Goal: Task Accomplishment & Management: Manage account settings

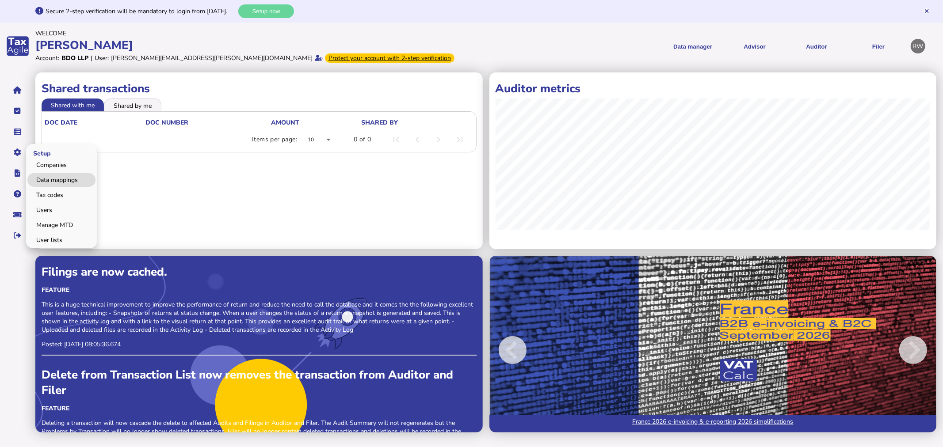
click at [55, 178] on link "Data mappings" at bounding box center [61, 180] width 68 height 14
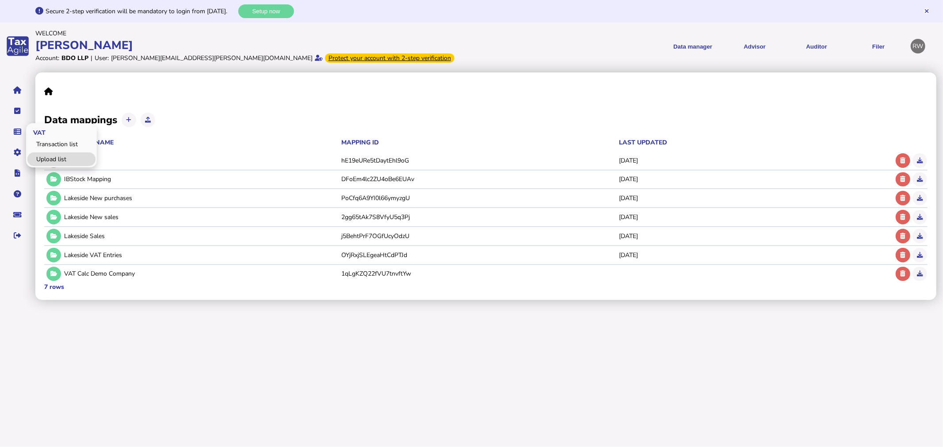
click at [34, 156] on link "Upload list" at bounding box center [61, 159] width 68 height 14
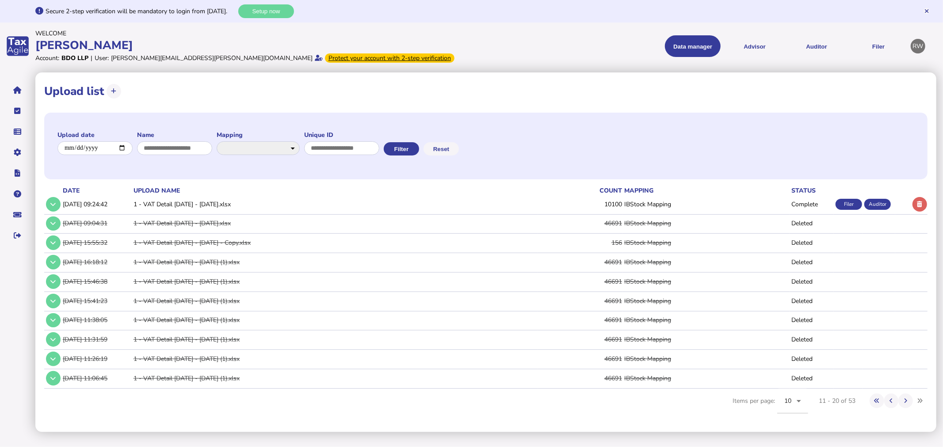
drag, startPoint x: 252, startPoint y: 205, endPoint x: 105, endPoint y: 210, distance: 146.8
click at [105, 210] on tr "02/09/2025, 09:24:42 1 - VAT Detail 01.04.2025 - 30.06.2025.xlsx 10100 IBStock …" at bounding box center [485, 204] width 883 height 18
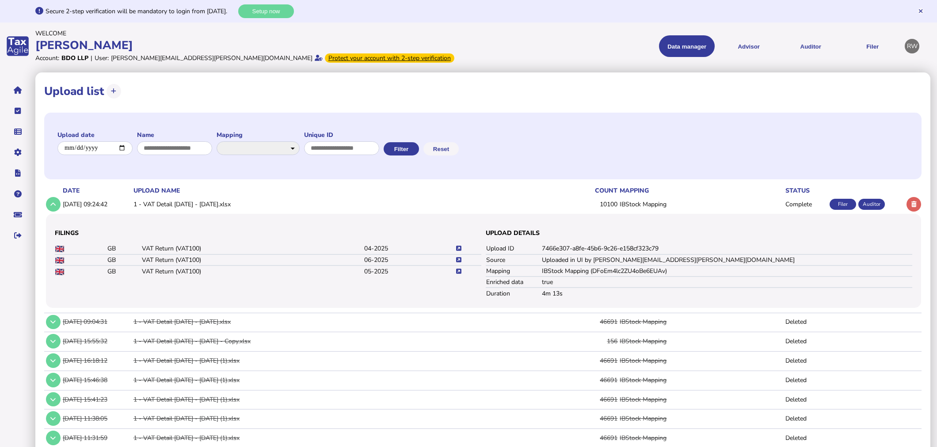
click at [905, 200] on td at bounding box center [913, 204] width 17 height 18
click at [911, 203] on icon at bounding box center [913, 205] width 5 height 6
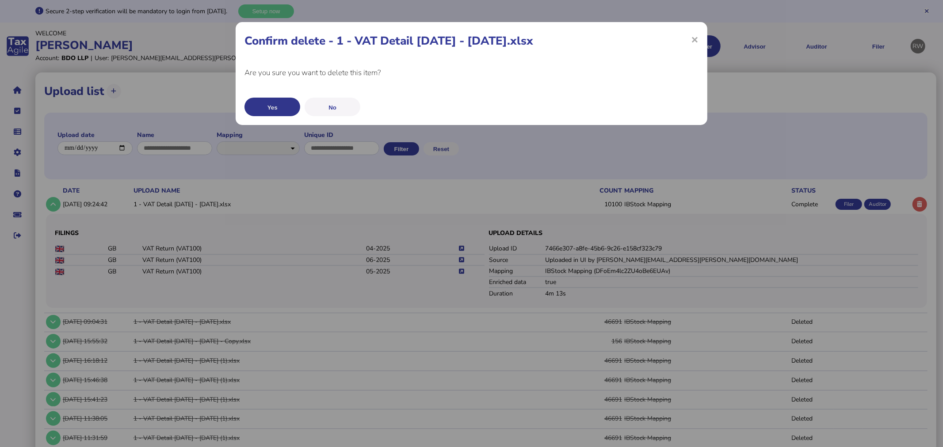
click at [261, 105] on button "Yes" at bounding box center [272, 107] width 56 height 19
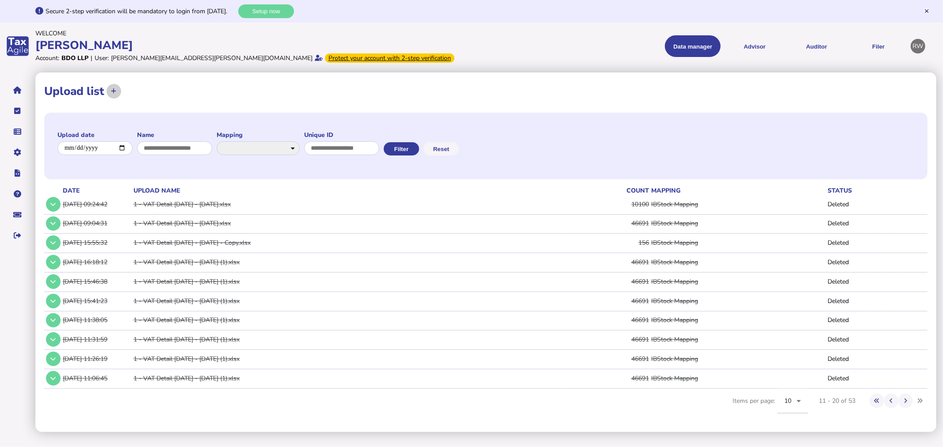
click at [115, 91] on icon at bounding box center [113, 91] width 5 height 6
select select "**********"
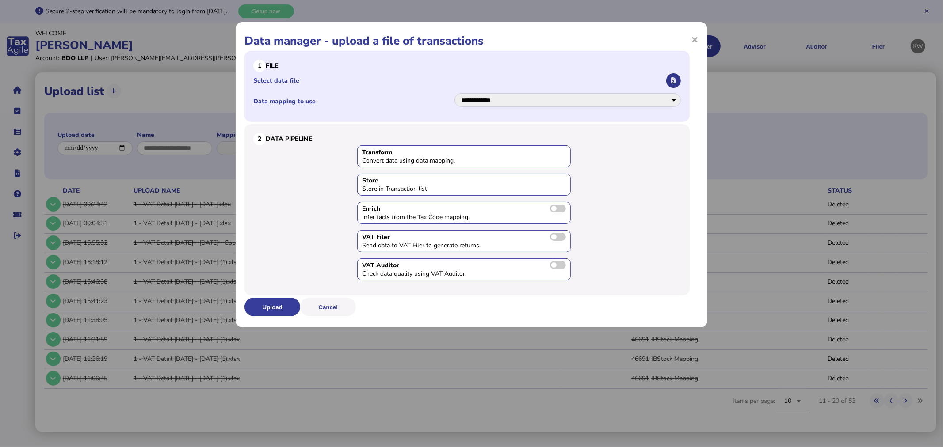
click at [677, 78] on button "button" at bounding box center [673, 80] width 15 height 15
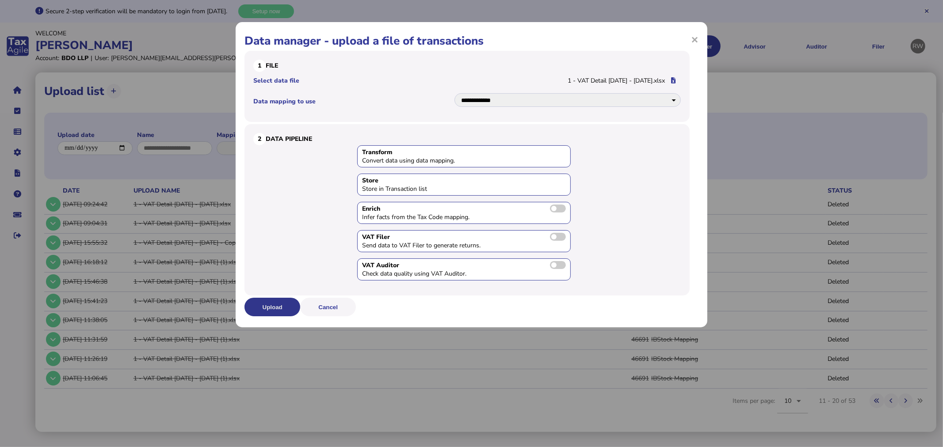
click at [273, 304] on button "Upload" at bounding box center [272, 307] width 56 height 19
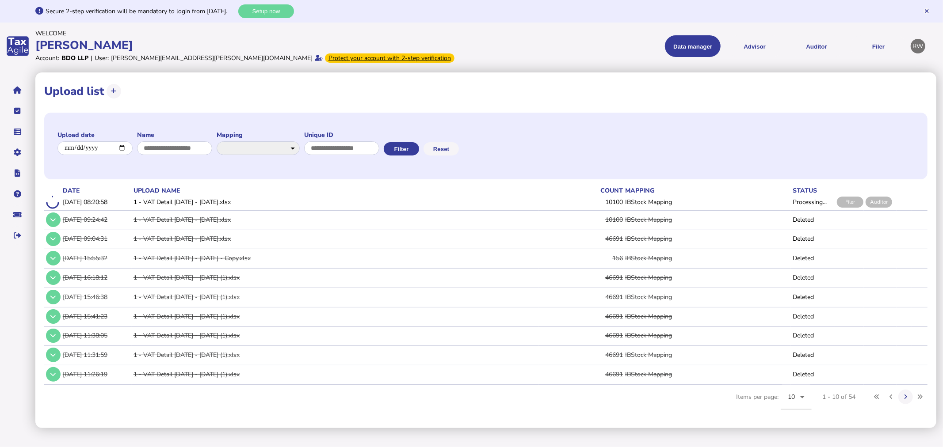
drag, startPoint x: 641, startPoint y: 281, endPoint x: 620, endPoint y: 278, distance: 21.3
click at [620, 278] on td "46691" at bounding box center [581, 278] width 84 height 18
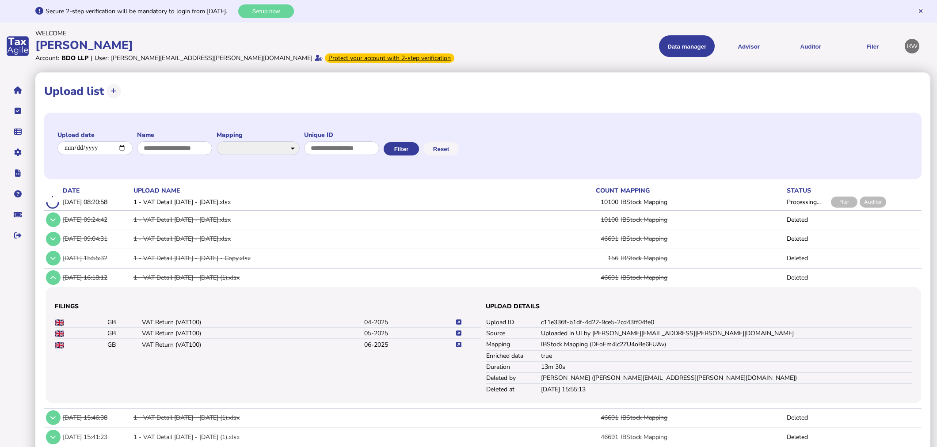
click at [577, 147] on div "**********" at bounding box center [482, 146] width 877 height 67
click at [47, 274] on button at bounding box center [53, 277] width 15 height 15
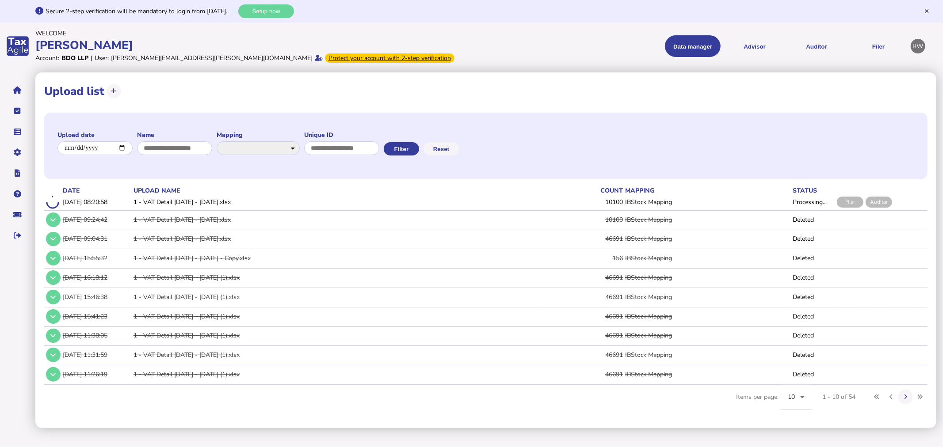
click at [410, 167] on div "**********" at bounding box center [485, 146] width 883 height 67
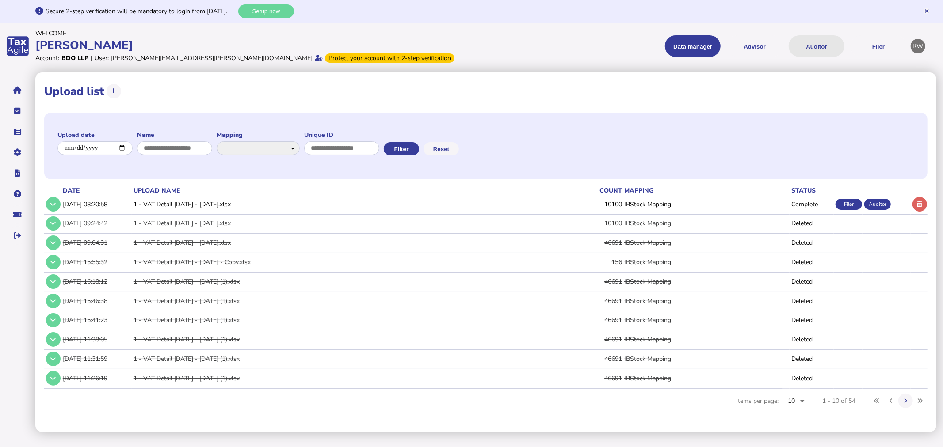
click at [798, 48] on button "Auditor" at bounding box center [816, 46] width 56 height 22
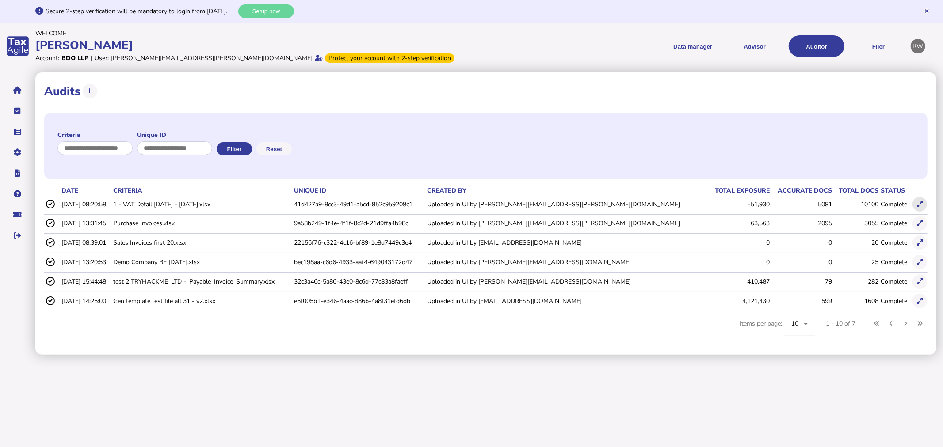
click at [925, 202] on button at bounding box center [919, 204] width 15 height 15
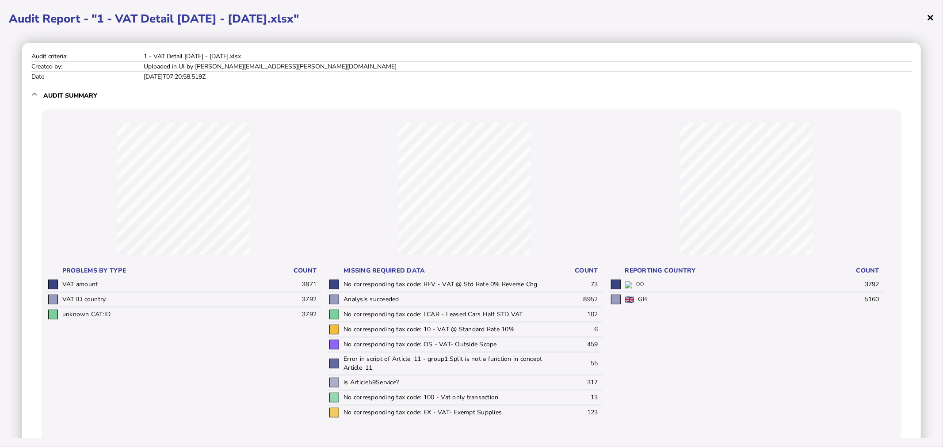
click at [930, 15] on span "×" at bounding box center [930, 17] width 8 height 17
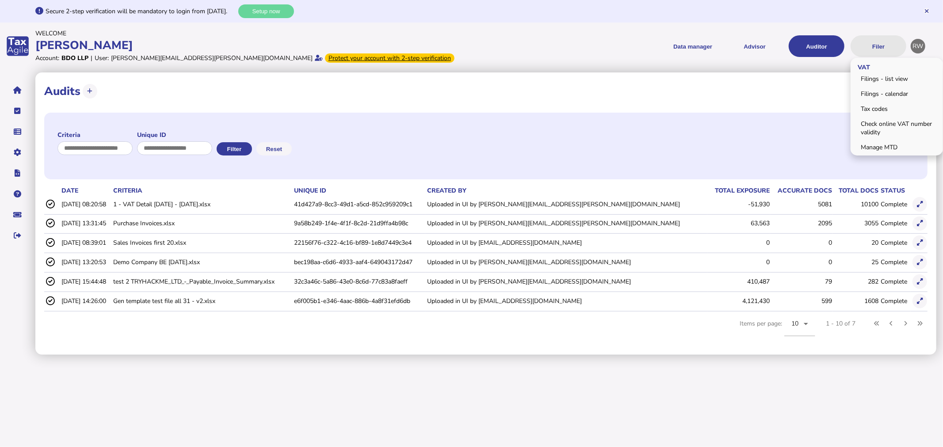
click at [854, 46] on button "Filer" at bounding box center [878, 46] width 56 height 22
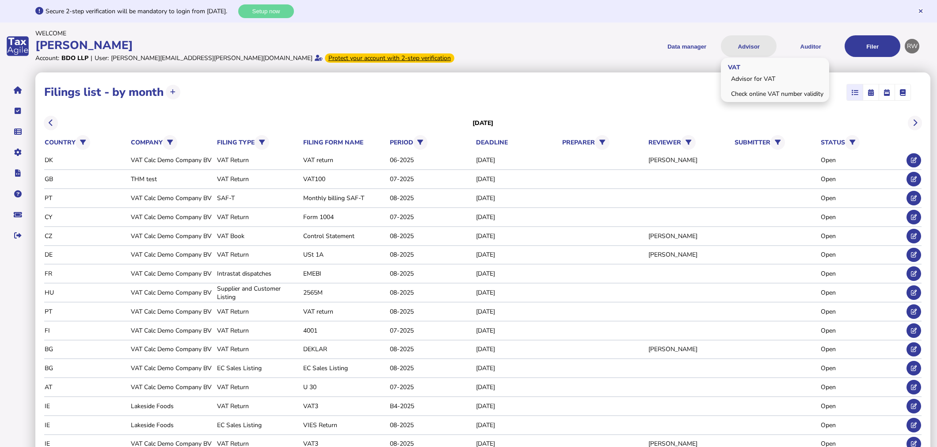
click at [754, 42] on button "Advisor" at bounding box center [749, 46] width 56 height 22
click at [756, 76] on link "Advisor for VAT" at bounding box center [775, 79] width 106 height 14
select select "*****"
select select "****"
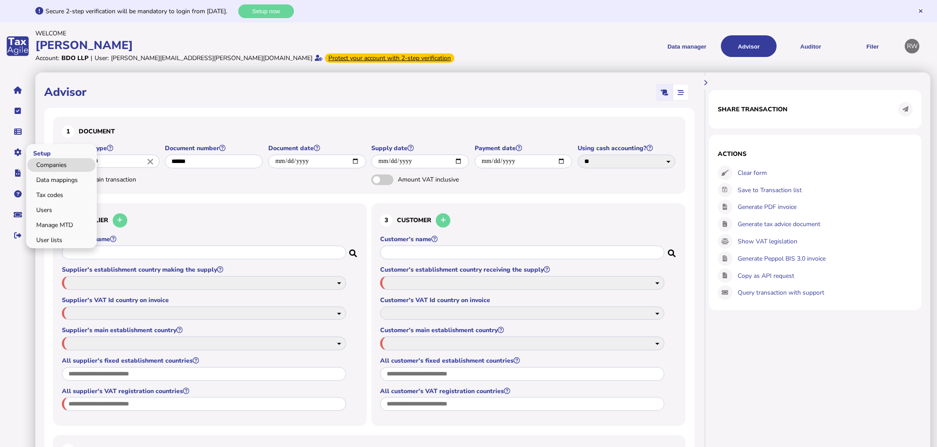
click at [42, 169] on link "Companies" at bounding box center [61, 165] width 68 height 14
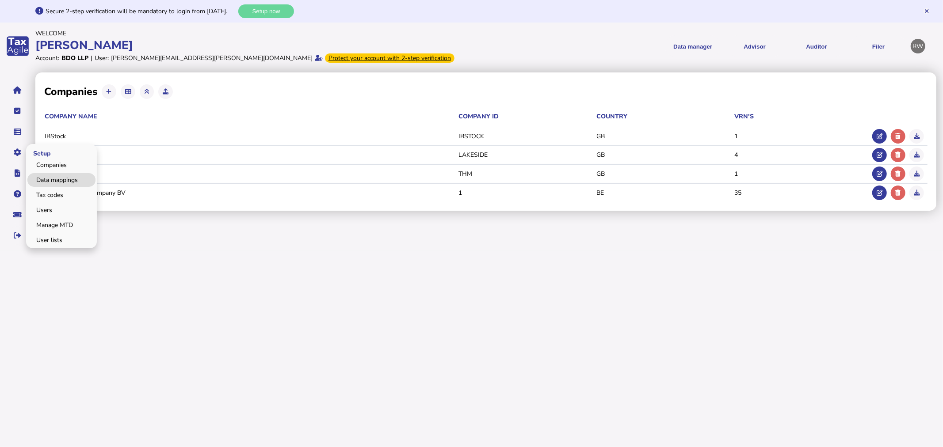
click at [34, 177] on link "Data mappings" at bounding box center [61, 180] width 68 height 14
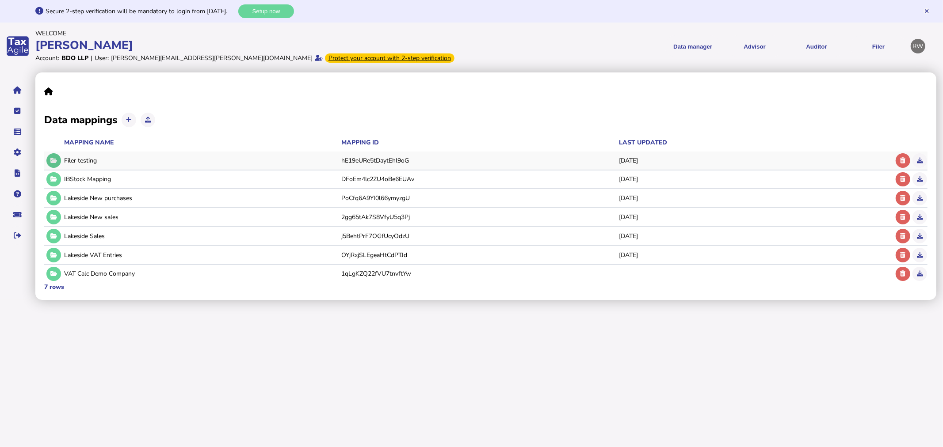
click at [48, 159] on button at bounding box center [53, 160] width 15 height 15
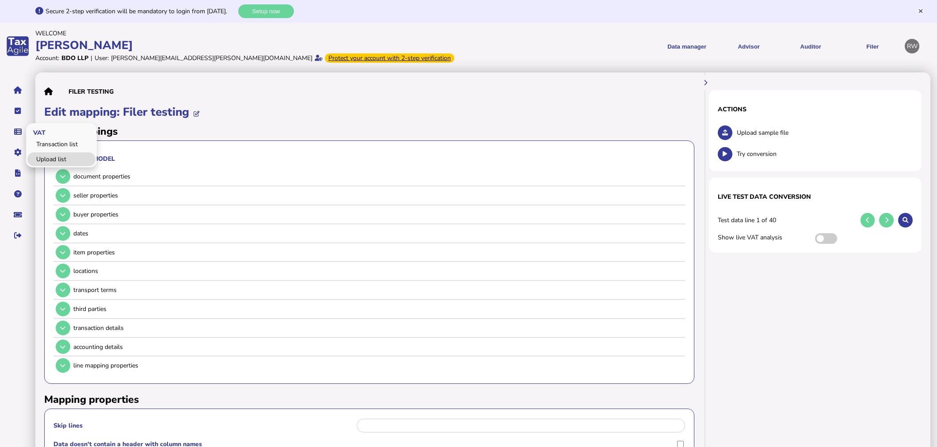
click at [49, 161] on link "Upload list" at bounding box center [61, 159] width 68 height 14
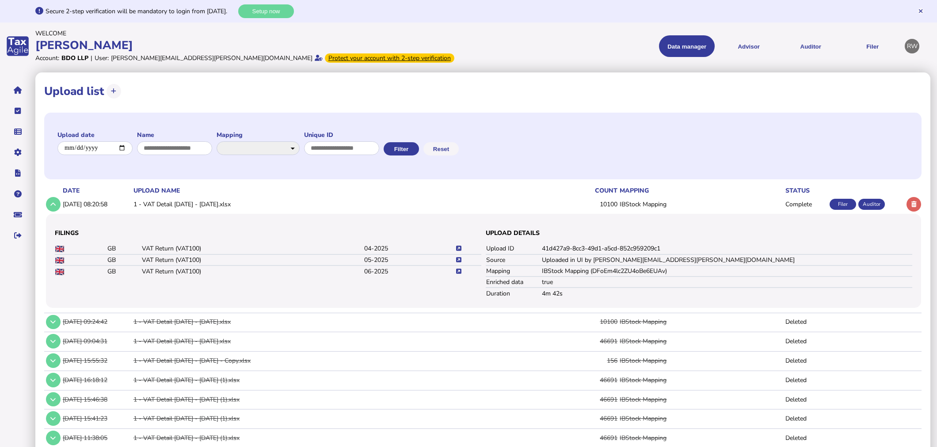
click at [460, 249] on icon at bounding box center [458, 249] width 5 height 6
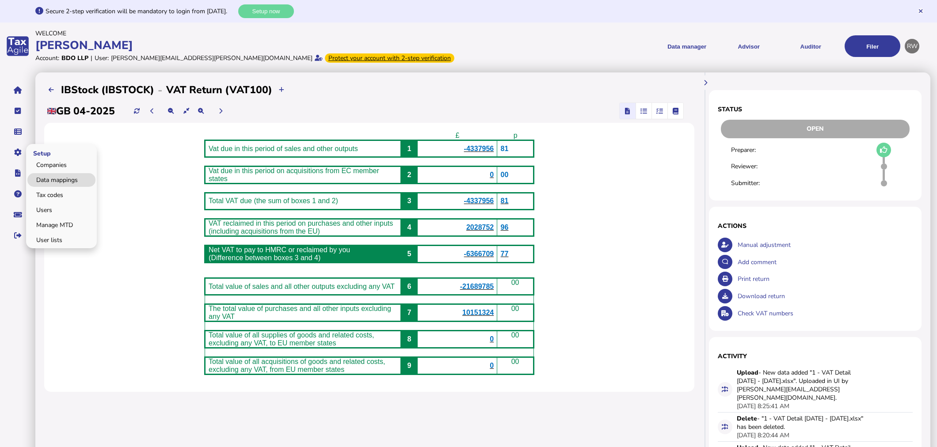
click at [57, 183] on link "Data mappings" at bounding box center [61, 180] width 68 height 14
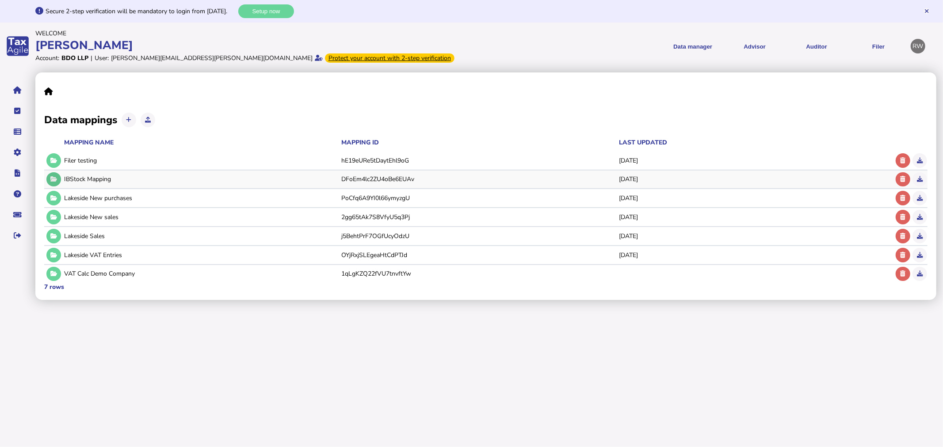
click at [52, 174] on button at bounding box center [53, 179] width 15 height 15
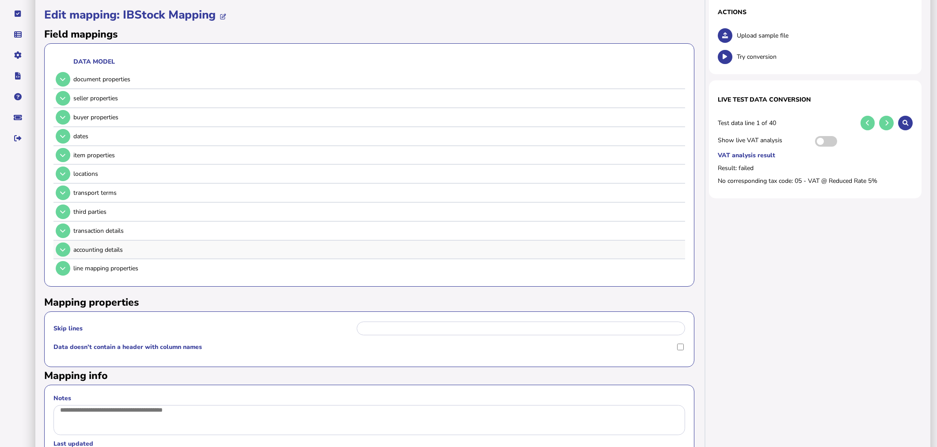
scroll to position [98, 0]
click at [67, 240] on td at bounding box center [61, 249] width 17 height 18
click at [65, 228] on icon at bounding box center [62, 230] width 5 height 6
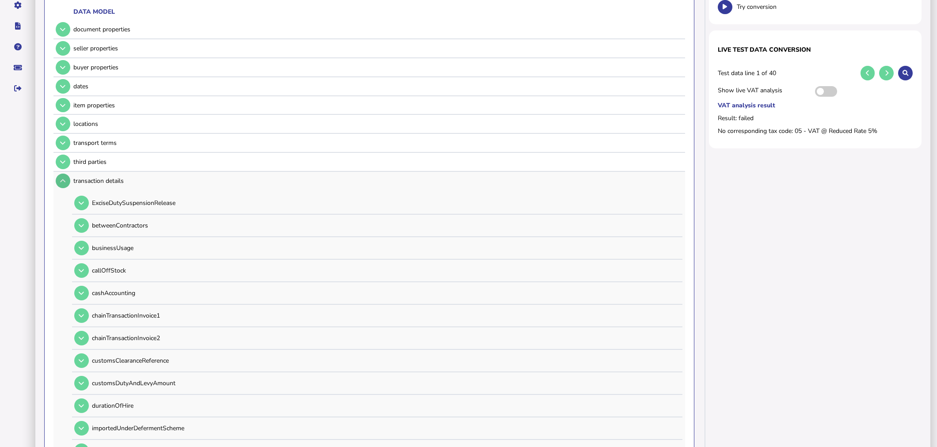
click at [63, 178] on icon at bounding box center [62, 181] width 5 height 6
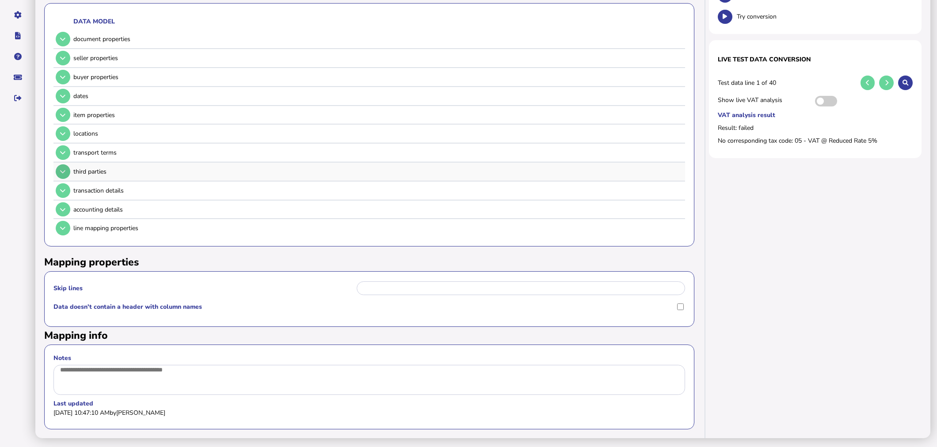
click at [65, 164] on button at bounding box center [63, 171] width 15 height 15
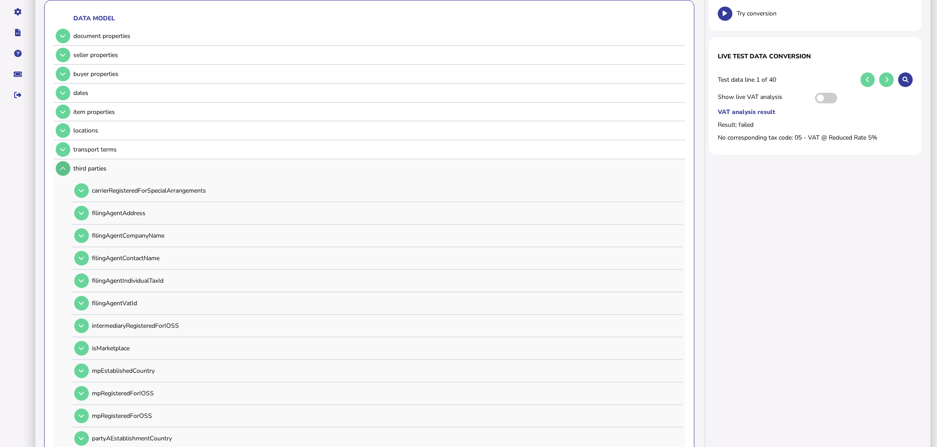
click at [65, 162] on button at bounding box center [63, 168] width 15 height 15
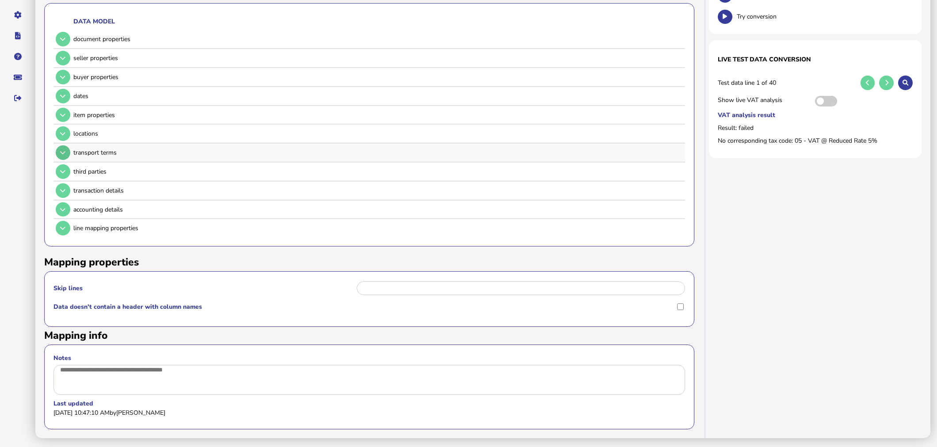
click at [64, 145] on button at bounding box center [63, 152] width 15 height 15
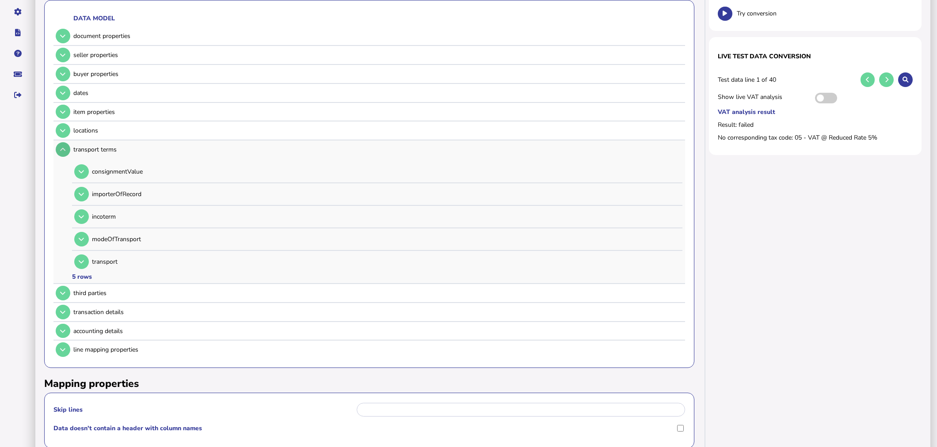
click at [64, 142] on button at bounding box center [63, 149] width 15 height 15
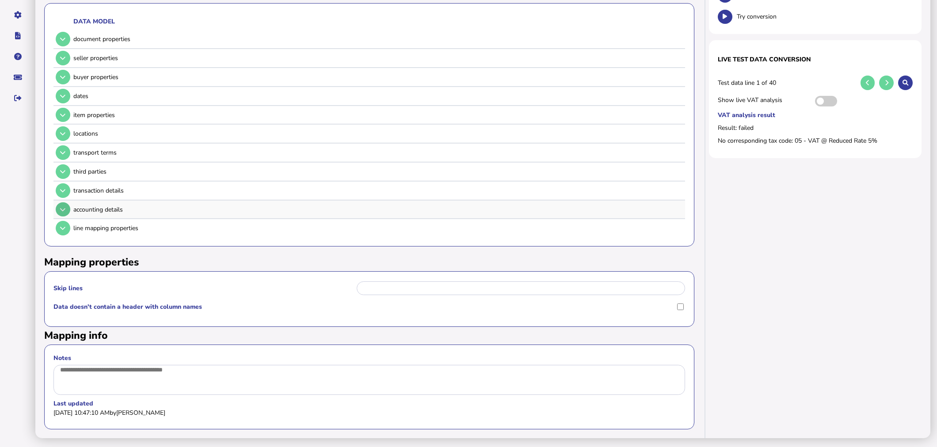
click at [65, 202] on button at bounding box center [63, 209] width 15 height 15
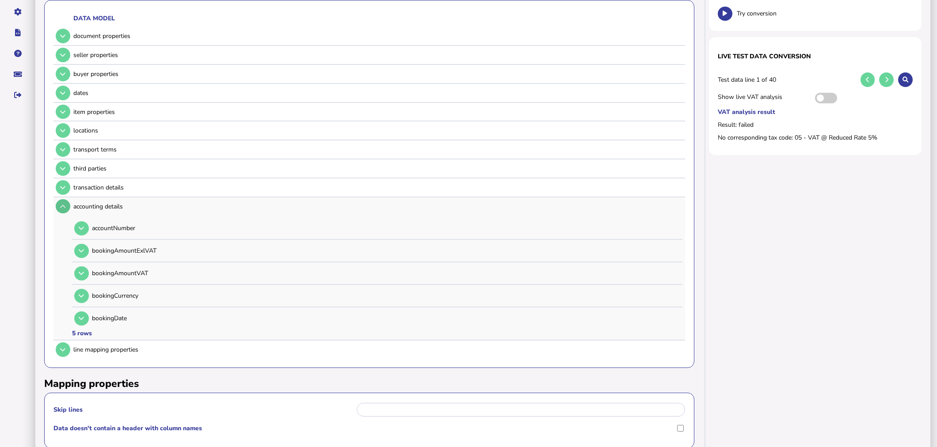
click at [65, 199] on button at bounding box center [63, 206] width 15 height 15
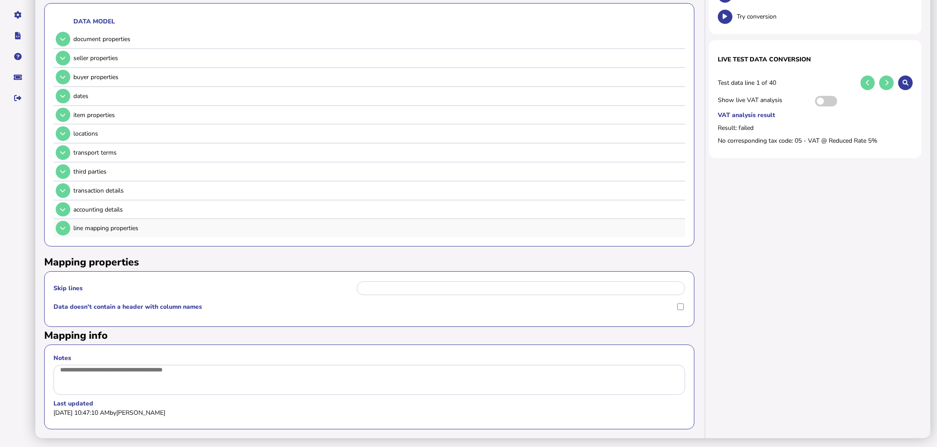
click at [65, 219] on td at bounding box center [61, 228] width 17 height 18
click at [65, 225] on icon at bounding box center [62, 228] width 5 height 6
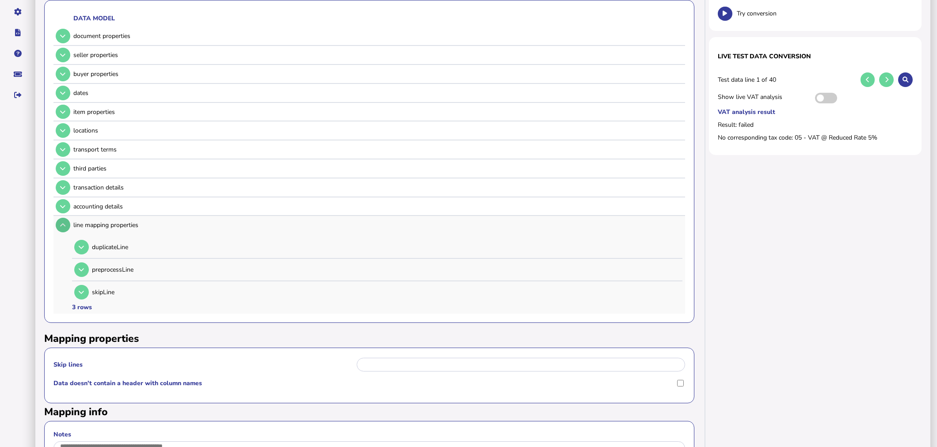
click at [65, 222] on icon at bounding box center [62, 225] width 5 height 6
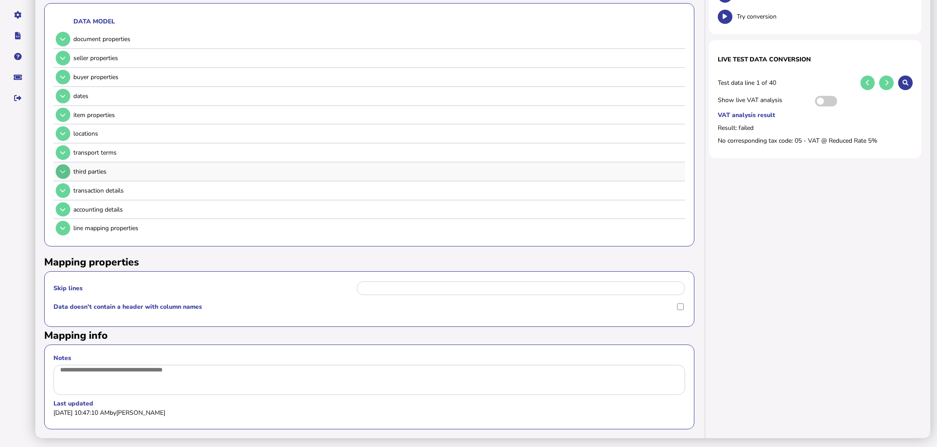
click at [64, 169] on icon at bounding box center [62, 172] width 5 height 6
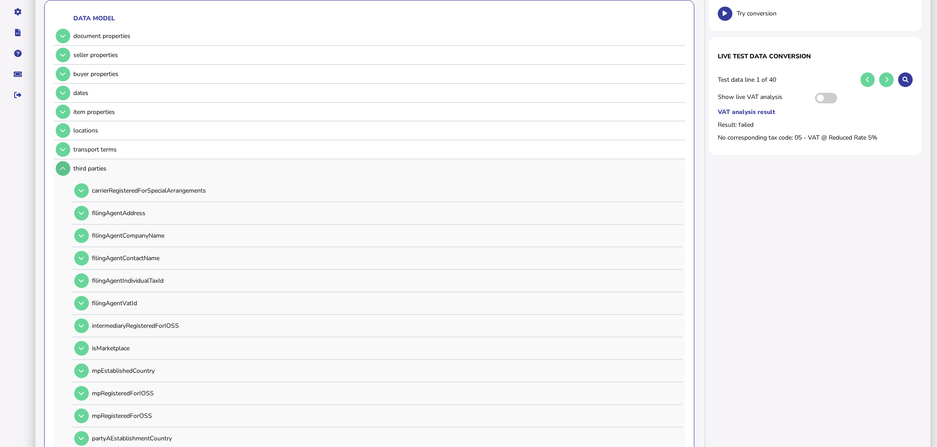
click at [64, 166] on icon at bounding box center [62, 169] width 5 height 6
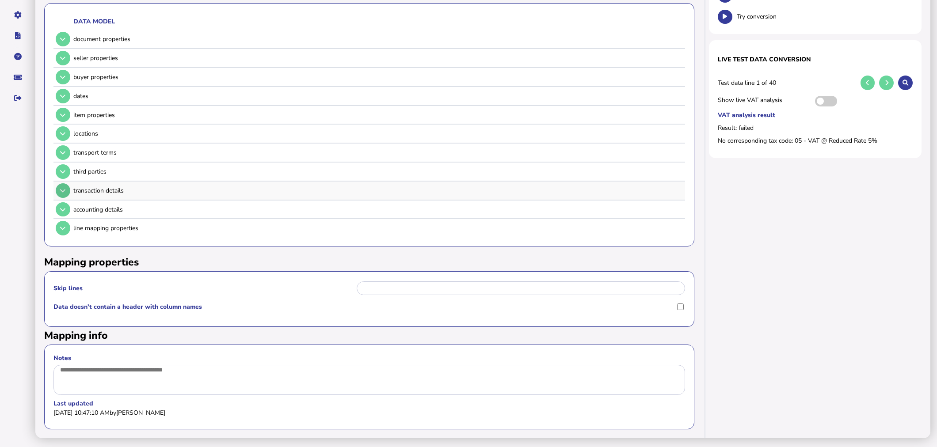
click at [64, 189] on button at bounding box center [63, 190] width 15 height 15
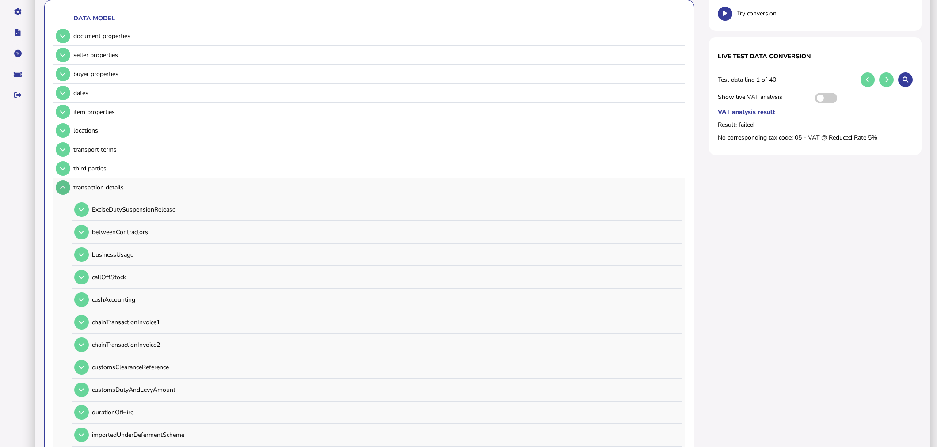
click at [64, 189] on button at bounding box center [63, 187] width 15 height 15
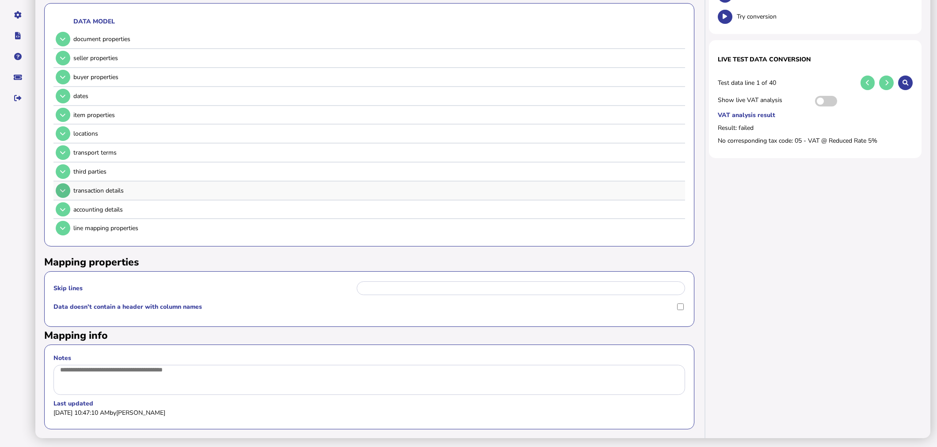
click at [64, 189] on button at bounding box center [63, 190] width 15 height 15
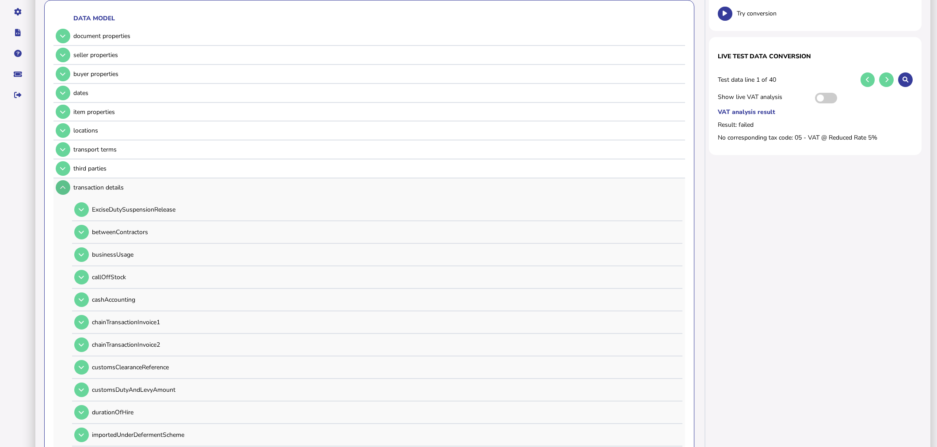
click at [64, 189] on button at bounding box center [63, 187] width 15 height 15
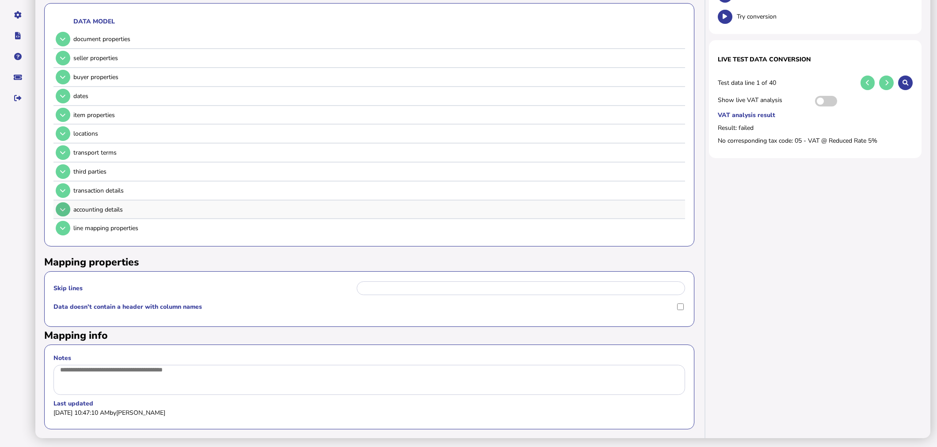
click at [65, 207] on icon at bounding box center [62, 210] width 5 height 6
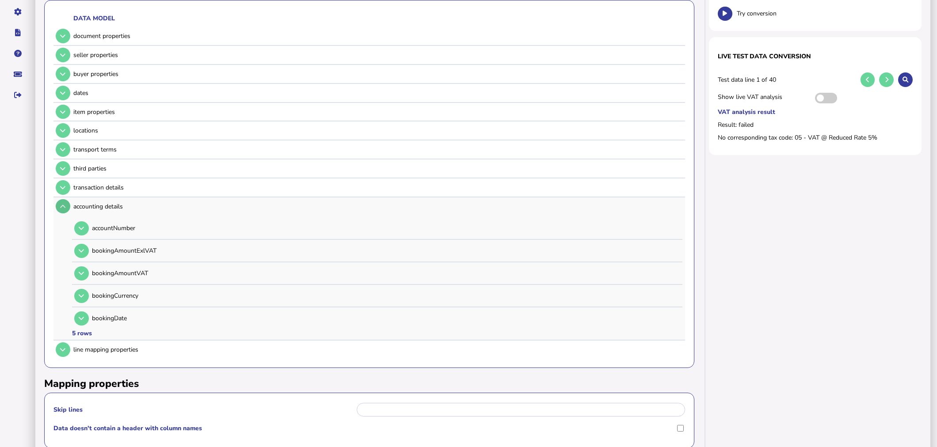
click at [65, 199] on button at bounding box center [63, 206] width 15 height 15
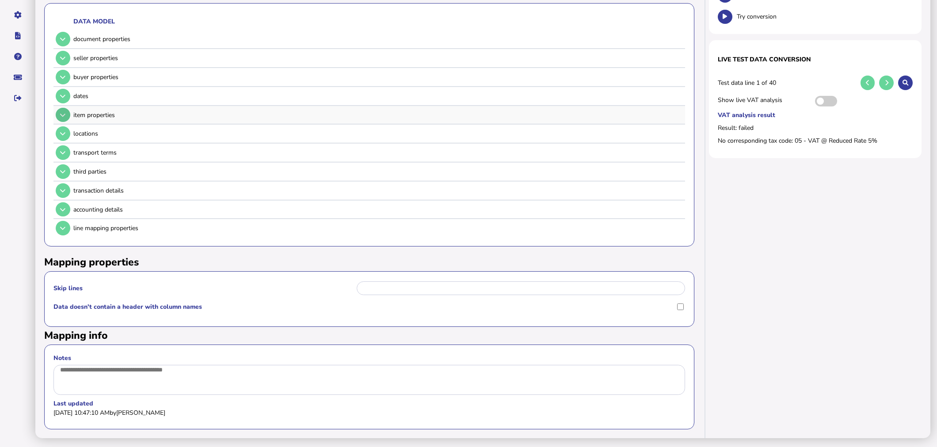
click at [65, 112] on icon at bounding box center [62, 115] width 5 height 6
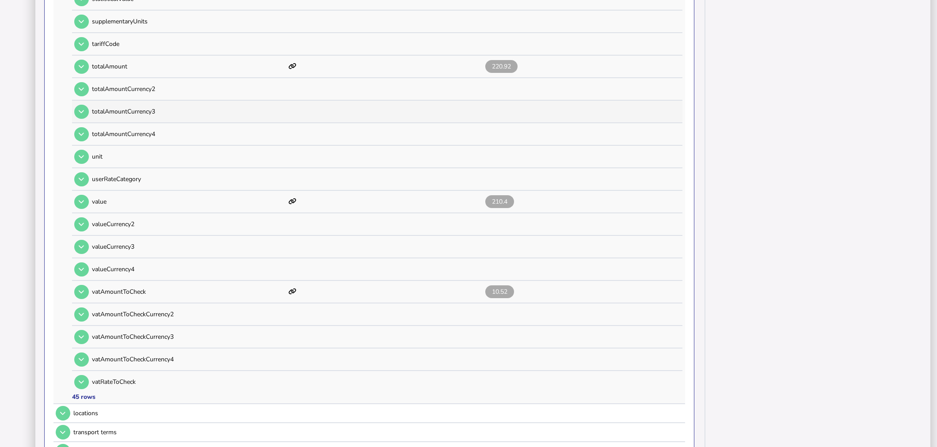
scroll to position [730, 0]
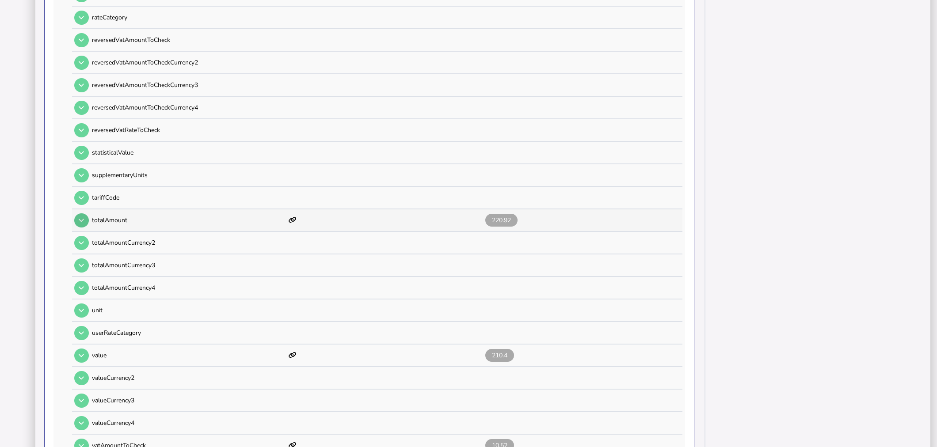
click at [80, 217] on icon at bounding box center [81, 220] width 5 height 6
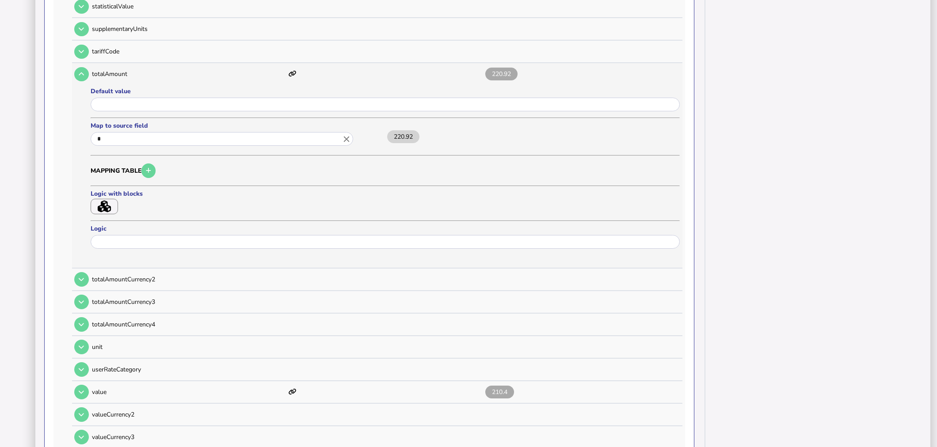
scroll to position [877, 0]
click at [104, 200] on icon "button" at bounding box center [104, 206] width 13 height 12
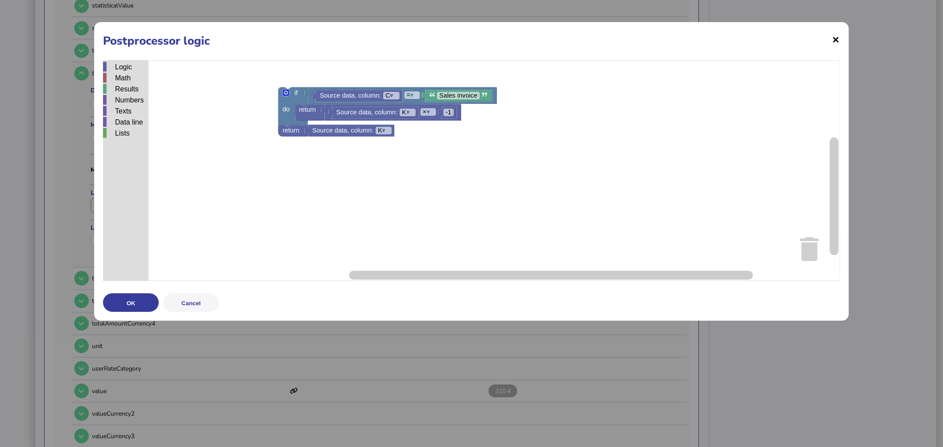
click at [835, 38] on span "×" at bounding box center [836, 39] width 8 height 17
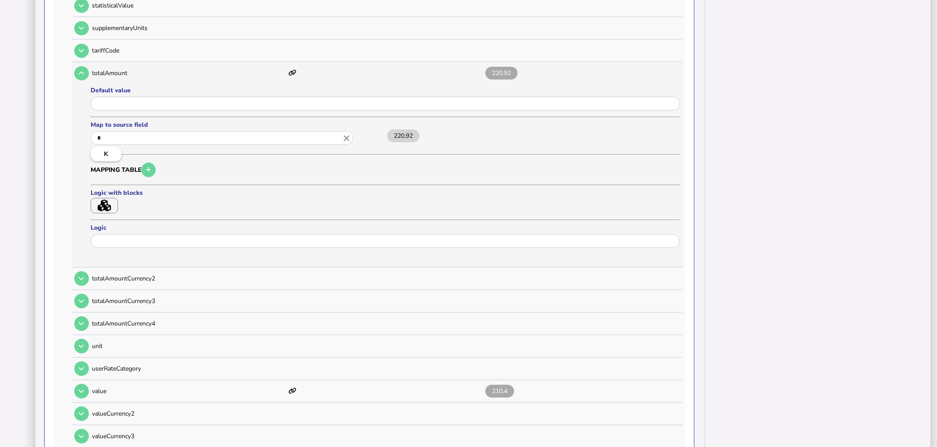
click at [318, 131] on input "*" at bounding box center [222, 138] width 262 height 14
click at [106, 192] on div at bounding box center [468, 223] width 937 height 447
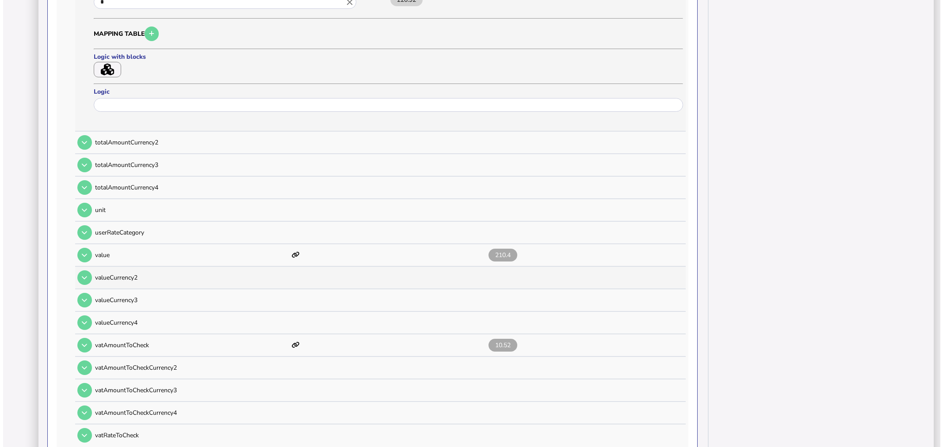
scroll to position [1024, 0]
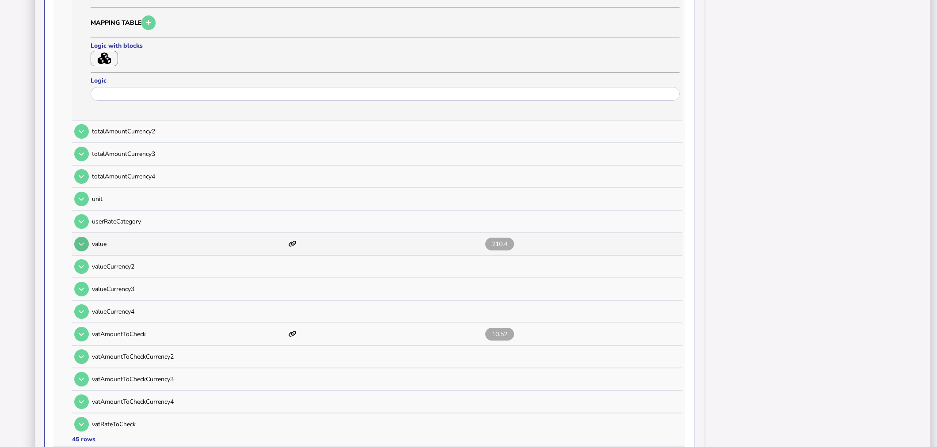
click at [83, 241] on icon at bounding box center [81, 244] width 5 height 6
type input "*"
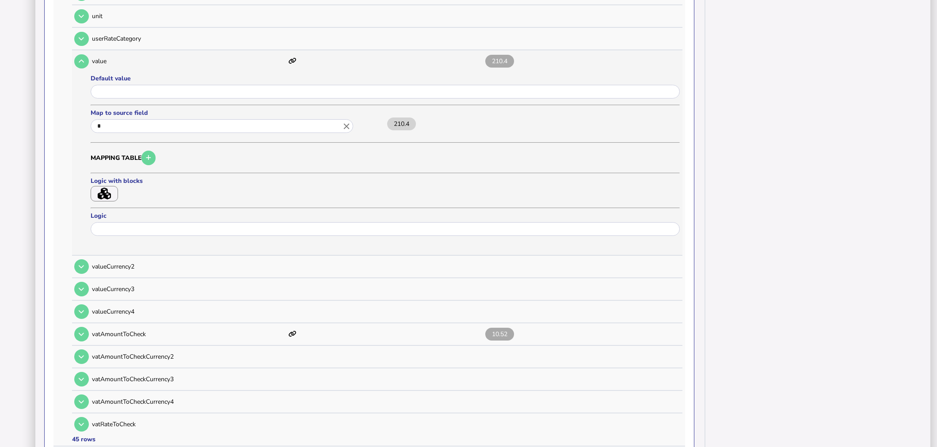
click at [103, 188] on icon "button" at bounding box center [104, 194] width 13 height 12
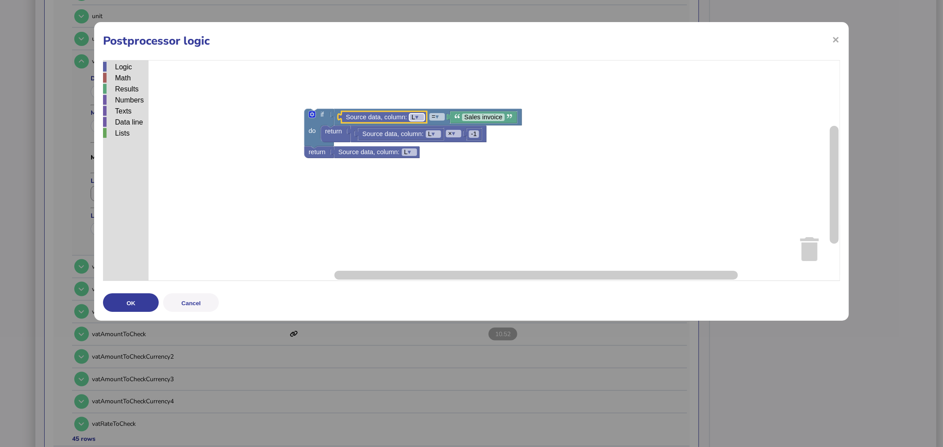
click at [418, 118] on tspan "▾" at bounding box center [417, 117] width 4 height 7
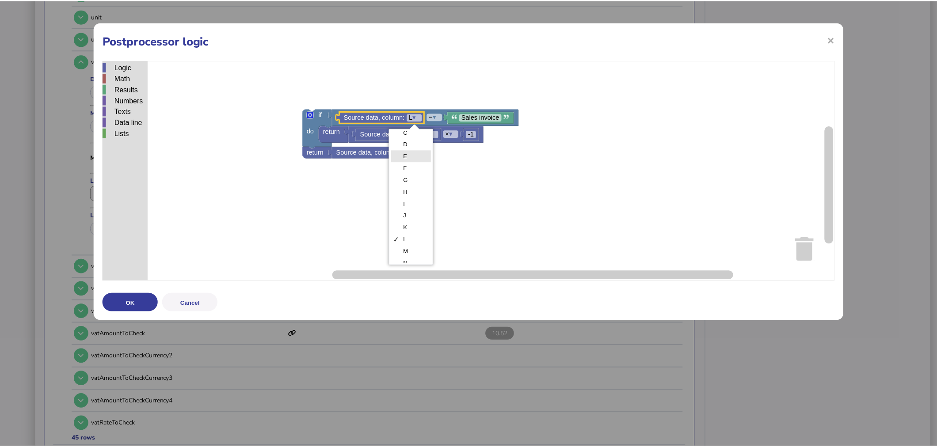
scroll to position [0, 0]
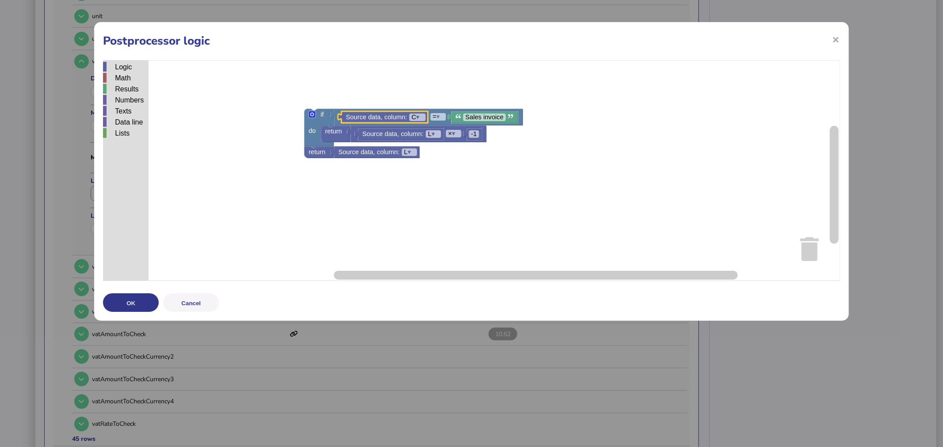
click at [129, 303] on button "OK" at bounding box center [131, 302] width 56 height 19
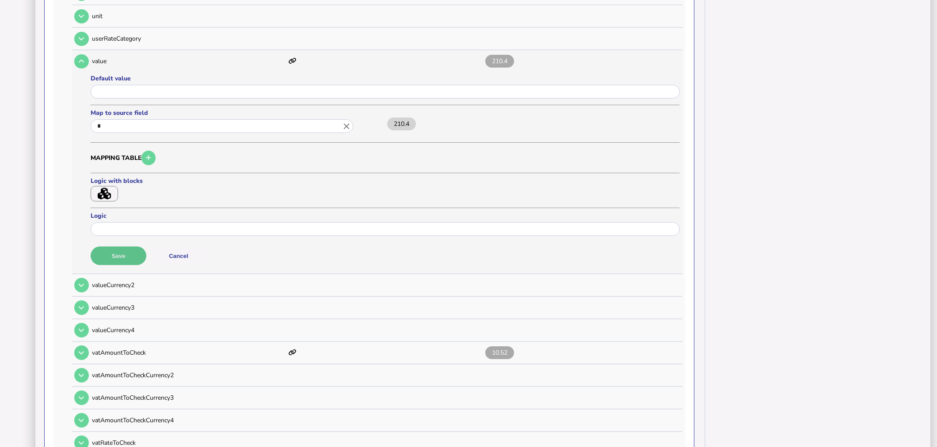
click at [127, 247] on button "Save" at bounding box center [119, 256] width 56 height 19
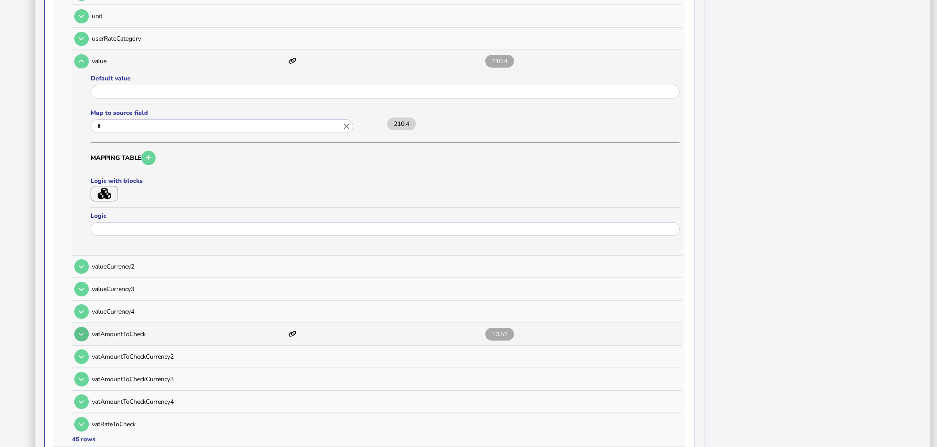
click at [84, 327] on button at bounding box center [81, 334] width 15 height 15
type input "*"
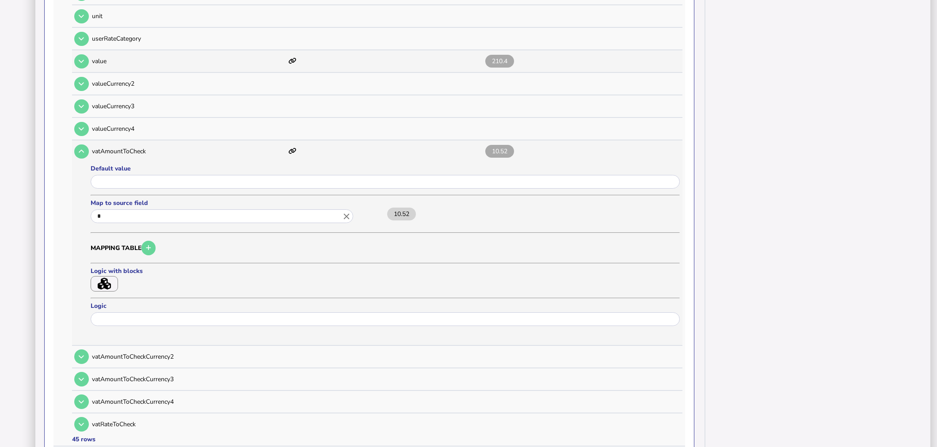
click at [112, 276] on button "button" at bounding box center [104, 283] width 27 height 15
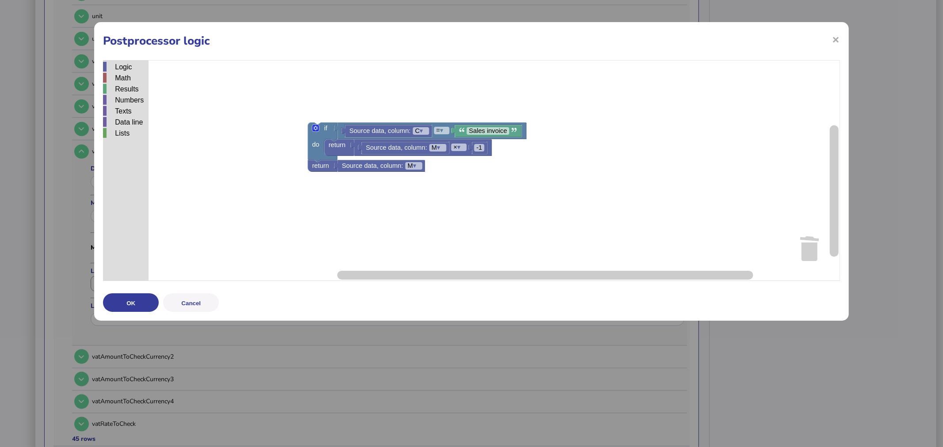
click at [146, 303] on button "OK" at bounding box center [131, 302] width 56 height 19
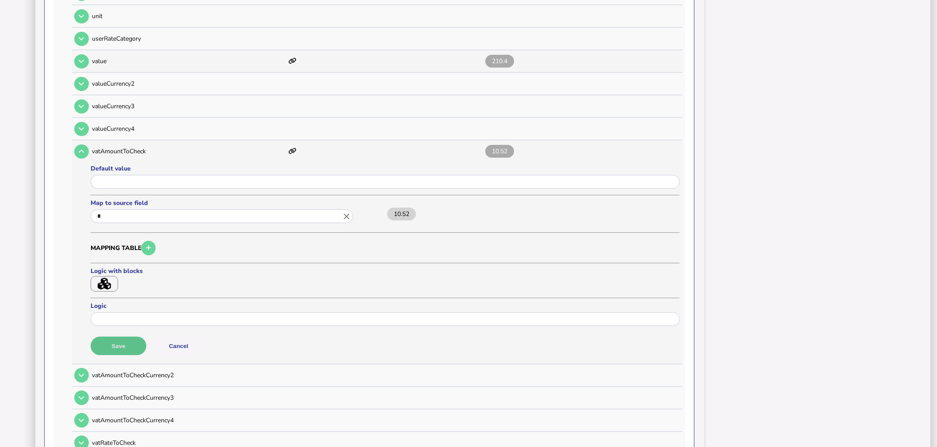
click at [127, 337] on button "Save" at bounding box center [119, 346] width 56 height 19
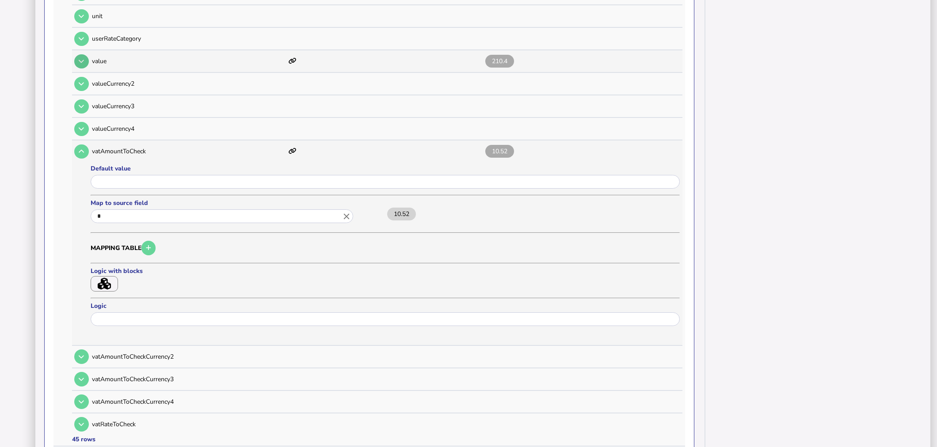
click at [80, 54] on button at bounding box center [81, 61] width 15 height 15
type input "*"
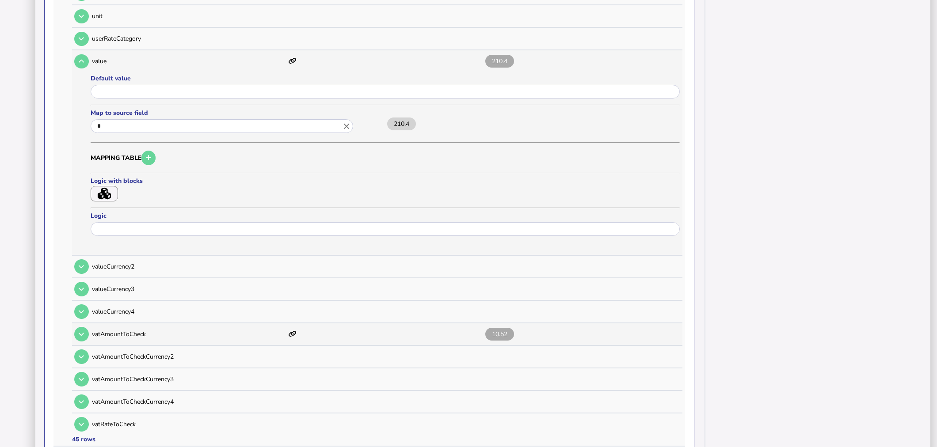
click at [102, 186] on button "button" at bounding box center [104, 193] width 27 height 15
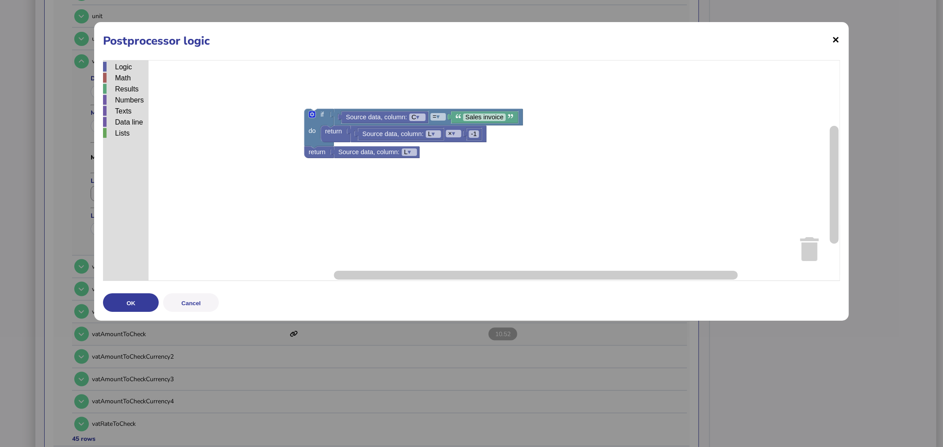
click at [836, 39] on span "×" at bounding box center [836, 39] width 8 height 17
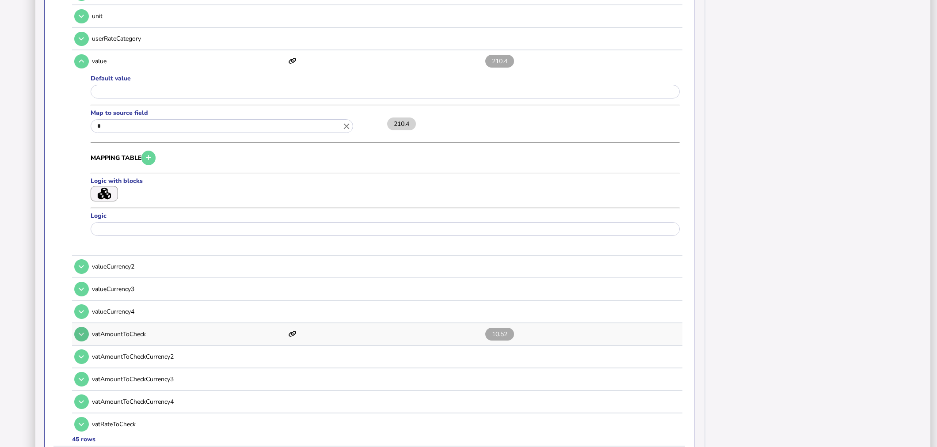
click at [83, 331] on icon at bounding box center [81, 334] width 5 height 6
type input "*"
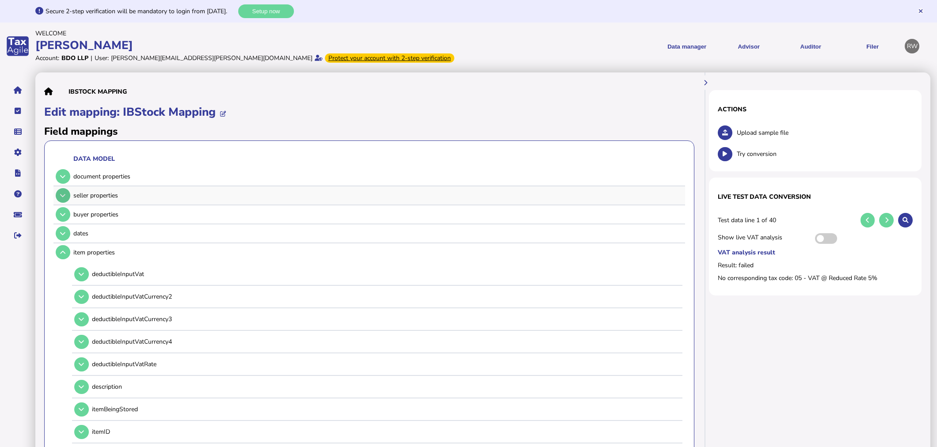
click at [65, 191] on button at bounding box center [63, 195] width 15 height 15
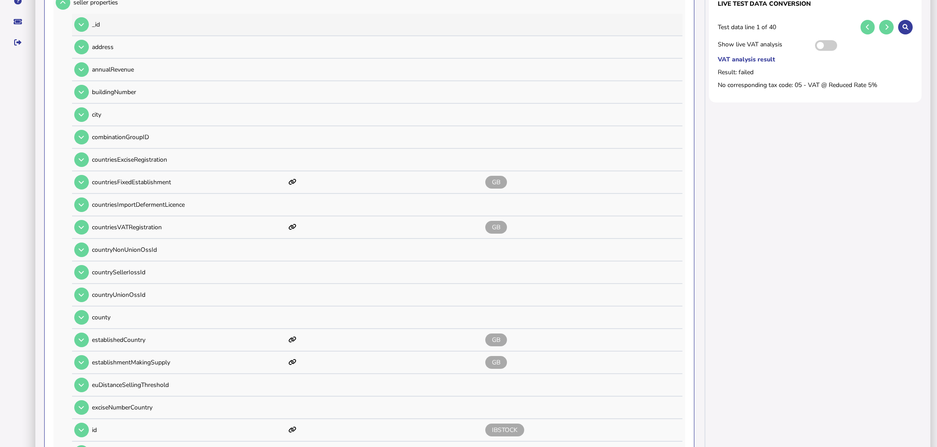
scroll to position [49, 0]
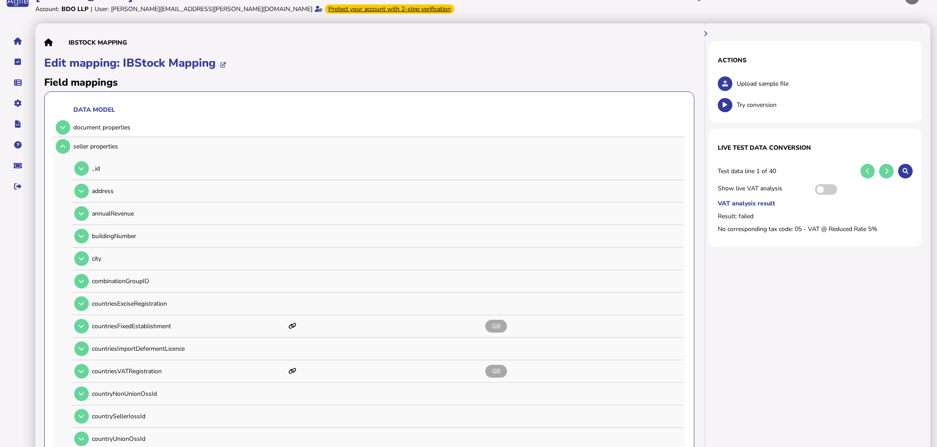
click at [63, 144] on icon at bounding box center [62, 147] width 5 height 6
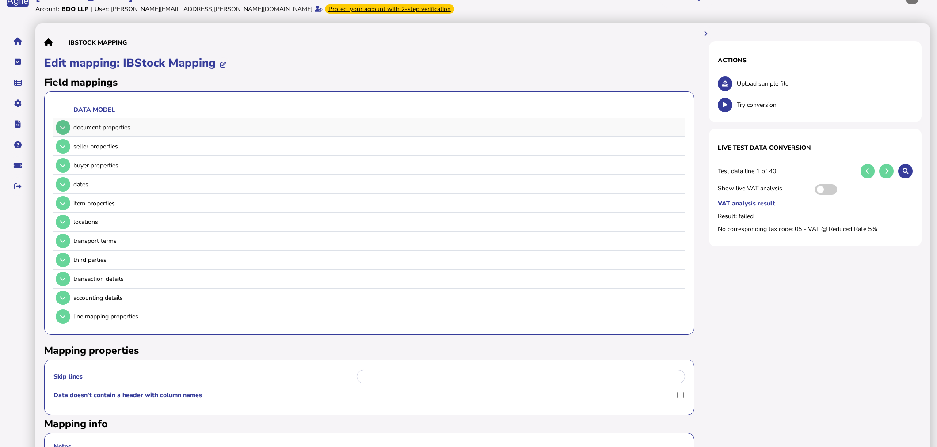
click at [62, 133] on button at bounding box center [63, 127] width 15 height 15
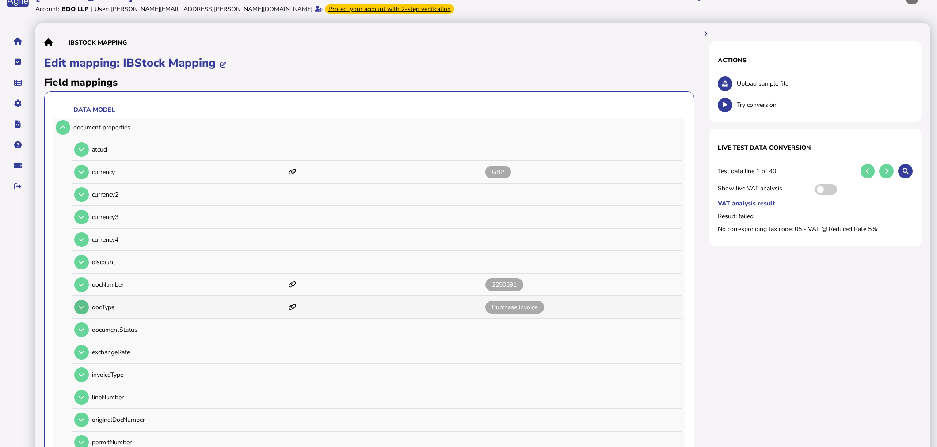
click at [82, 308] on button at bounding box center [81, 307] width 15 height 15
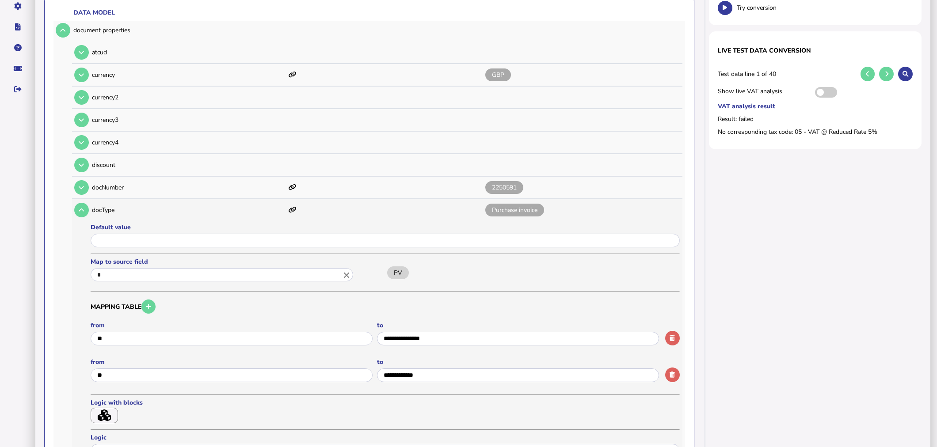
scroll to position [147, 0]
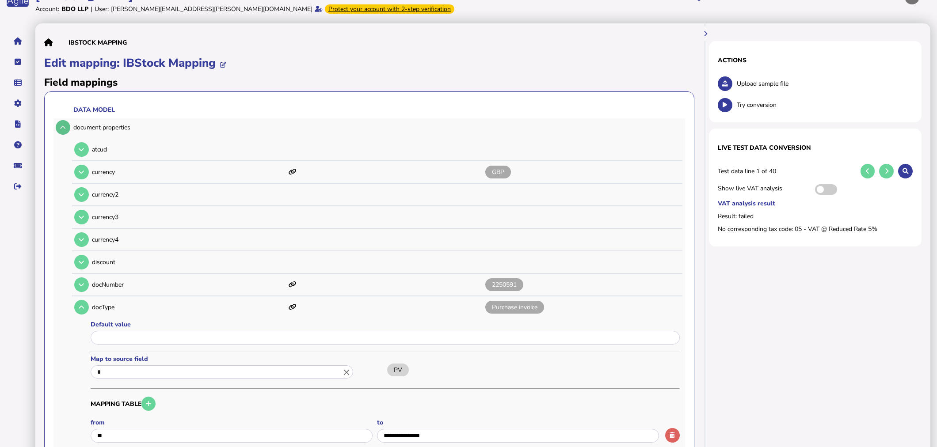
click at [62, 125] on icon at bounding box center [62, 128] width 5 height 6
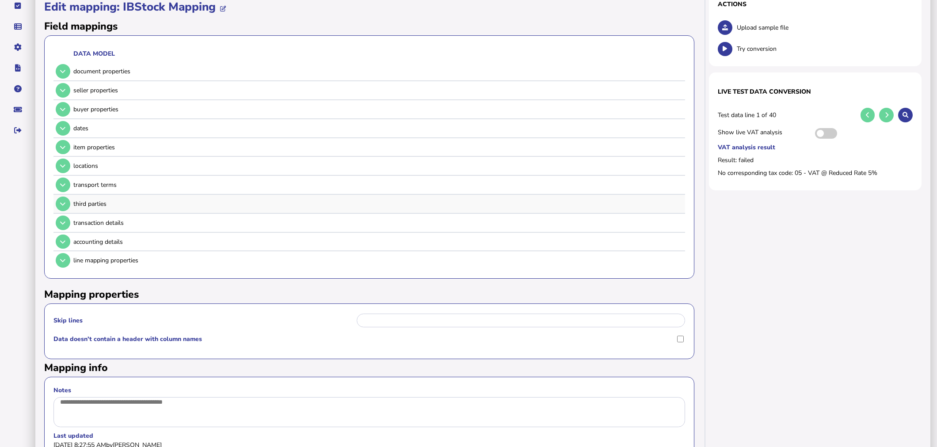
scroll to position [141, 0]
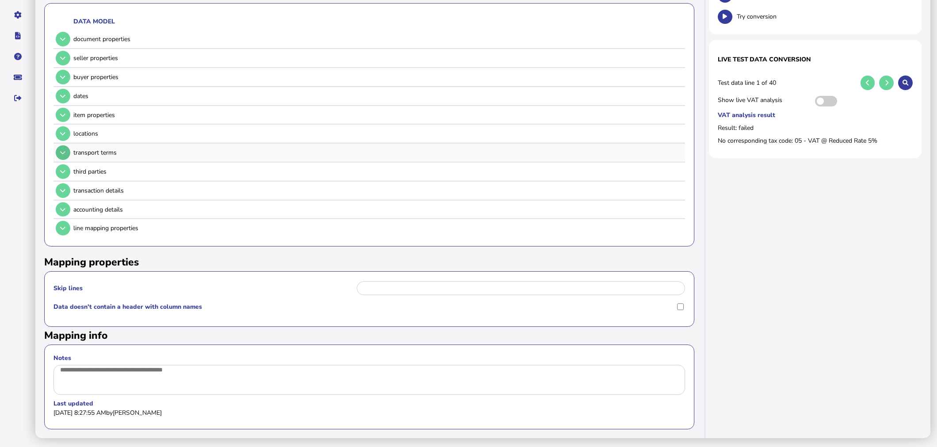
click at [63, 152] on button at bounding box center [63, 152] width 15 height 15
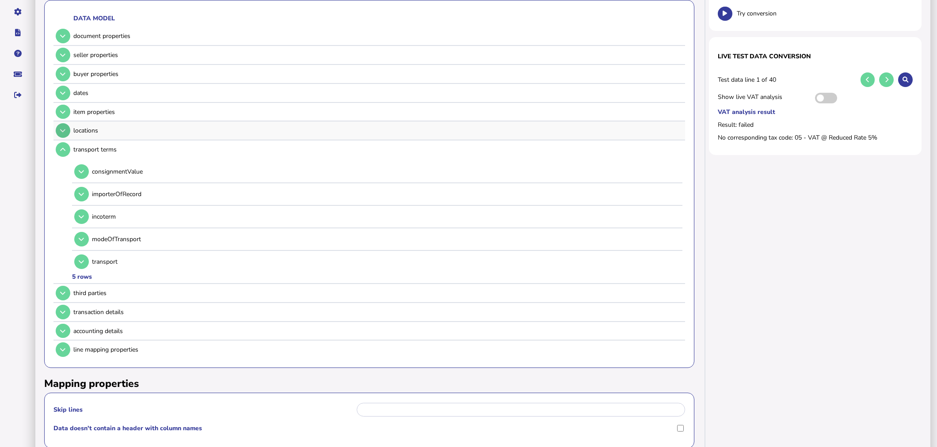
click at [63, 133] on button at bounding box center [63, 130] width 15 height 15
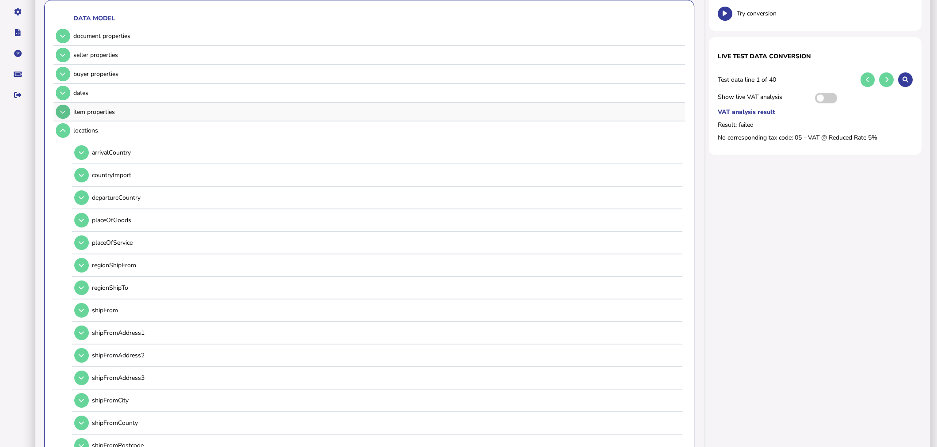
click at [64, 110] on icon at bounding box center [62, 112] width 5 height 6
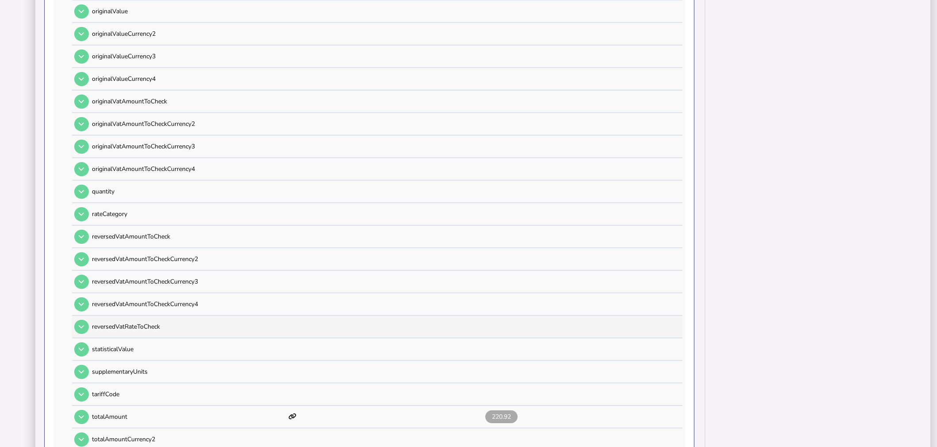
scroll to position [681, 0]
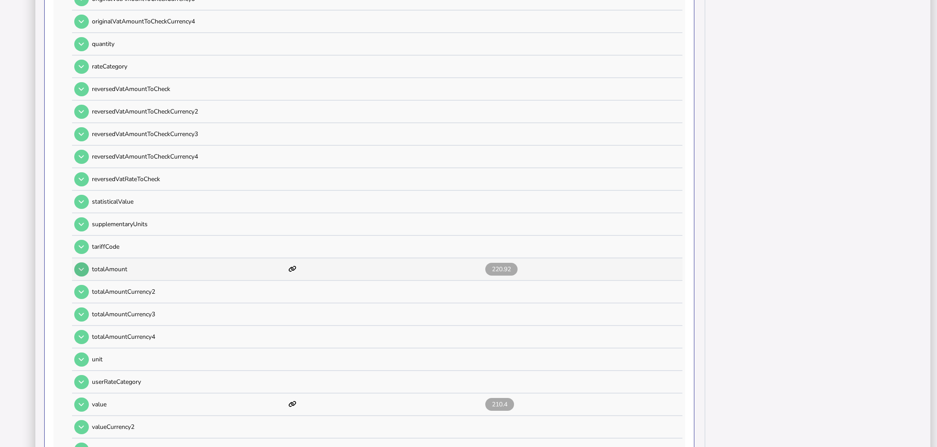
click at [84, 266] on icon at bounding box center [81, 269] width 5 height 6
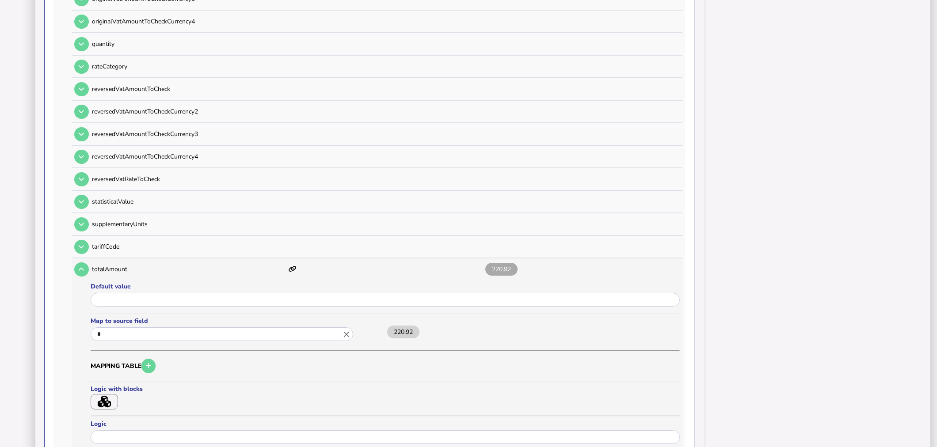
scroll to position [828, 0]
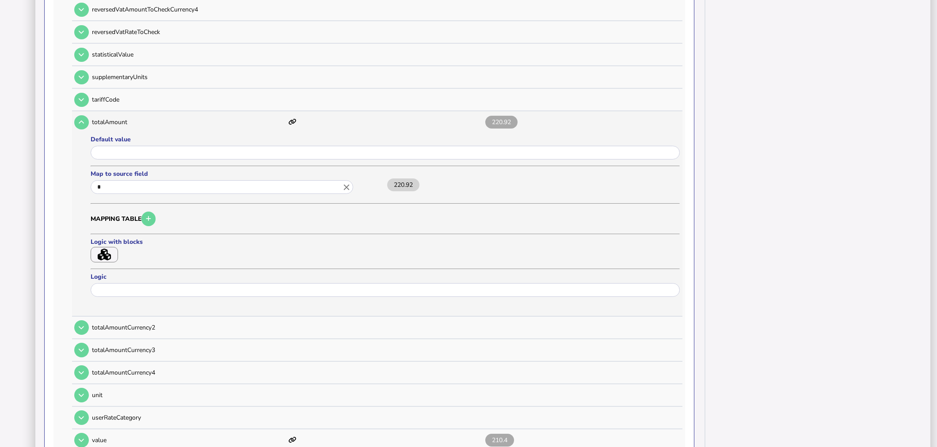
click at [109, 249] on icon "button" at bounding box center [104, 255] width 13 height 12
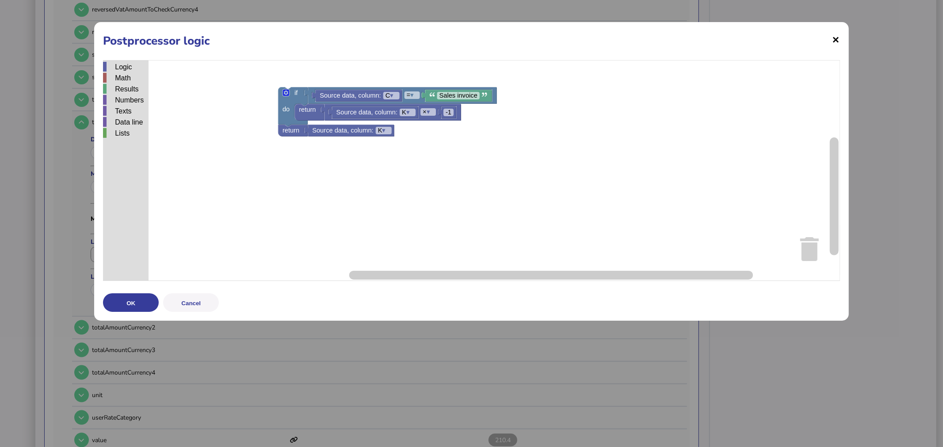
click at [833, 39] on span "×" at bounding box center [836, 39] width 8 height 17
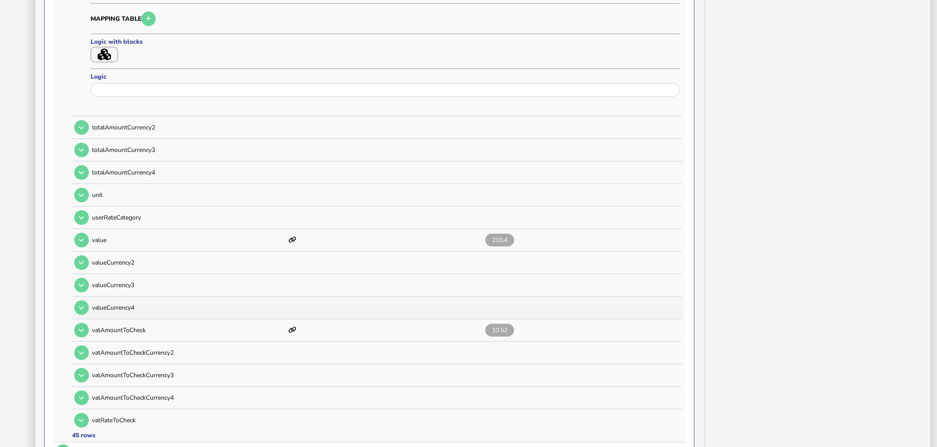
scroll to position [1074, 0]
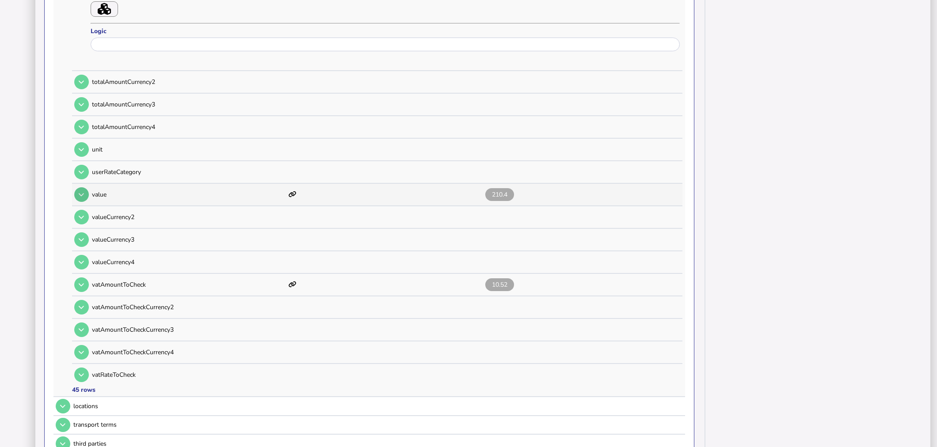
click at [81, 187] on button at bounding box center [81, 194] width 15 height 15
type input "*"
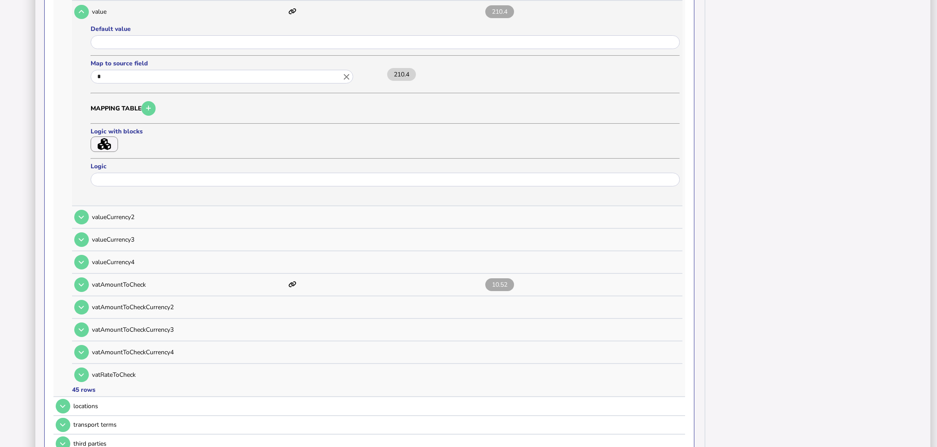
click at [103, 138] on icon "button" at bounding box center [104, 144] width 13 height 12
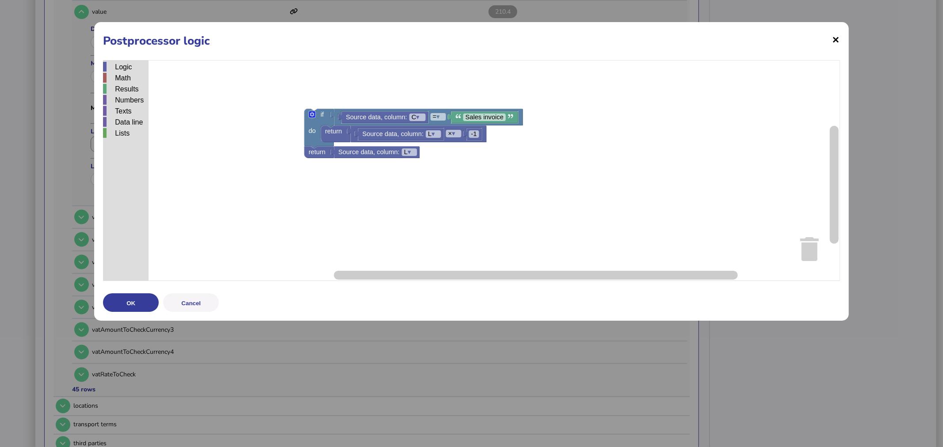
click at [833, 37] on span "×" at bounding box center [836, 39] width 8 height 17
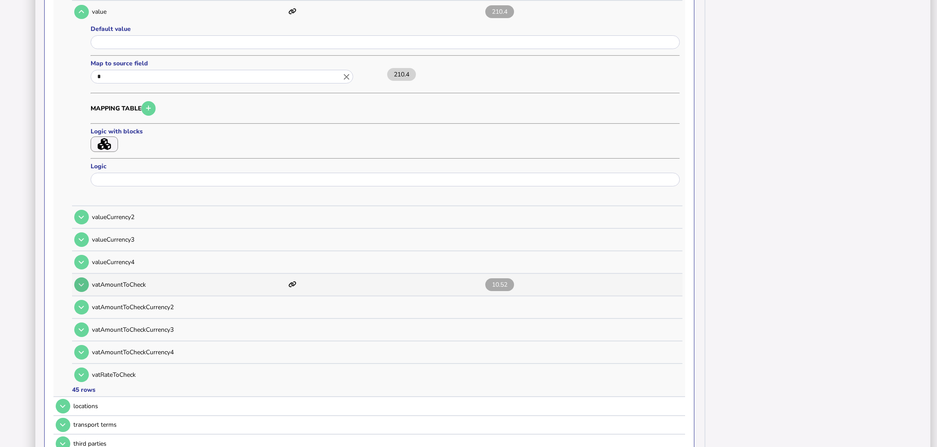
click at [83, 282] on icon at bounding box center [81, 285] width 5 height 6
type input "*"
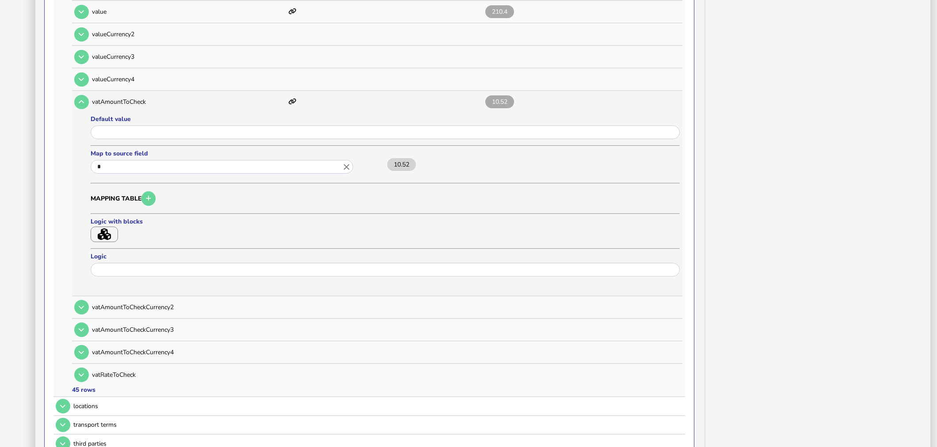
click at [106, 228] on icon "button" at bounding box center [104, 234] width 13 height 12
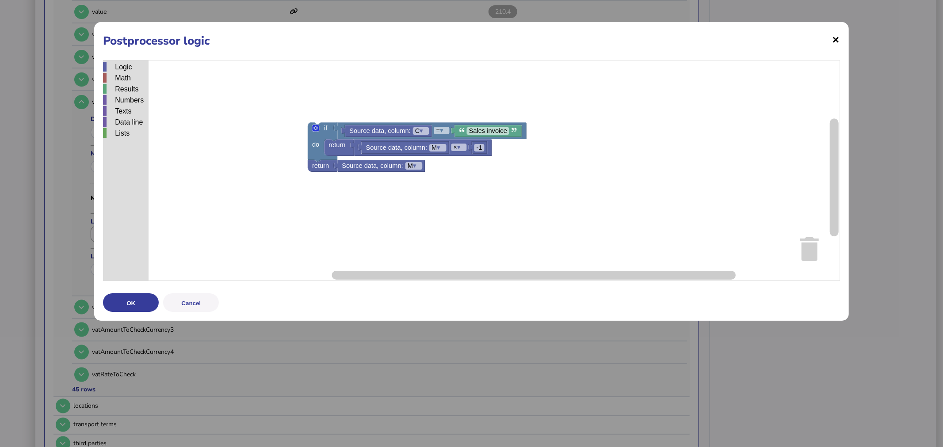
click at [837, 39] on span "×" at bounding box center [836, 39] width 8 height 17
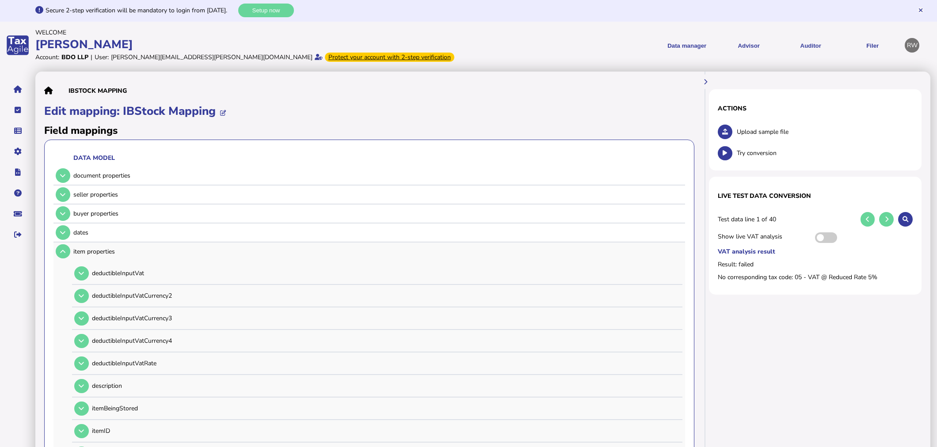
scroll to position [0, 0]
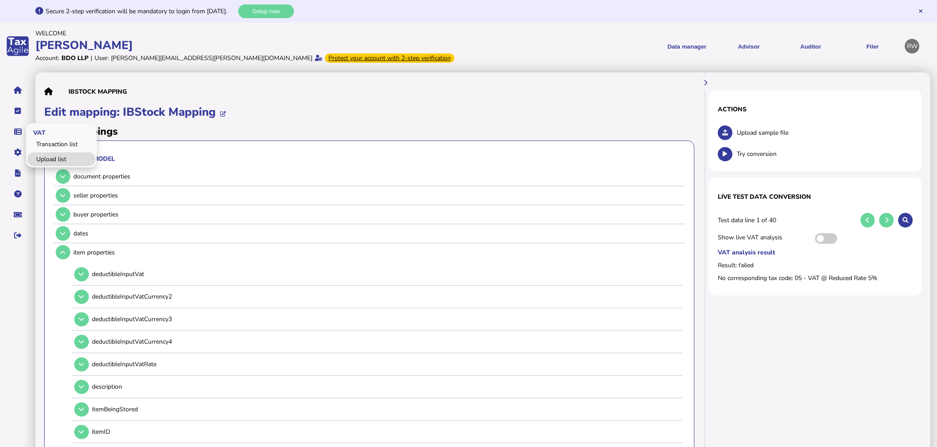
click at [42, 156] on link "Upload list" at bounding box center [61, 159] width 68 height 14
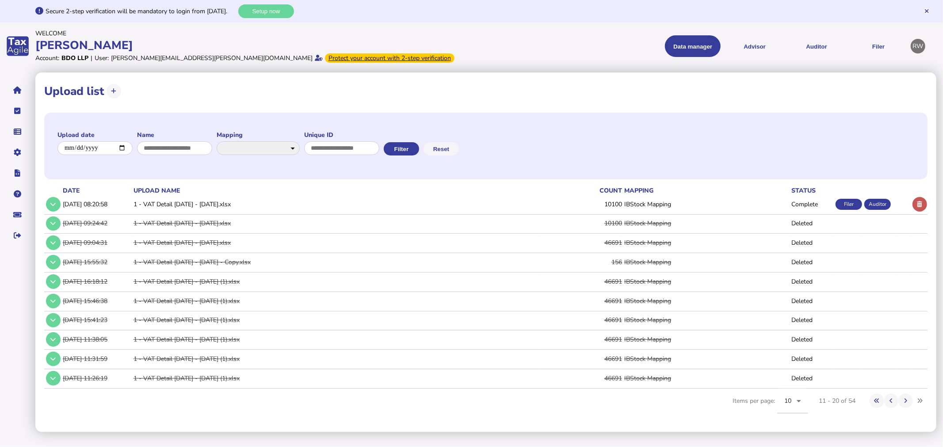
click at [916, 208] on button at bounding box center [919, 204] width 15 height 15
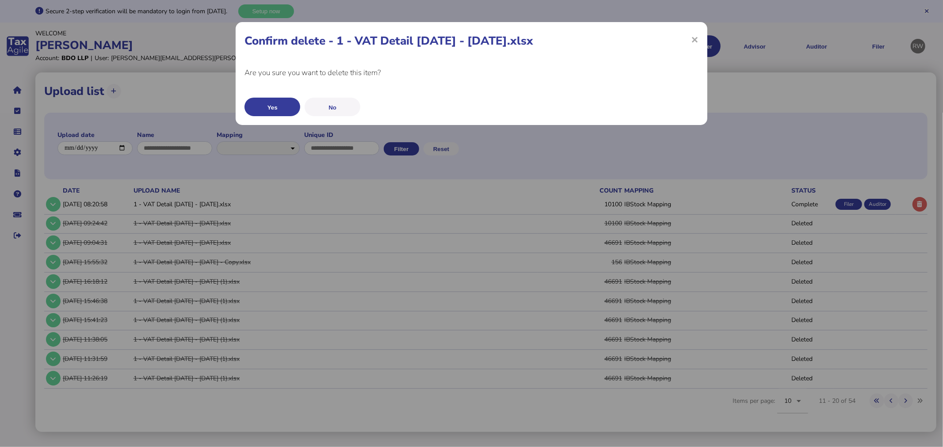
click at [285, 106] on button "Yes" at bounding box center [272, 107] width 56 height 19
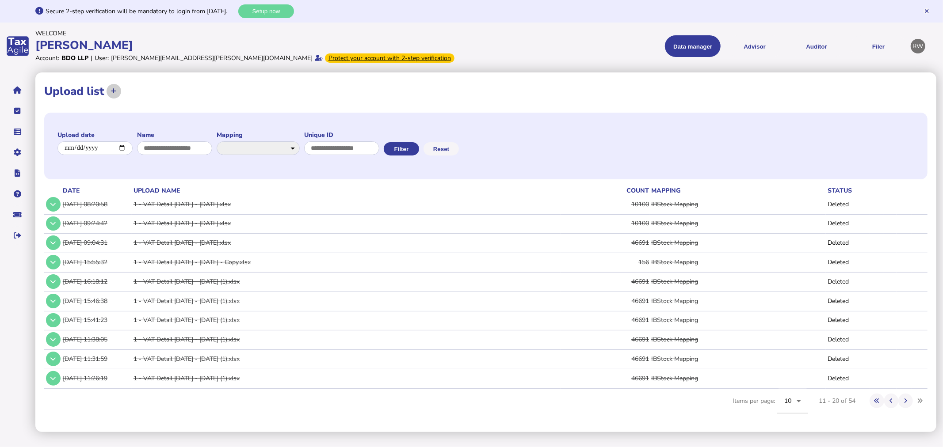
click at [113, 91] on icon at bounding box center [113, 91] width 5 height 6
select select "**********"
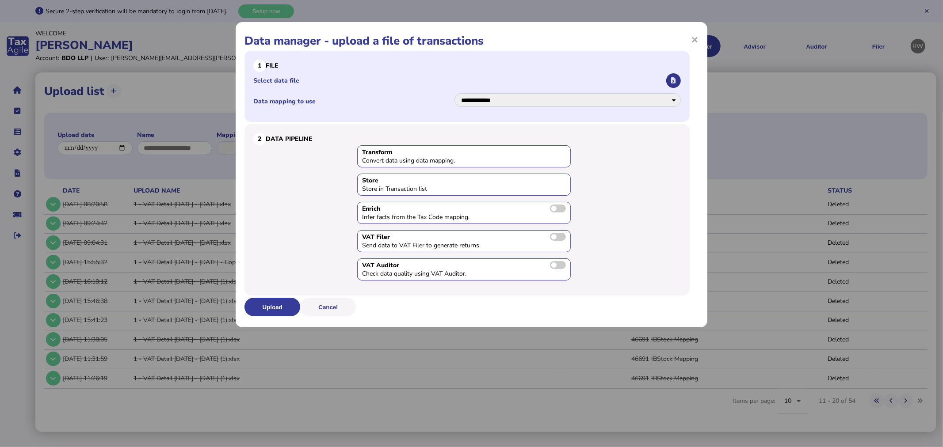
click at [672, 80] on icon "button" at bounding box center [673, 81] width 4 height 6
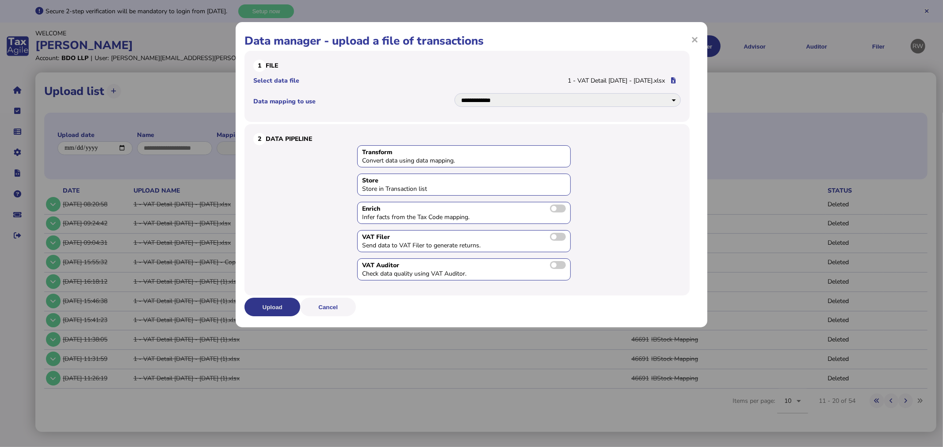
click at [289, 310] on button "Upload" at bounding box center [272, 307] width 56 height 19
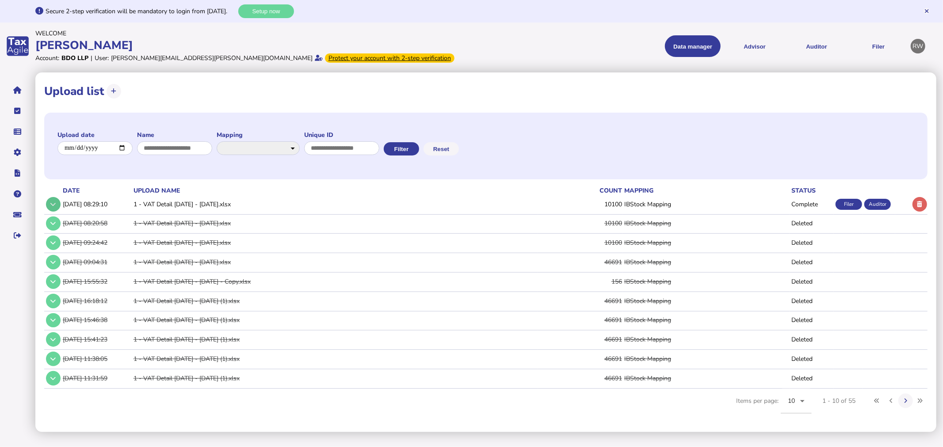
click at [54, 200] on button at bounding box center [53, 204] width 15 height 15
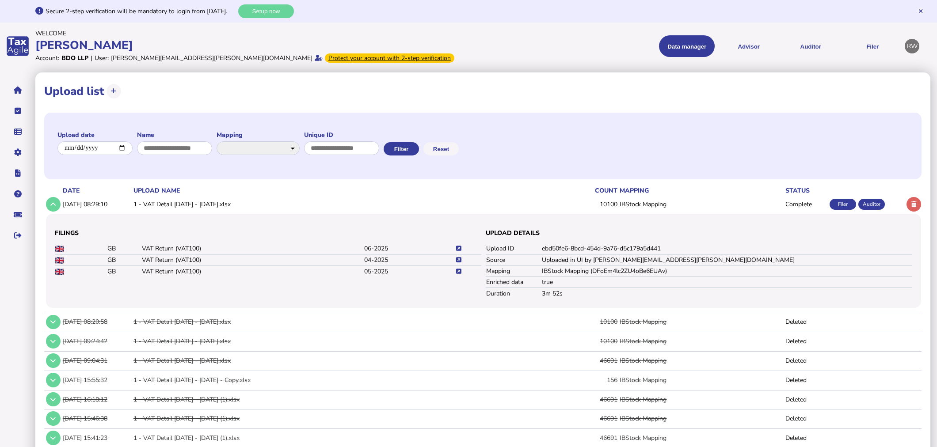
click at [458, 261] on icon at bounding box center [458, 260] width 5 height 6
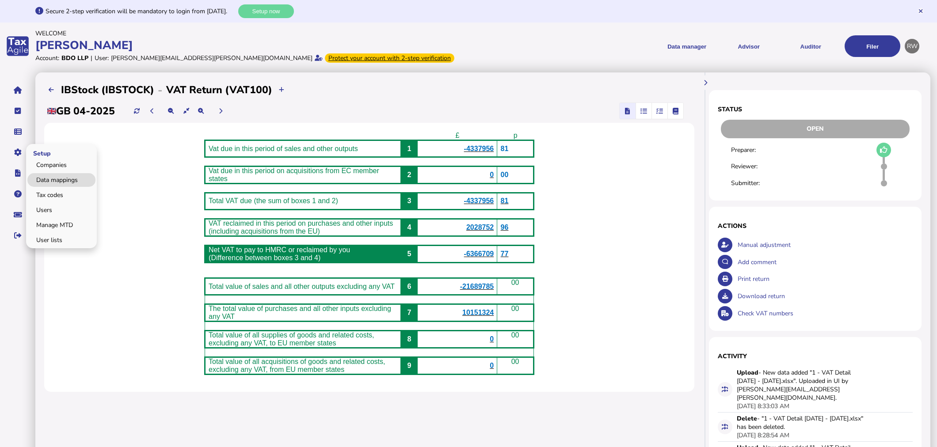
click at [46, 178] on link "Data mappings" at bounding box center [61, 180] width 68 height 14
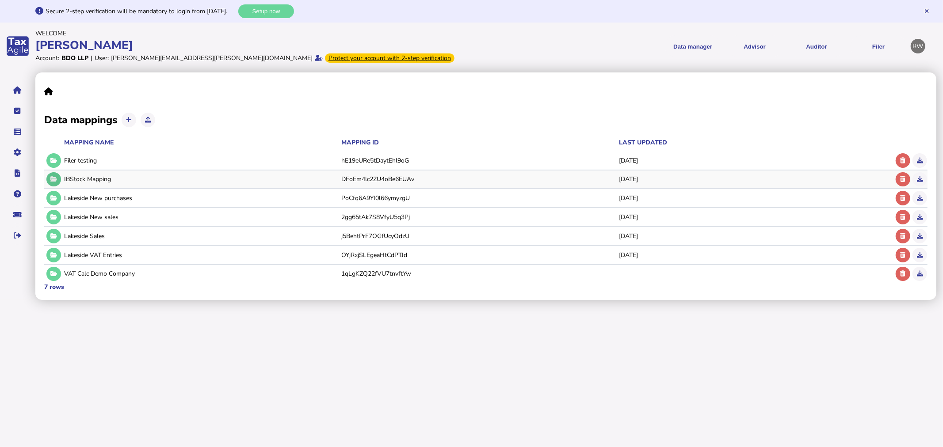
click at [53, 178] on icon at bounding box center [53, 179] width 7 height 6
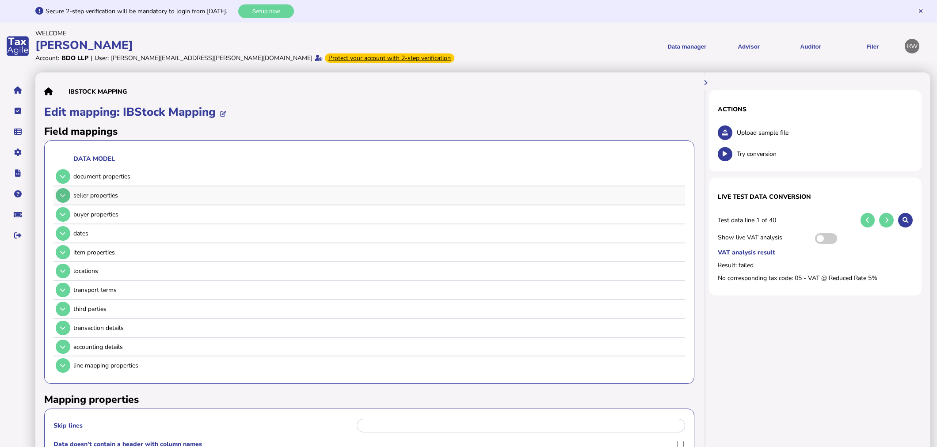
drag, startPoint x: 65, startPoint y: 195, endPoint x: 60, endPoint y: 198, distance: 5.7
click at [64, 196] on button at bounding box center [63, 195] width 15 height 15
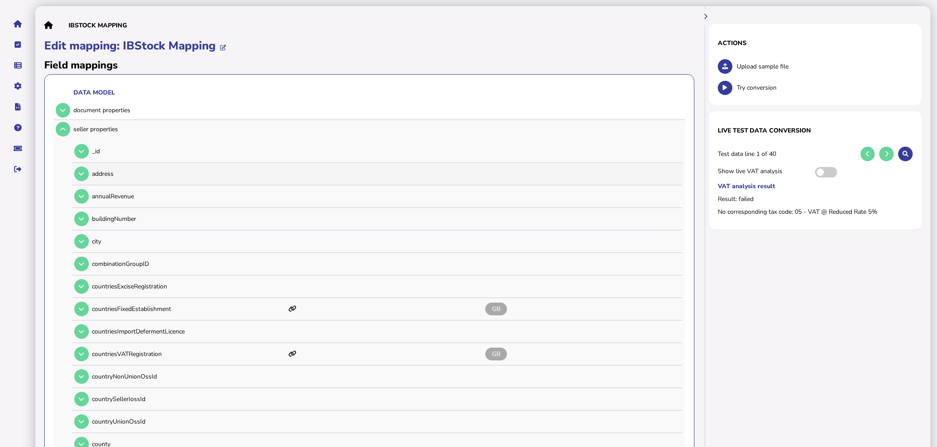
scroll to position [49, 0]
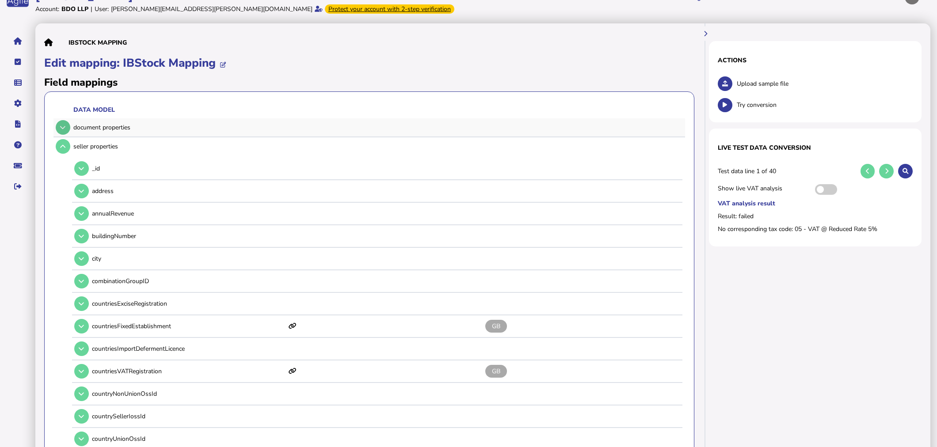
click at [61, 128] on icon at bounding box center [62, 128] width 5 height 6
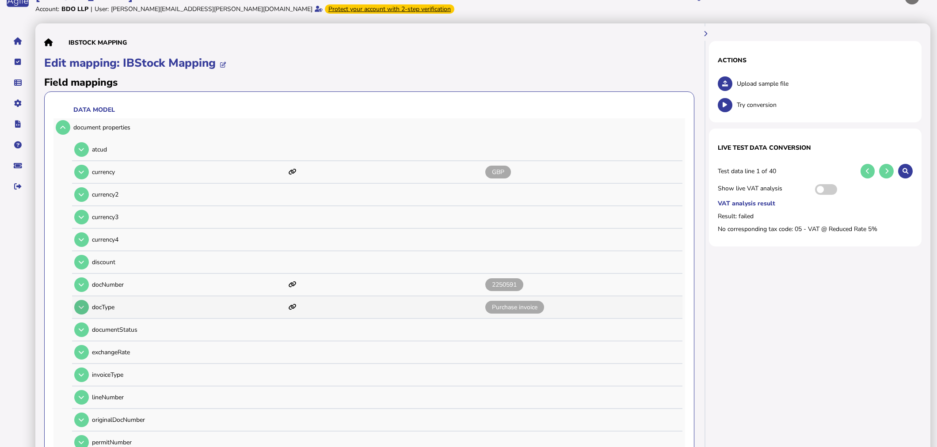
click at [75, 308] on button at bounding box center [81, 307] width 15 height 15
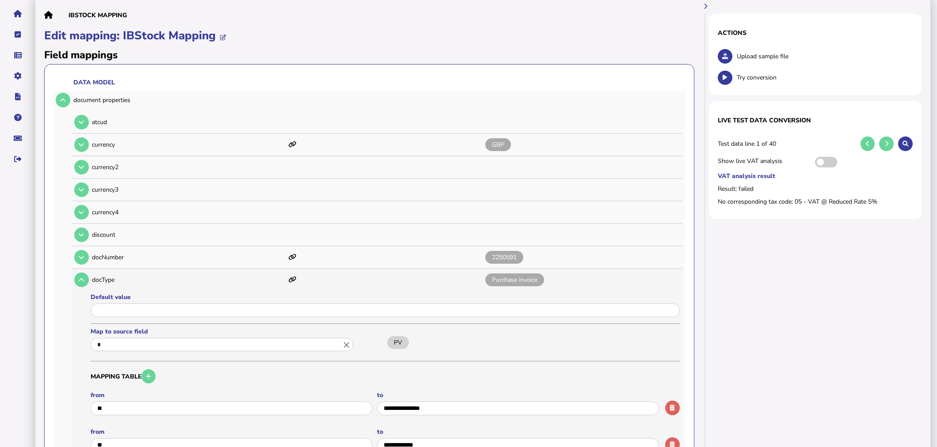
scroll to position [98, 0]
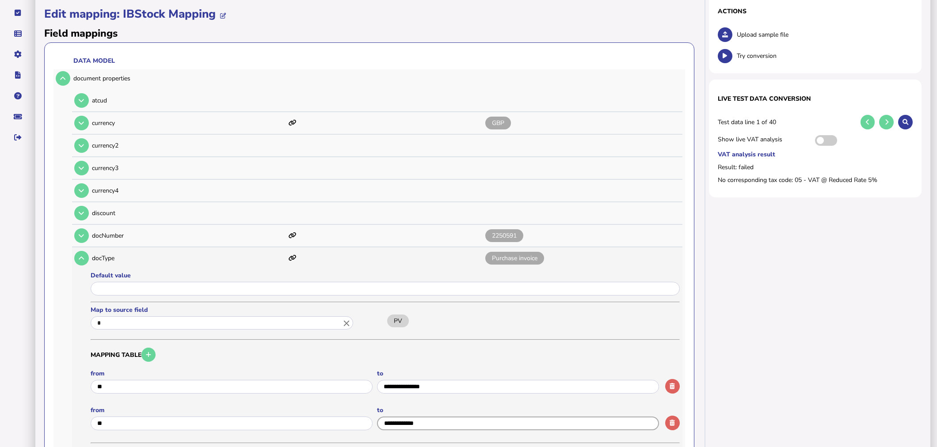
click at [429, 425] on input "input" at bounding box center [518, 424] width 282 height 14
drag, startPoint x: 419, startPoint y: 421, endPoint x: 378, endPoint y: 420, distance: 41.1
click at [378, 420] on input "input" at bounding box center [518, 424] width 282 height 14
click at [445, 406] on label "to" at bounding box center [518, 410] width 282 height 8
click at [67, 78] on button at bounding box center [63, 78] width 15 height 15
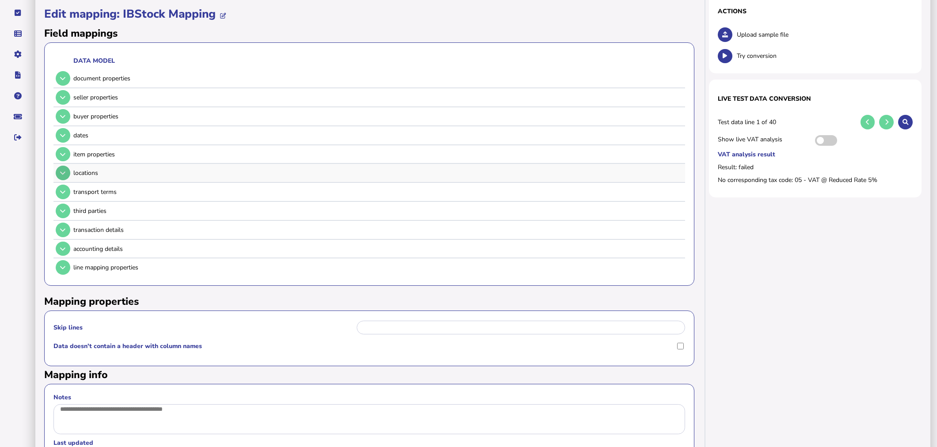
click at [65, 171] on icon at bounding box center [62, 173] width 5 height 6
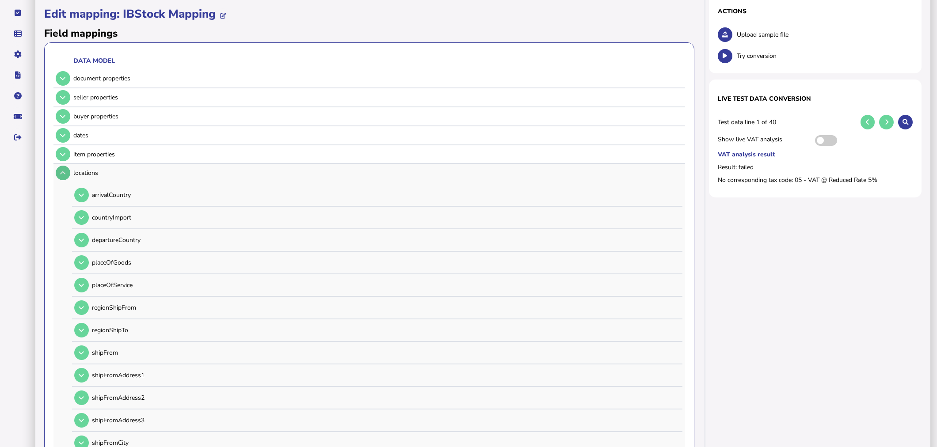
click at [65, 170] on icon at bounding box center [62, 173] width 5 height 6
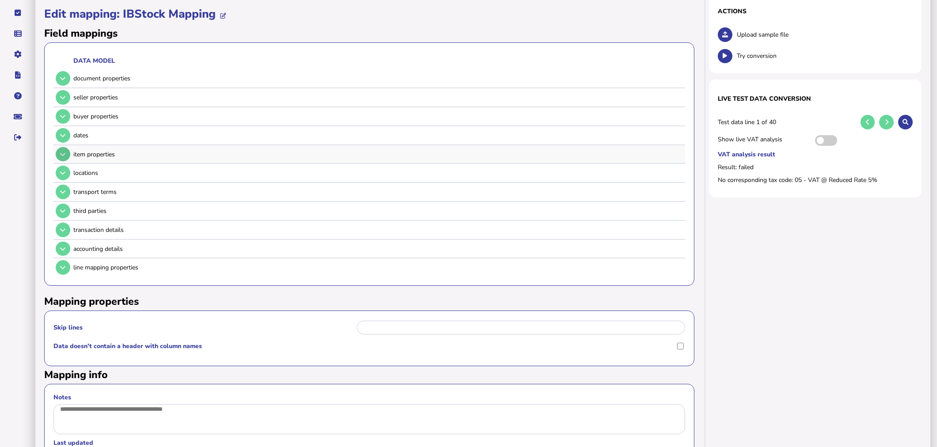
click at [64, 154] on icon at bounding box center [62, 155] width 5 height 6
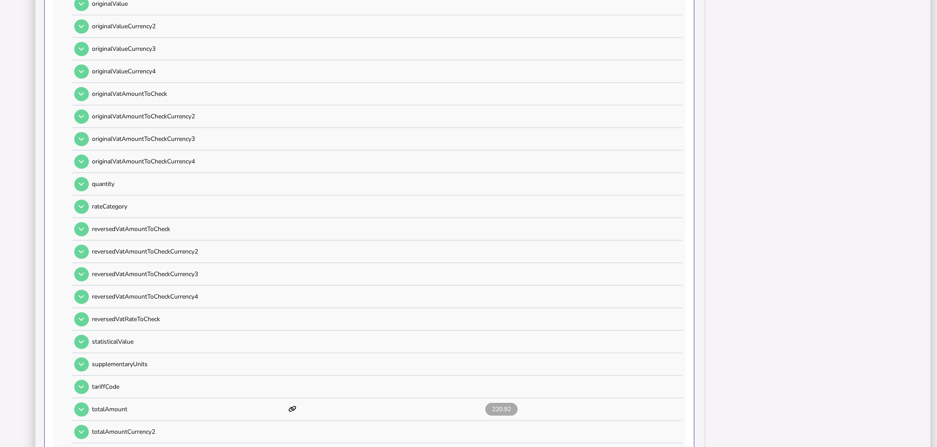
scroll to position [687, 0]
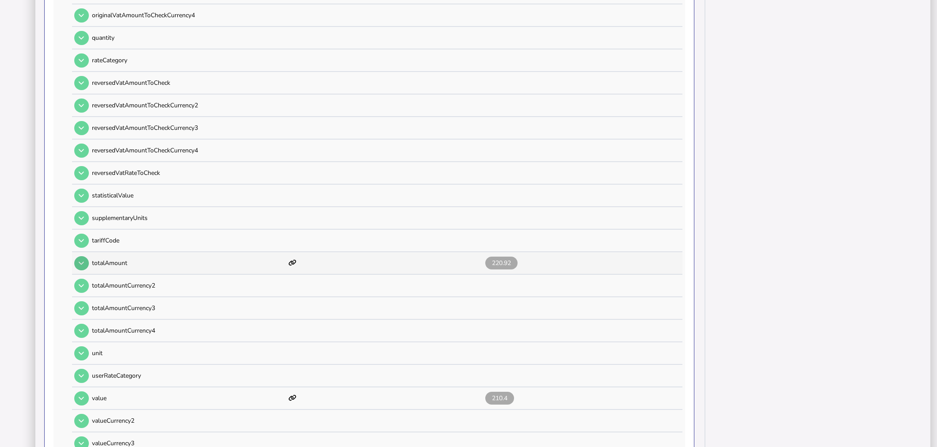
click at [76, 256] on button at bounding box center [81, 263] width 15 height 15
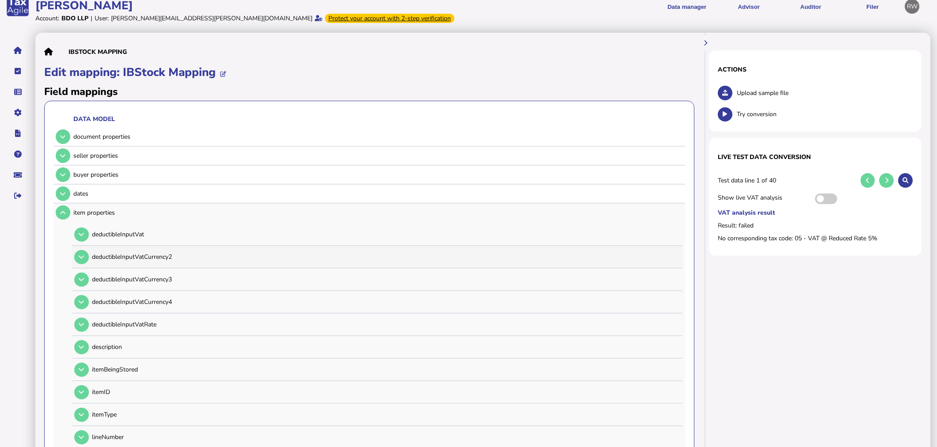
scroll to position [0, 0]
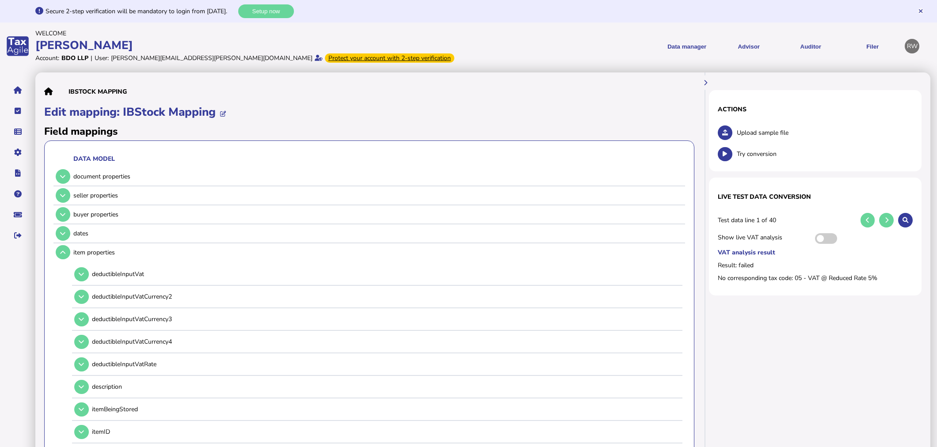
click at [717, 133] on section "Actions Upload sample file Try conversion" at bounding box center [815, 131] width 213 height 82
click at [718, 133] on button at bounding box center [725, 133] width 15 height 15
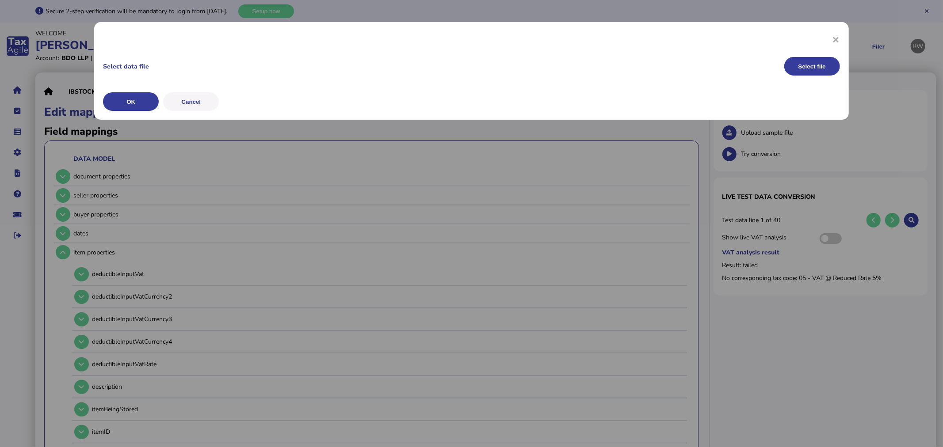
click at [782, 55] on div "× Select data file Select file OK Cancel" at bounding box center [471, 71] width 754 height 98
click at [816, 64] on button "Select file" at bounding box center [812, 66] width 56 height 19
drag, startPoint x: 115, startPoint y: 102, endPoint x: 121, endPoint y: 104, distance: 6.0
click at [115, 102] on button "OK" at bounding box center [131, 101] width 56 height 19
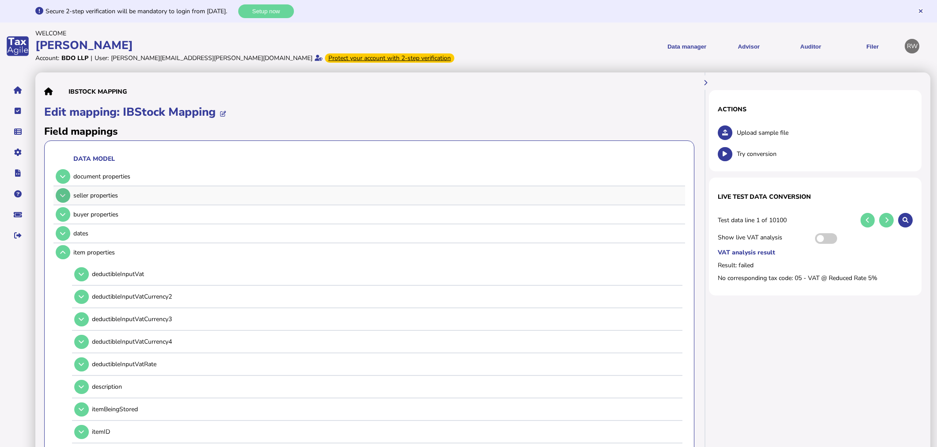
click at [57, 198] on button at bounding box center [63, 195] width 15 height 15
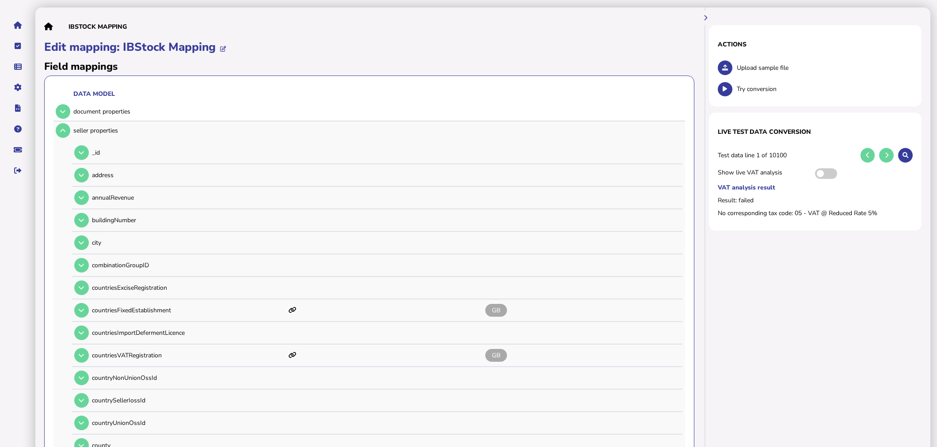
scroll to position [49, 0]
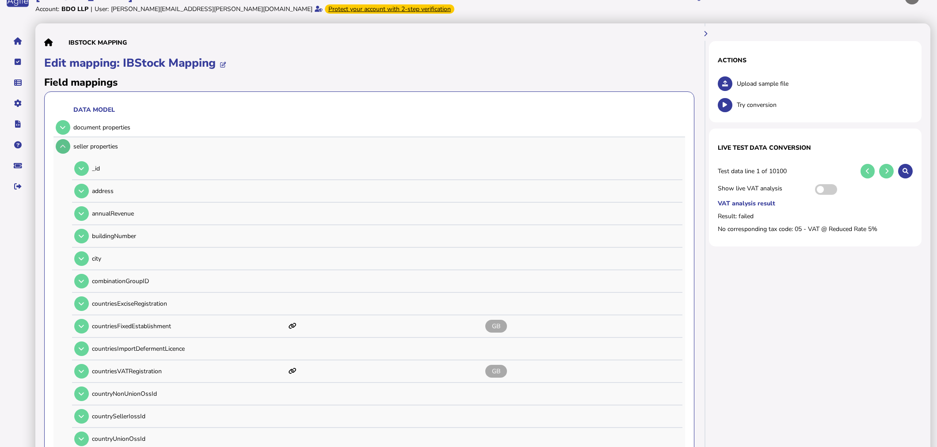
click at [65, 144] on icon at bounding box center [62, 147] width 5 height 6
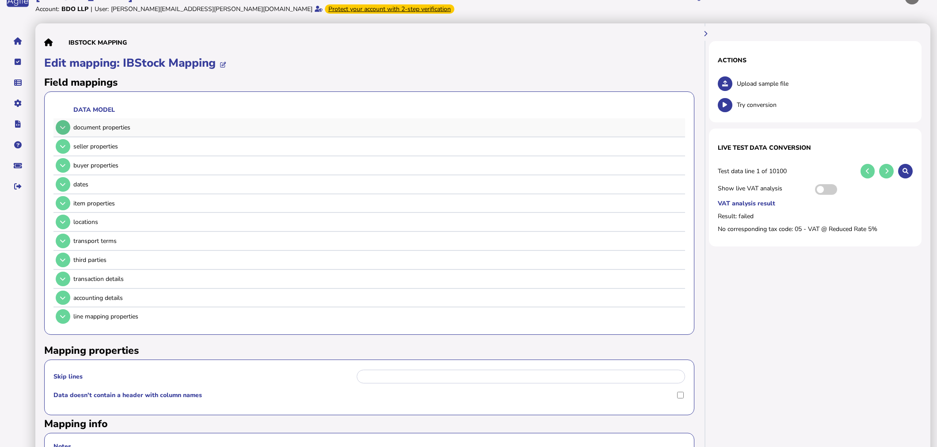
click at [64, 127] on icon at bounding box center [62, 128] width 5 height 6
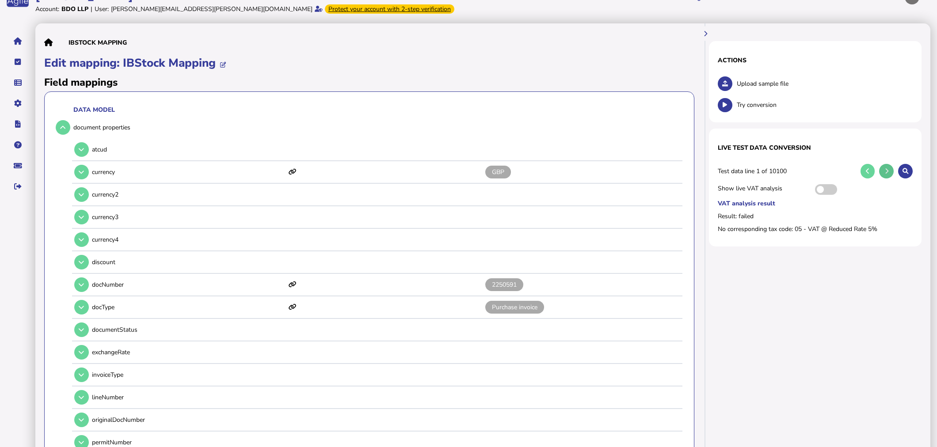
click at [885, 171] on icon at bounding box center [887, 171] width 4 height 6
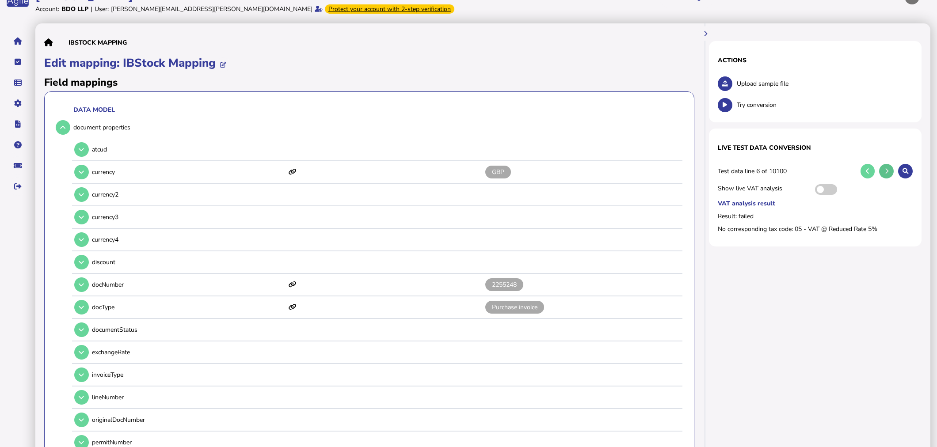
click at [885, 171] on icon at bounding box center [887, 171] width 4 height 6
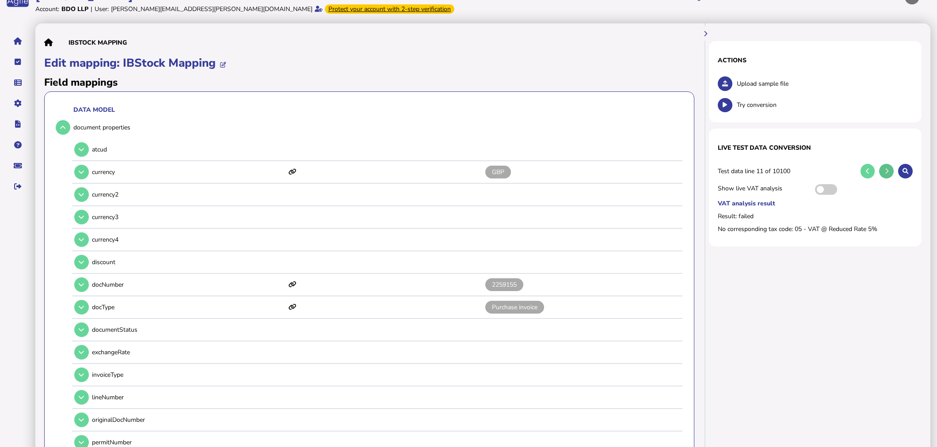
click at [885, 171] on icon at bounding box center [887, 171] width 4 height 6
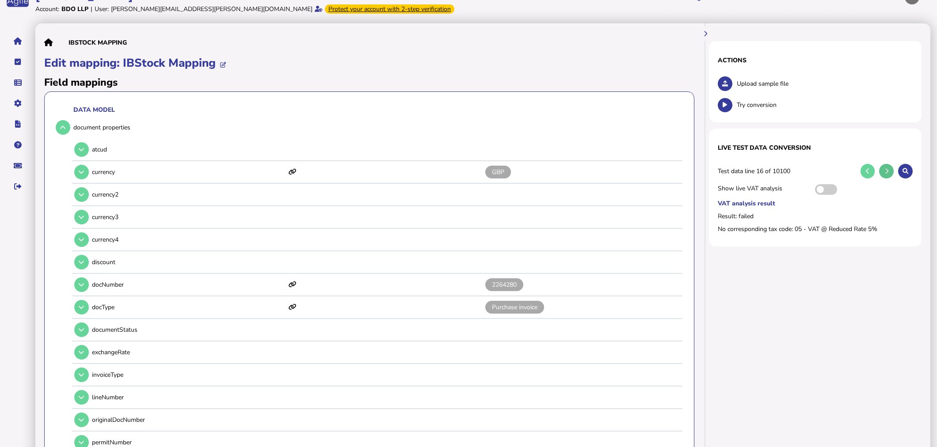
click at [885, 171] on icon at bounding box center [887, 171] width 4 height 6
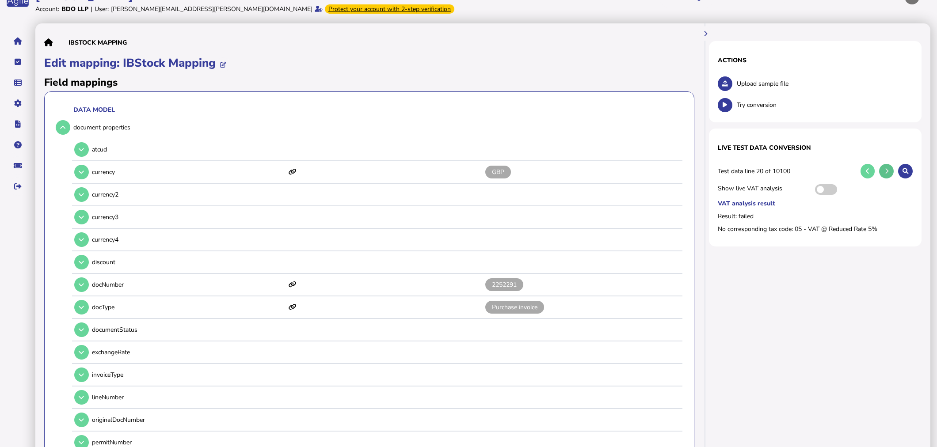
click at [885, 171] on icon at bounding box center [887, 171] width 4 height 6
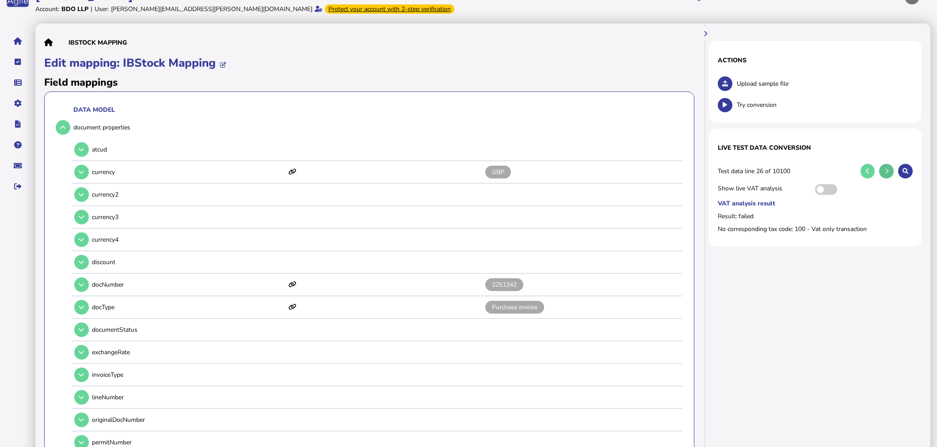
click at [885, 171] on icon at bounding box center [887, 171] width 4 height 6
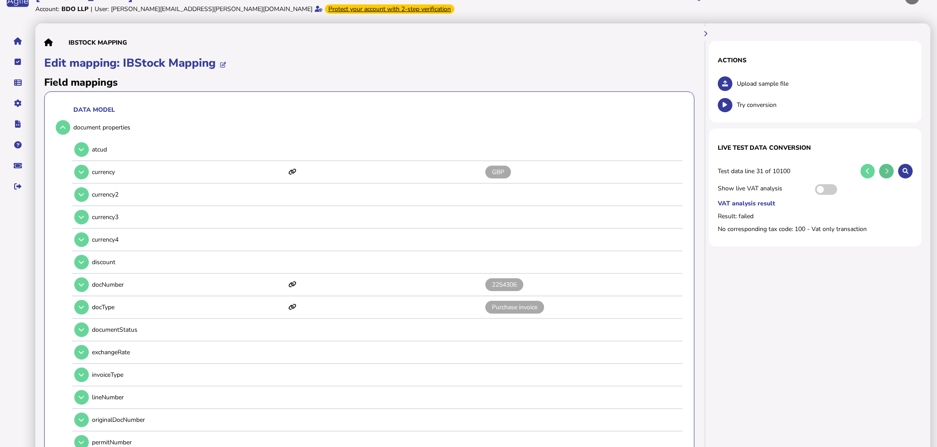
click at [885, 171] on icon at bounding box center [887, 171] width 4 height 6
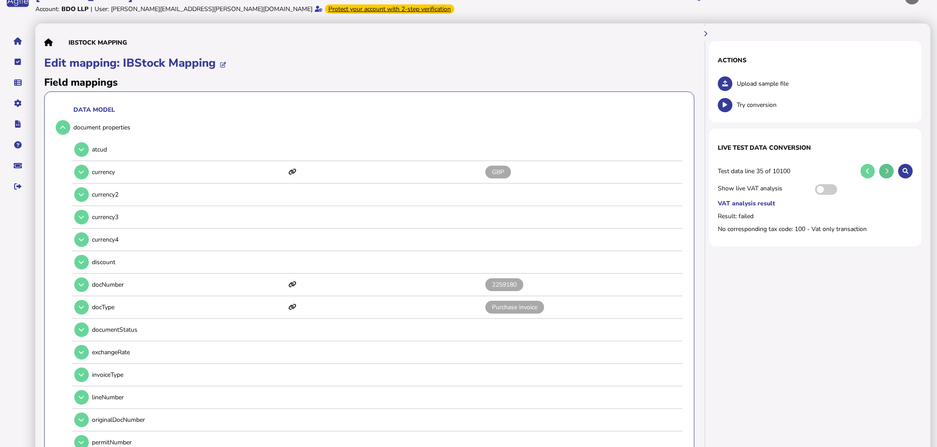
click at [885, 171] on icon at bounding box center [887, 171] width 4 height 6
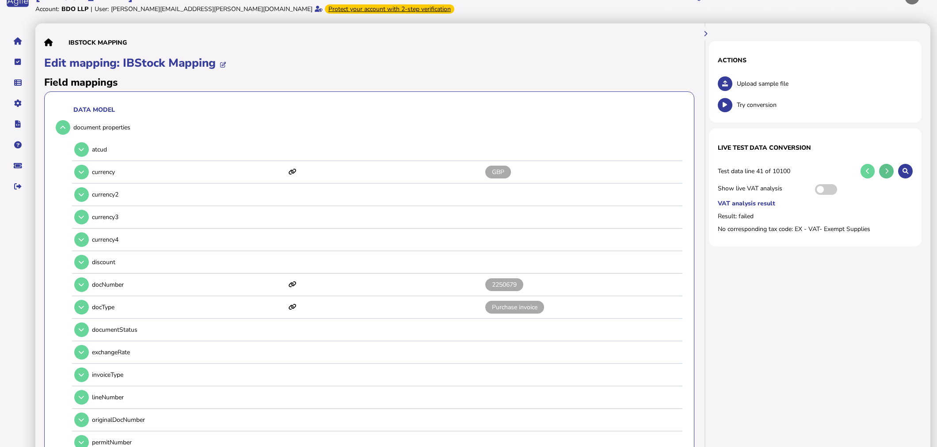
click at [884, 171] on button at bounding box center [886, 171] width 15 height 15
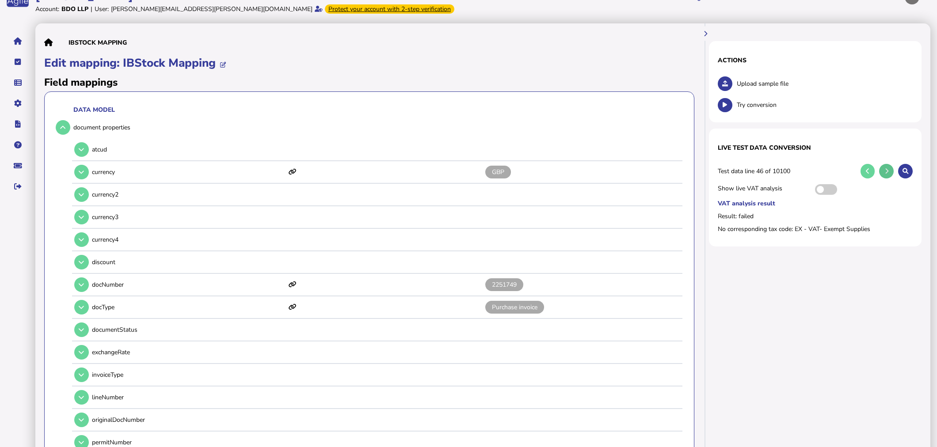
click at [884, 171] on button at bounding box center [886, 171] width 15 height 15
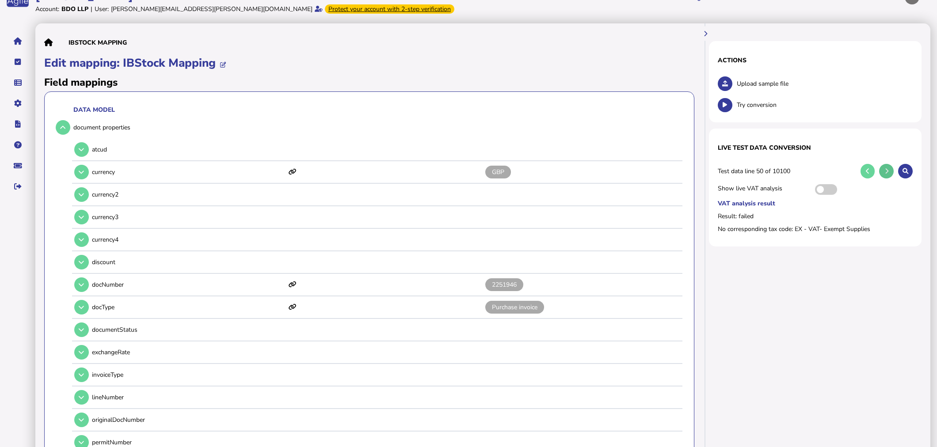
click at [884, 171] on button at bounding box center [886, 171] width 15 height 15
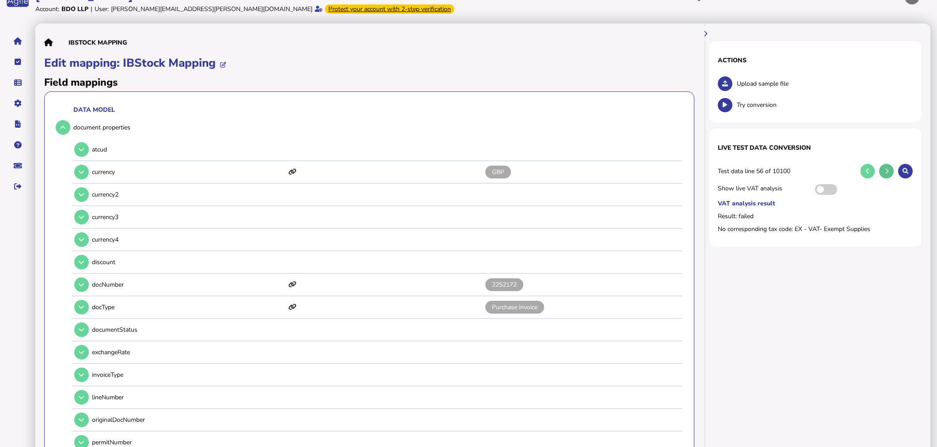
click at [884, 171] on button at bounding box center [886, 171] width 15 height 15
click at [869, 173] on icon at bounding box center [868, 171] width 4 height 6
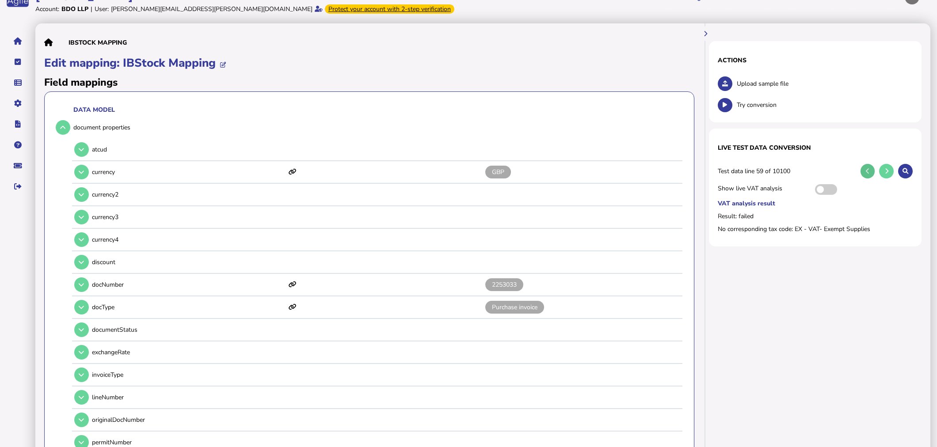
click at [869, 173] on icon at bounding box center [868, 171] width 4 height 6
click at [889, 174] on button at bounding box center [886, 171] width 15 height 15
click at [60, 127] on button at bounding box center [63, 127] width 15 height 15
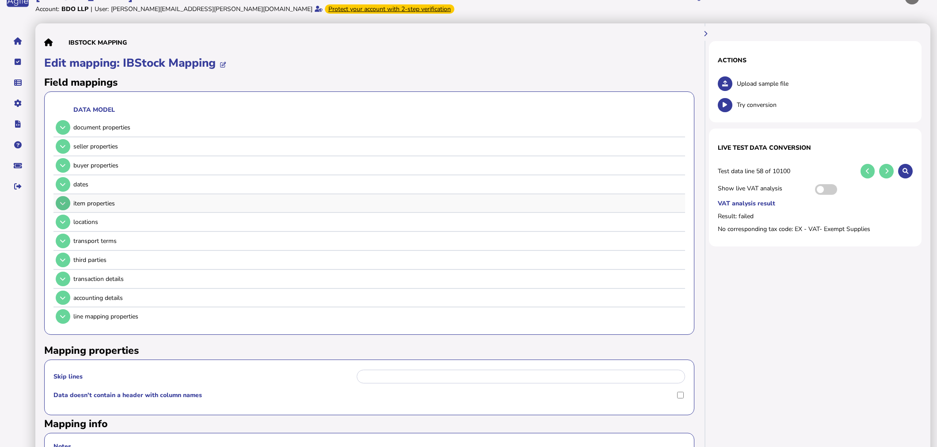
click at [63, 205] on button at bounding box center [63, 203] width 15 height 15
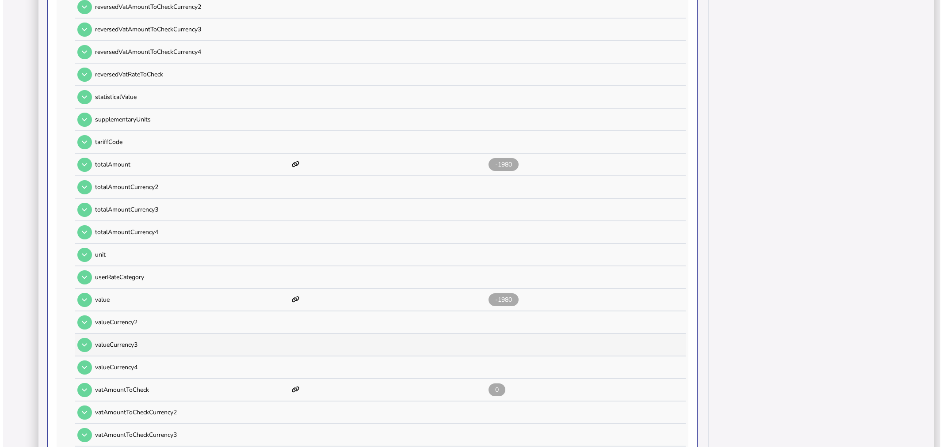
scroll to position [785, 0]
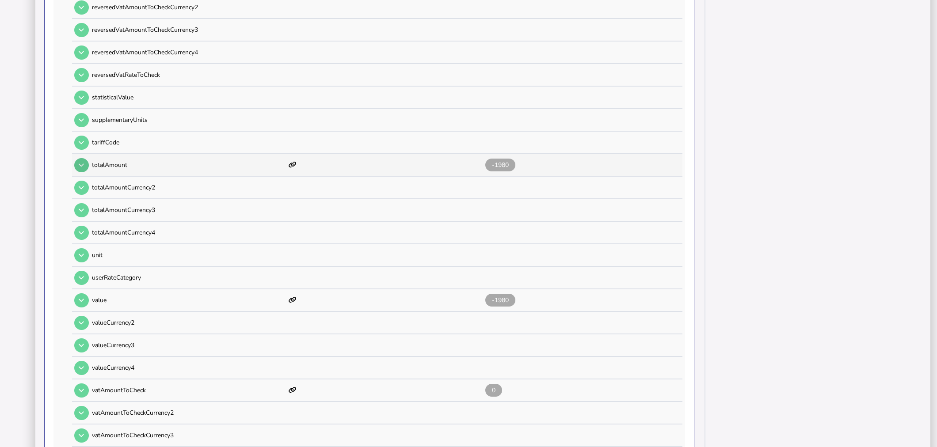
click at [83, 162] on icon at bounding box center [81, 165] width 5 height 6
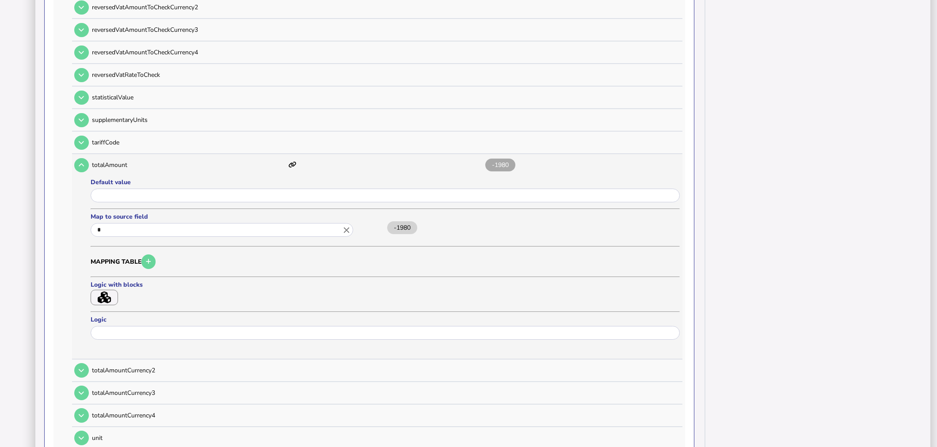
click at [102, 292] on icon "button" at bounding box center [104, 298] width 13 height 12
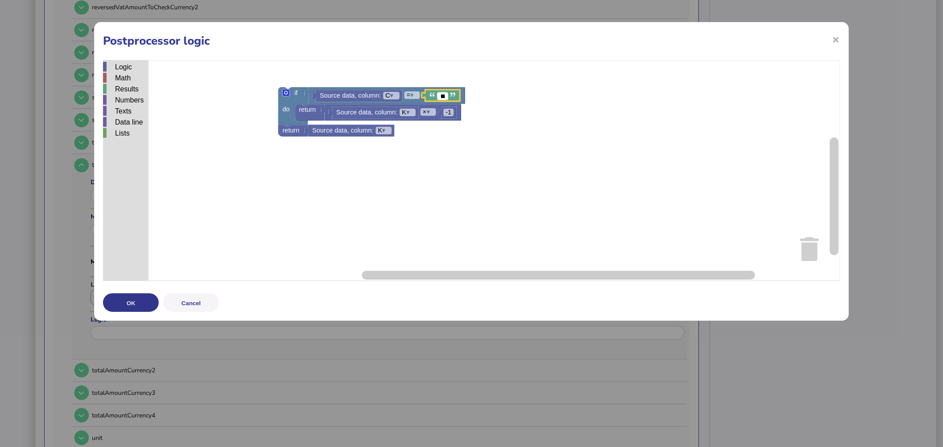
type input "**"
click at [138, 307] on button "OK" at bounding box center [131, 302] width 56 height 19
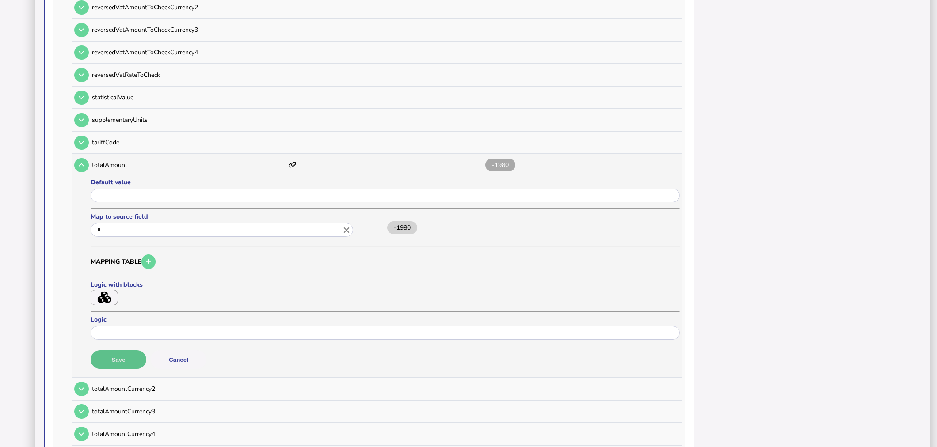
click at [133, 350] on button "Save" at bounding box center [119, 359] width 56 height 19
click at [113, 290] on button "button" at bounding box center [104, 297] width 27 height 15
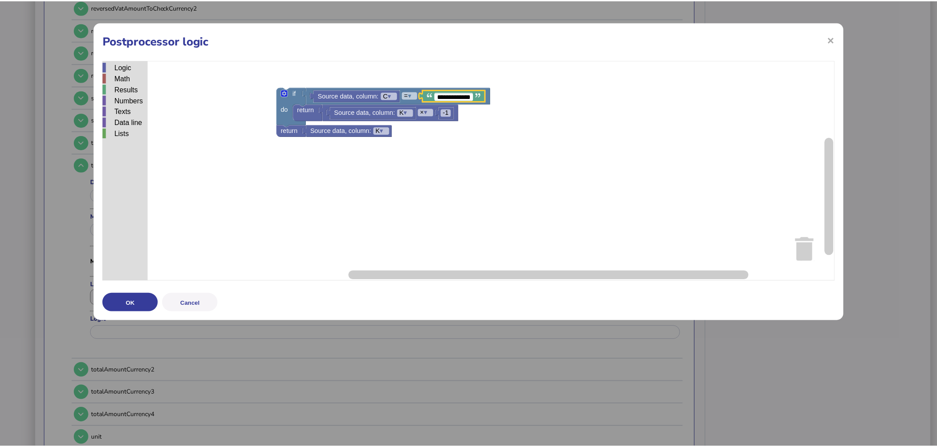
scroll to position [0, 0]
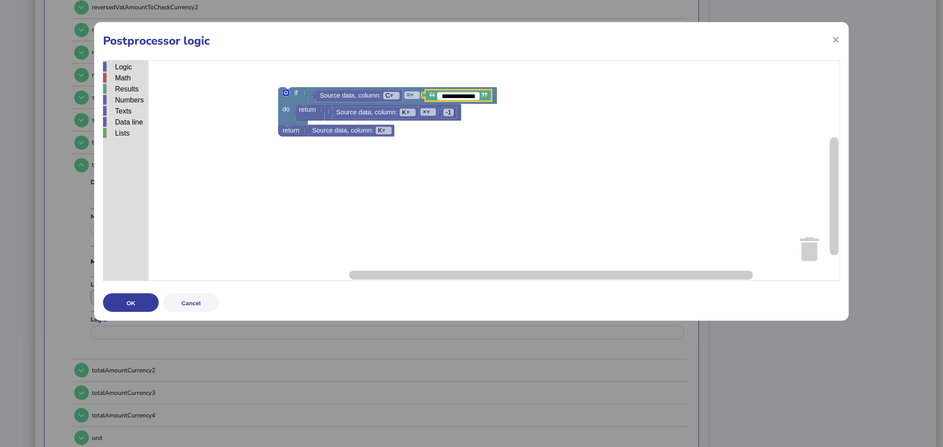
type input "**********"
click at [126, 298] on button "OK" at bounding box center [131, 302] width 56 height 19
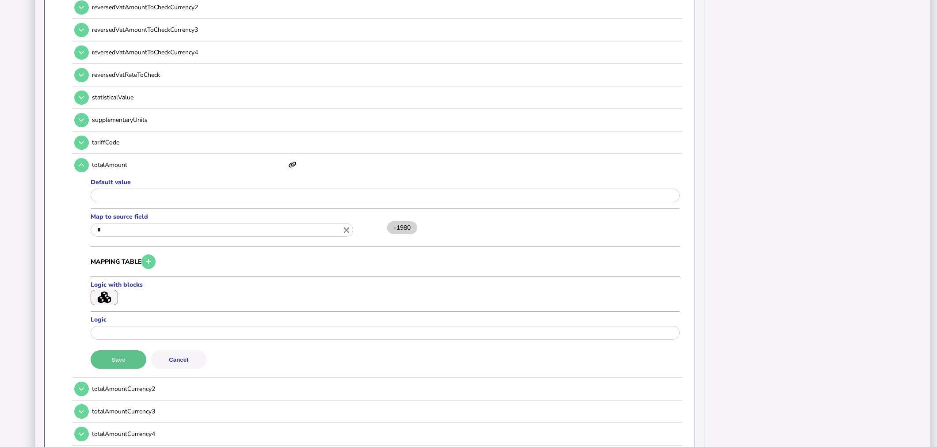
click at [139, 350] on button "Save" at bounding box center [119, 359] width 56 height 19
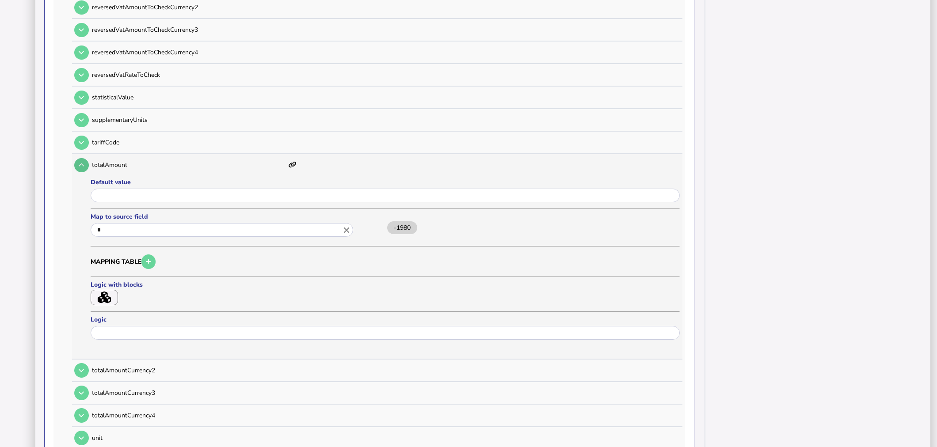
click at [80, 162] on icon at bounding box center [81, 165] width 5 height 6
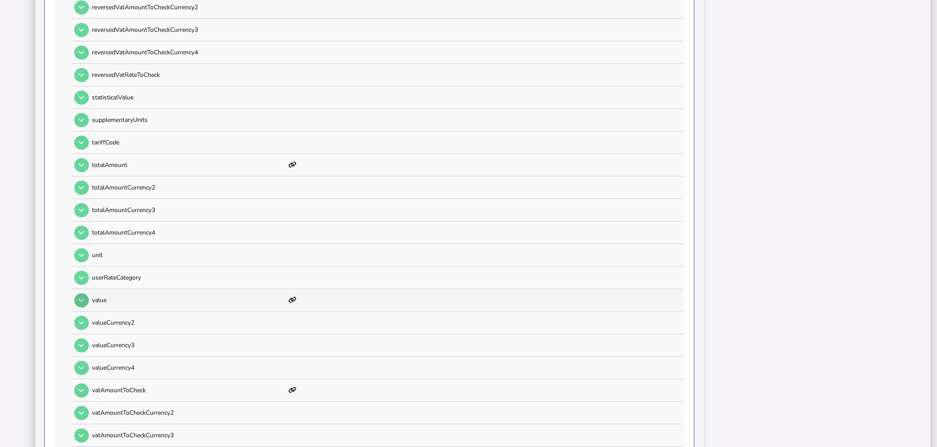
click at [83, 297] on icon at bounding box center [81, 300] width 5 height 6
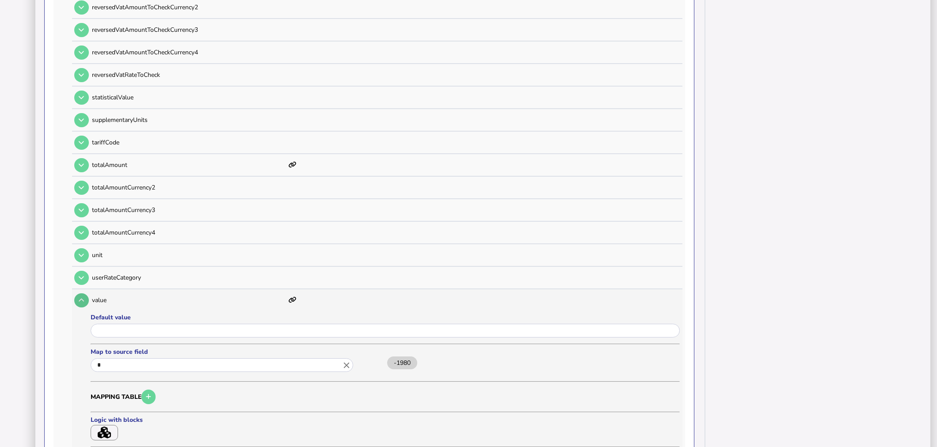
click at [83, 297] on icon at bounding box center [81, 300] width 5 height 6
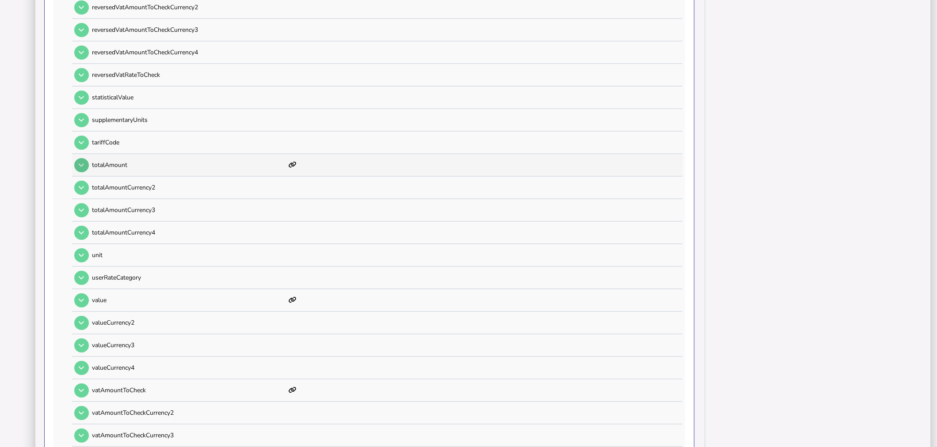
click at [82, 162] on icon at bounding box center [81, 165] width 5 height 6
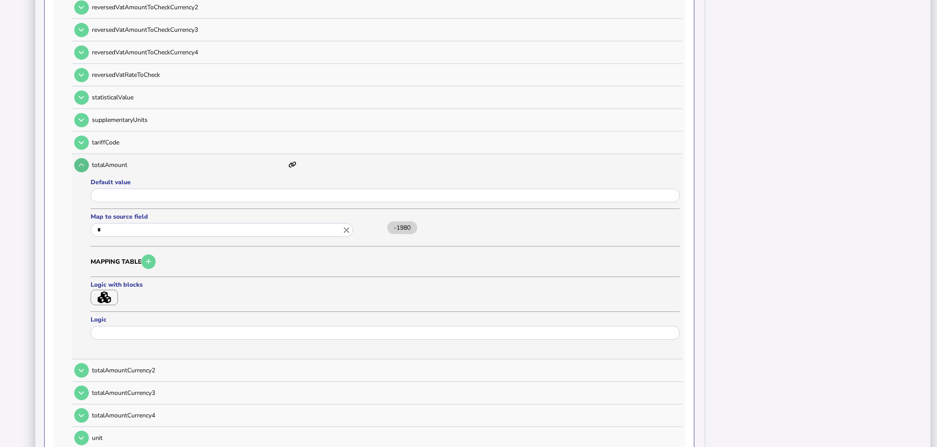
click at [80, 162] on icon at bounding box center [81, 165] width 5 height 6
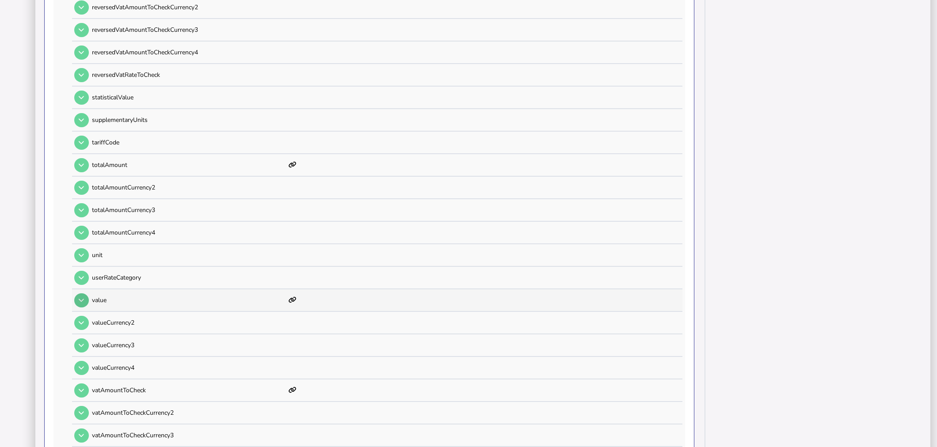
click at [83, 297] on icon at bounding box center [81, 300] width 5 height 6
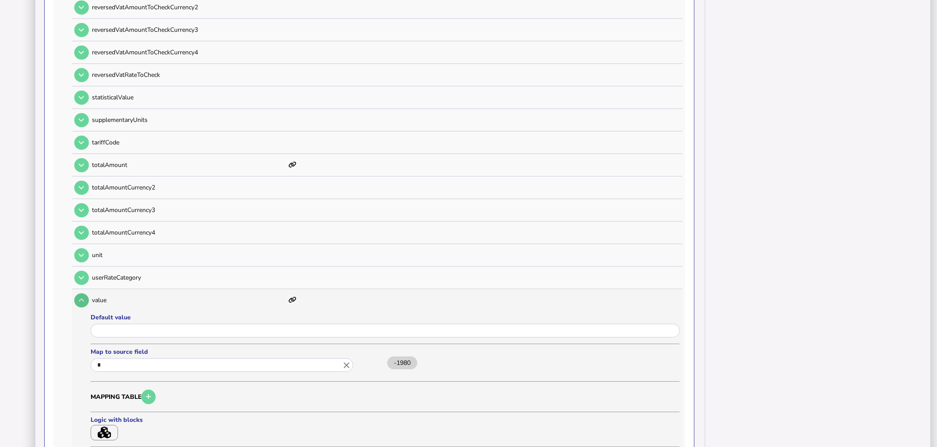
click at [83, 297] on icon at bounding box center [81, 300] width 5 height 6
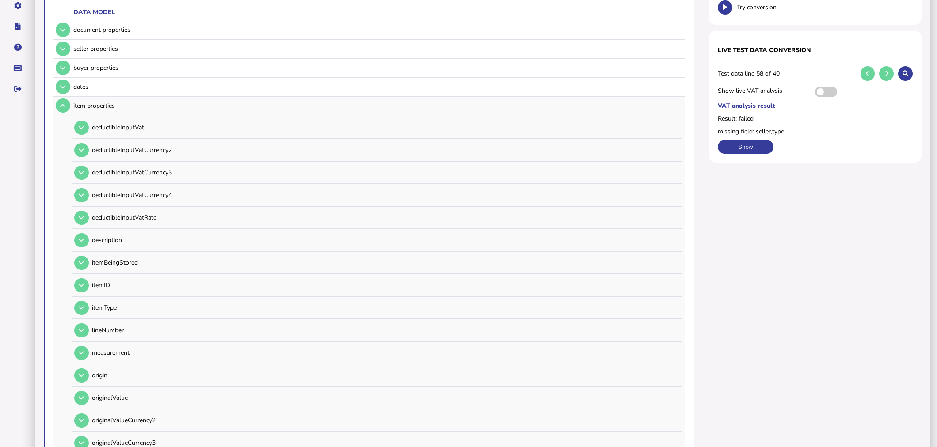
scroll to position [147, 0]
click at [70, 99] on td at bounding box center [61, 105] width 17 height 18
click at [64, 50] on icon at bounding box center [62, 49] width 5 height 6
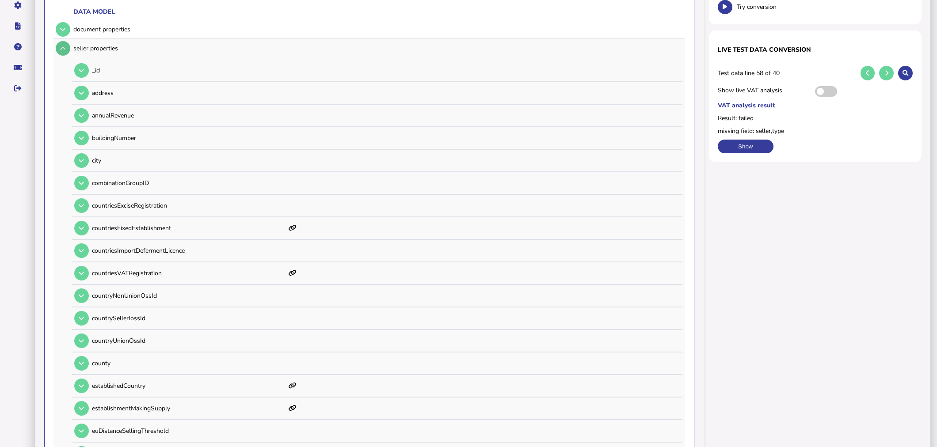
click at [64, 51] on button at bounding box center [63, 48] width 15 height 15
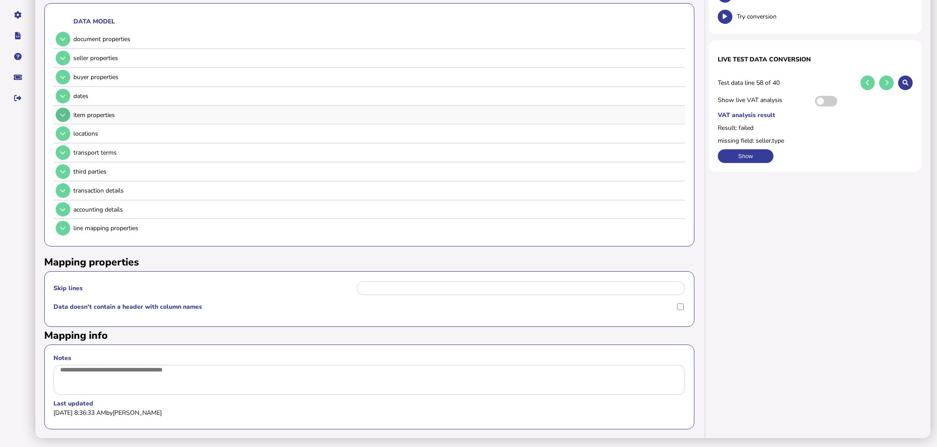
click at [65, 111] on button at bounding box center [63, 115] width 15 height 15
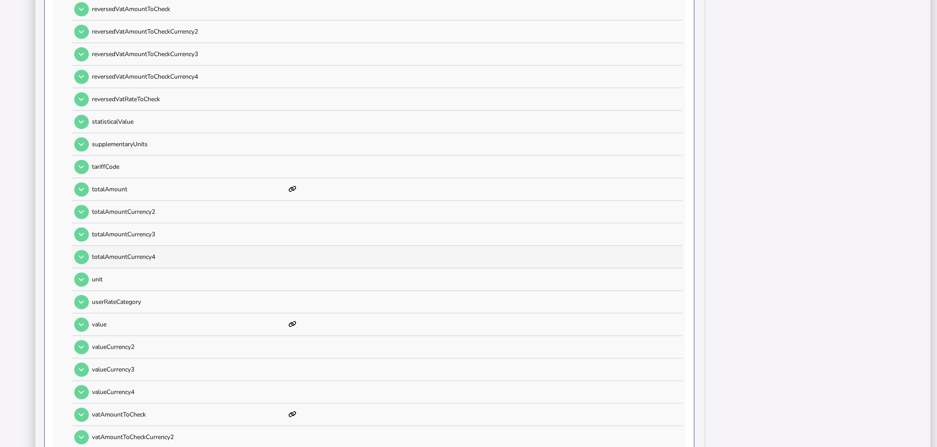
scroll to position [730, 0]
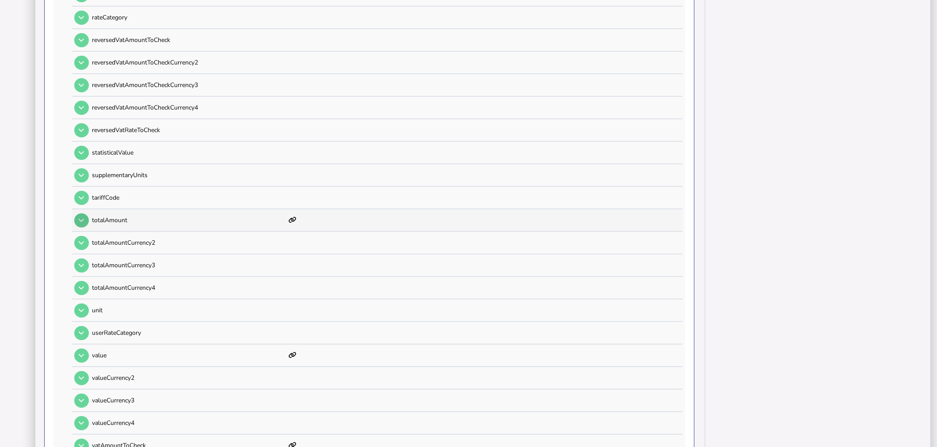
click at [79, 217] on icon at bounding box center [81, 220] width 5 height 6
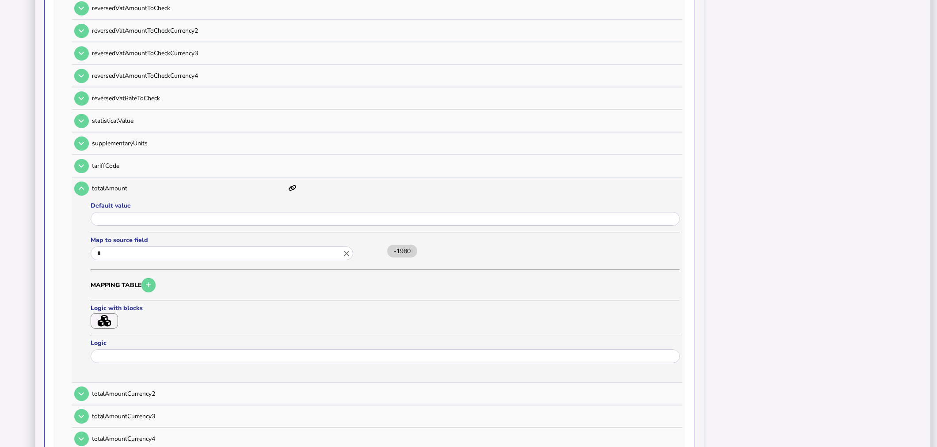
scroll to position [779, 0]
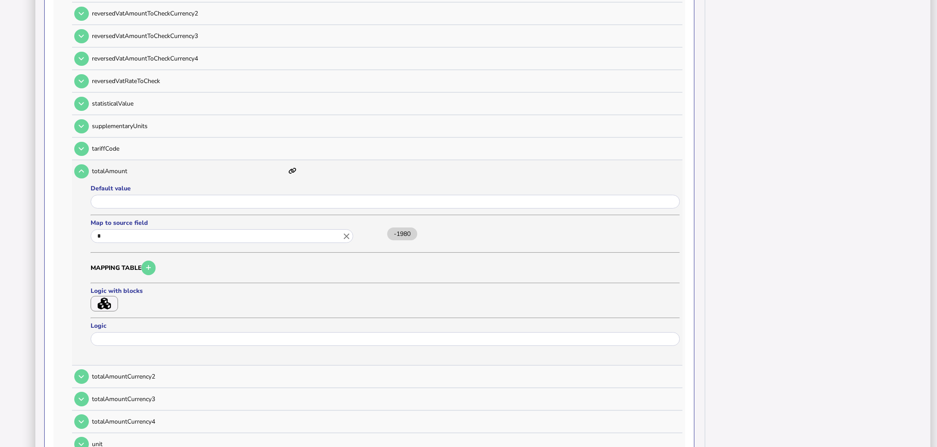
click at [111, 298] on icon "button" at bounding box center [104, 304] width 13 height 12
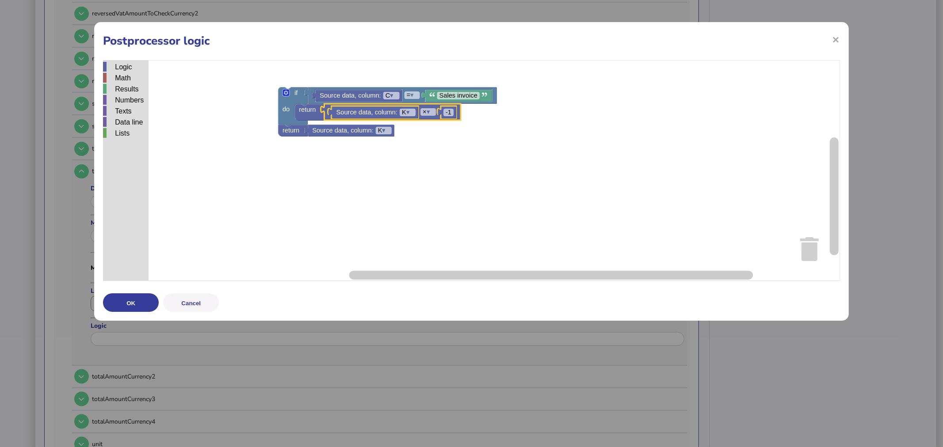
click at [540, 114] on rect "Blockly Workspace" at bounding box center [471, 170] width 737 height 221
click at [837, 45] on span "×" at bounding box center [836, 39] width 8 height 17
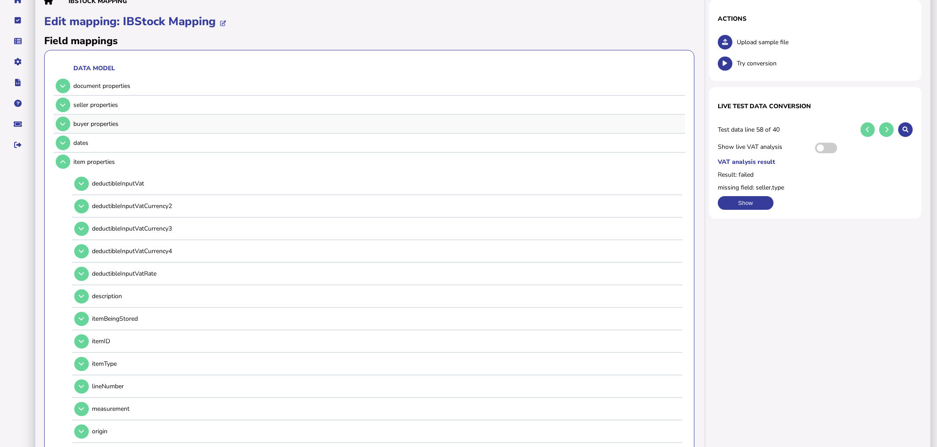
scroll to position [42, 0]
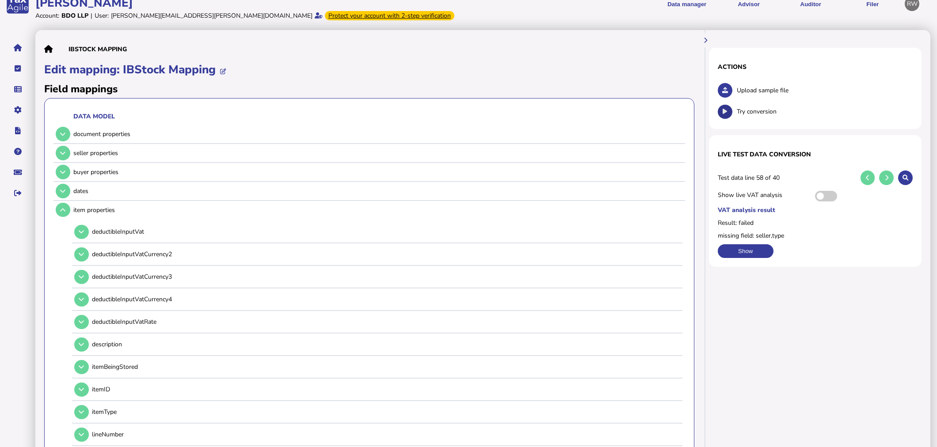
click at [723, 107] on button at bounding box center [725, 112] width 15 height 15
drag, startPoint x: 70, startPoint y: 146, endPoint x: 68, endPoint y: 153, distance: 7.4
click at [70, 147] on td at bounding box center [61, 153] width 17 height 18
click at [68, 153] on button at bounding box center [63, 153] width 15 height 15
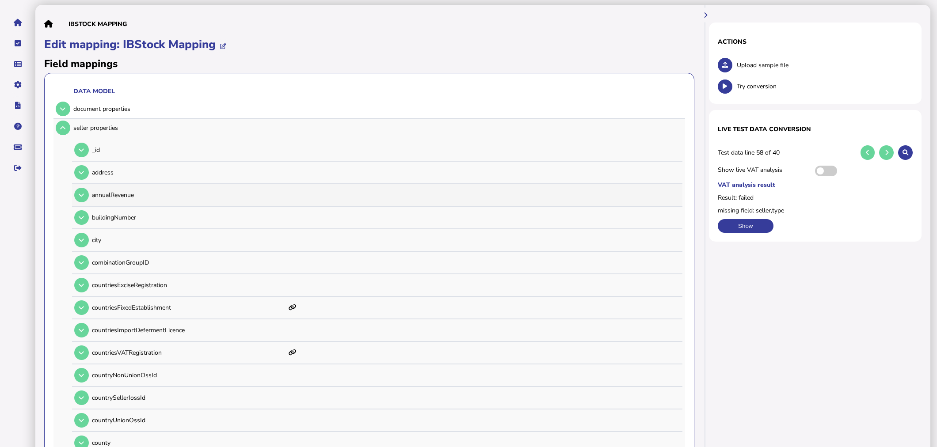
scroll to position [91, 0]
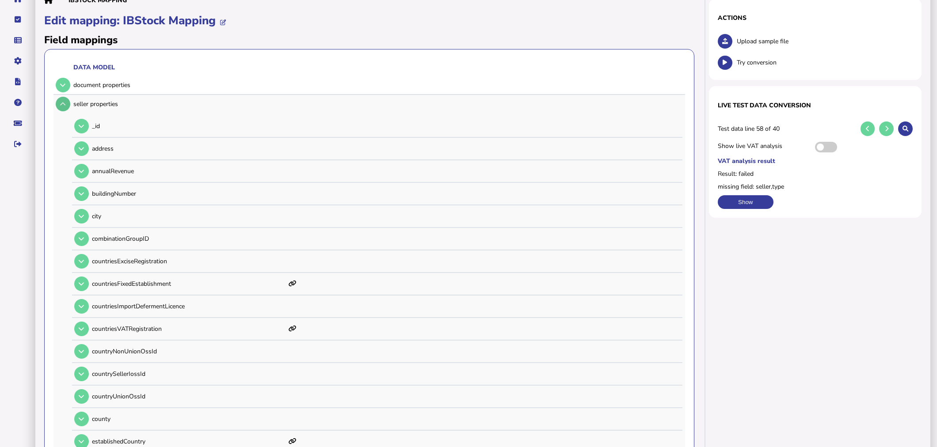
click at [63, 106] on button at bounding box center [63, 104] width 15 height 15
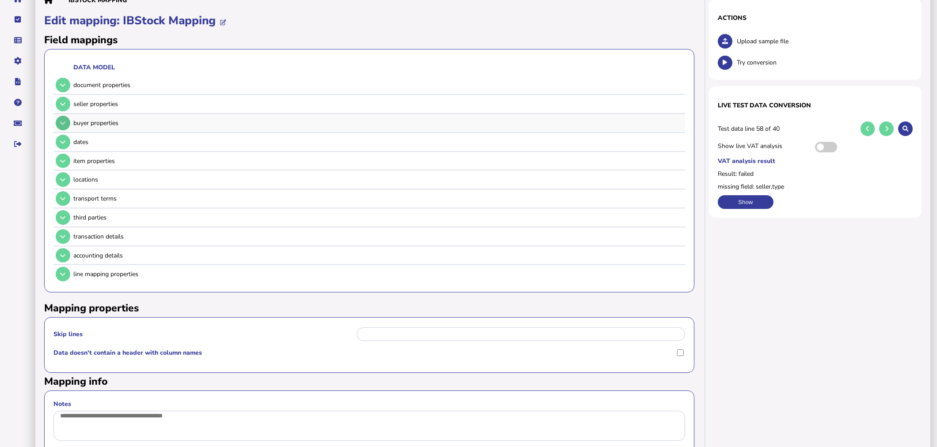
click at [64, 118] on button at bounding box center [63, 123] width 15 height 15
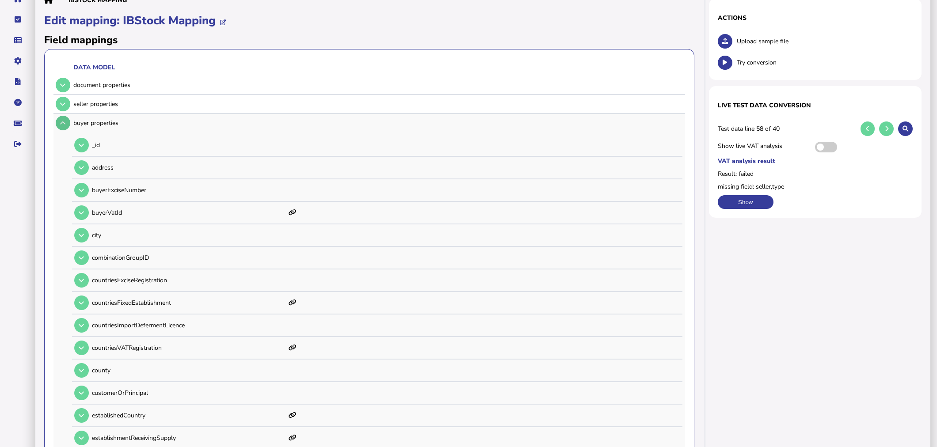
click at [64, 118] on button at bounding box center [63, 123] width 15 height 15
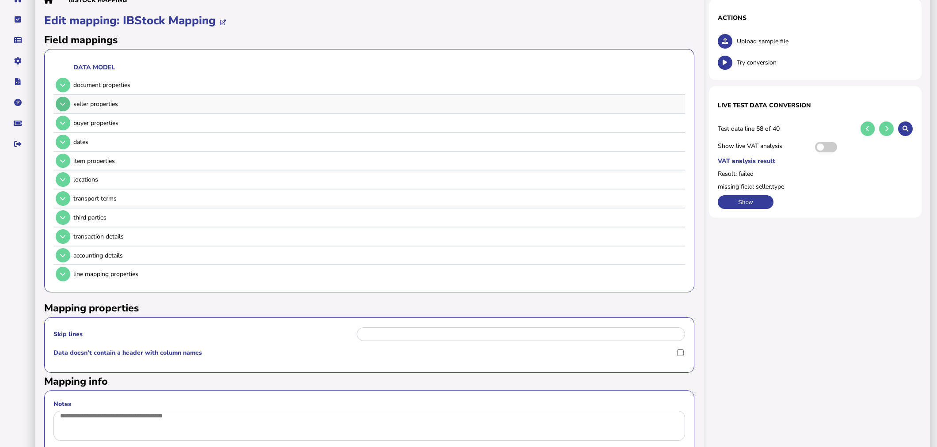
click at [65, 104] on icon at bounding box center [62, 104] width 5 height 6
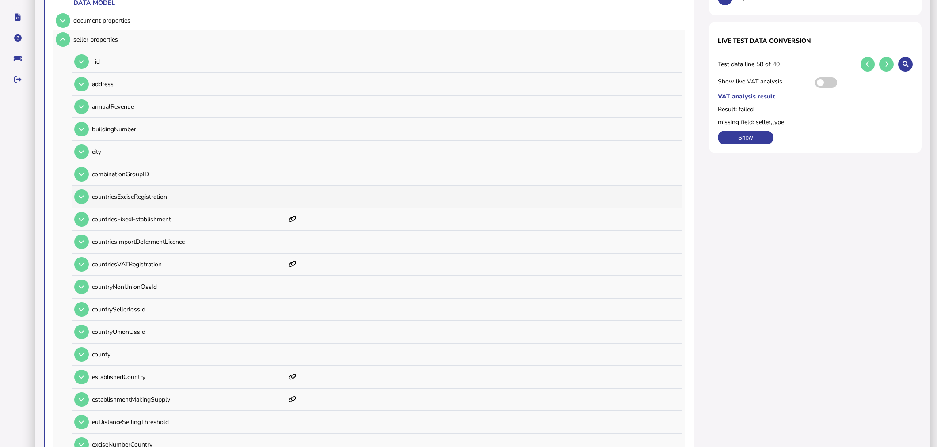
scroll to position [141, 0]
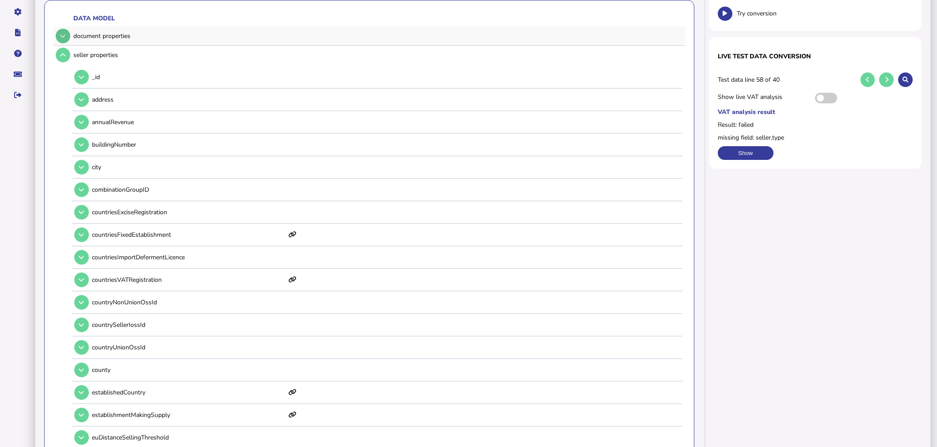
click at [60, 42] on button at bounding box center [63, 36] width 15 height 15
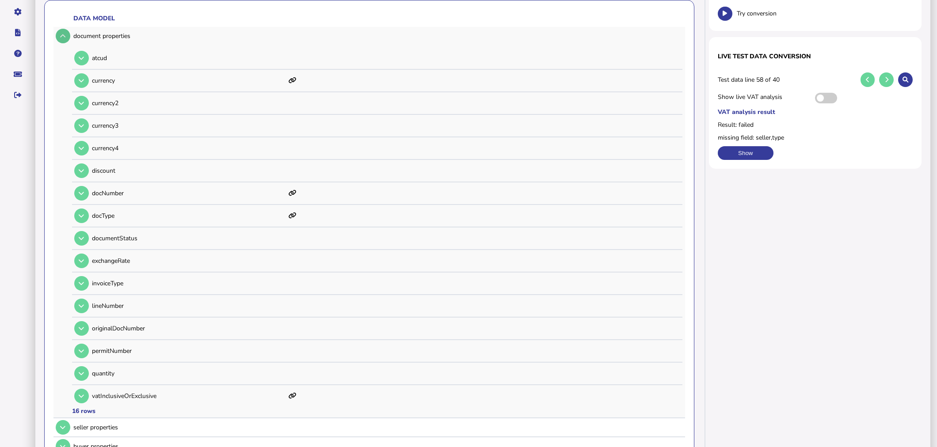
click at [61, 35] on icon at bounding box center [62, 36] width 5 height 6
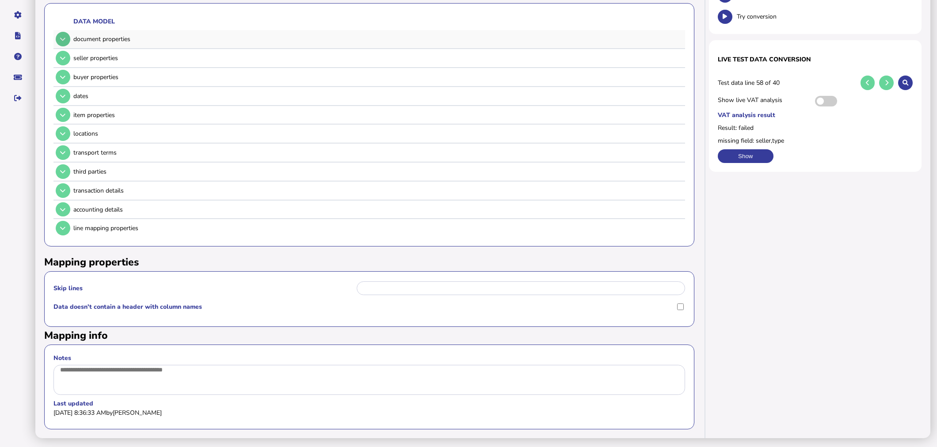
click at [60, 33] on button at bounding box center [63, 39] width 15 height 15
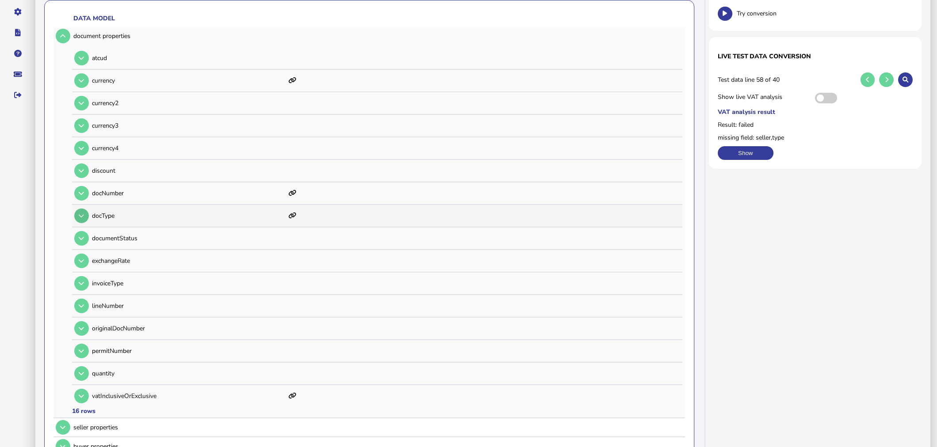
click at [86, 211] on button at bounding box center [81, 216] width 15 height 15
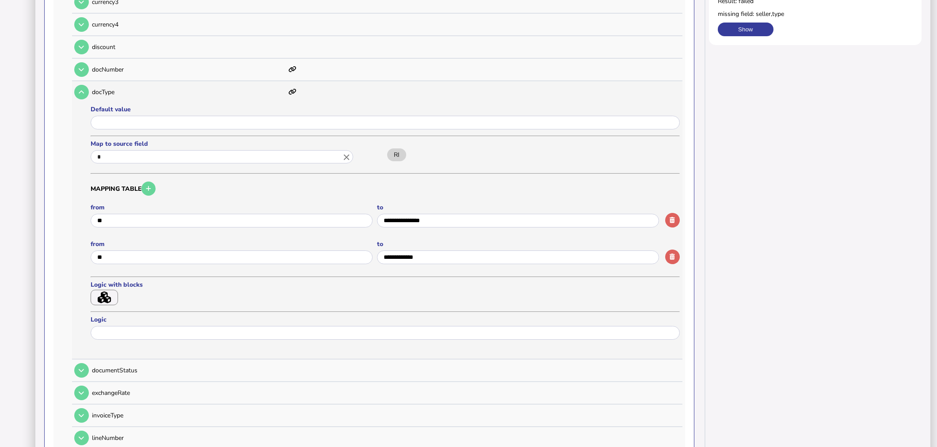
scroll to position [288, 0]
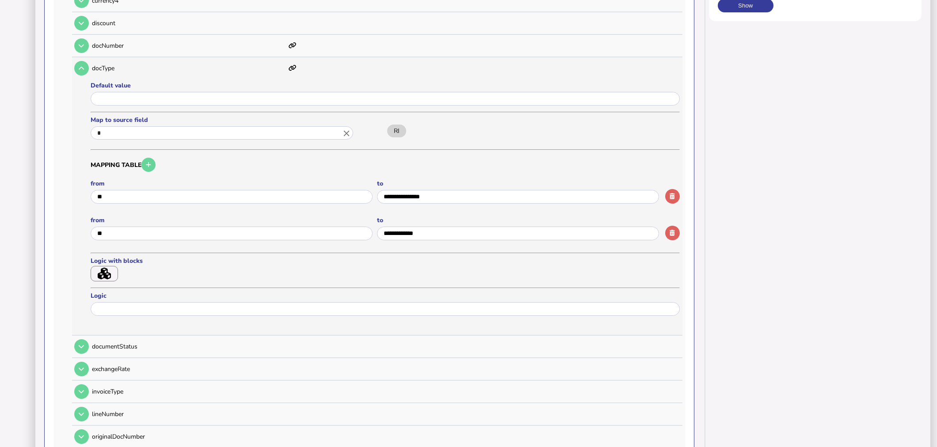
click at [111, 273] on icon "button" at bounding box center [104, 274] width 13 height 12
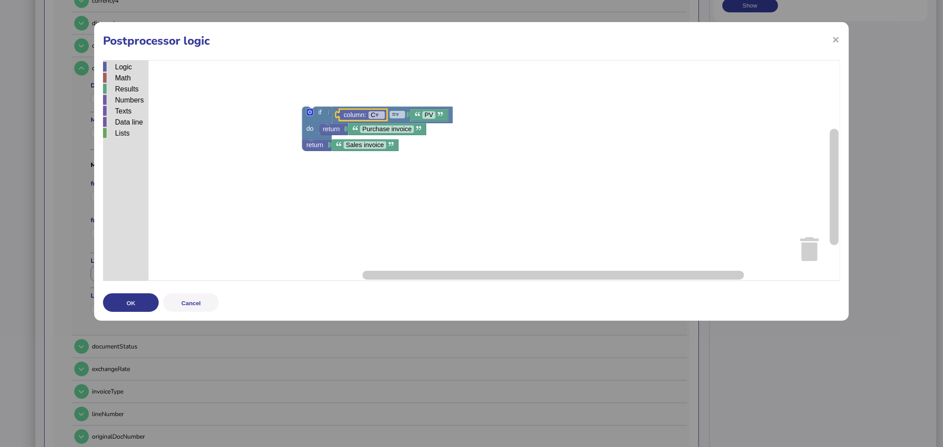
click at [133, 302] on button "OK" at bounding box center [131, 302] width 56 height 19
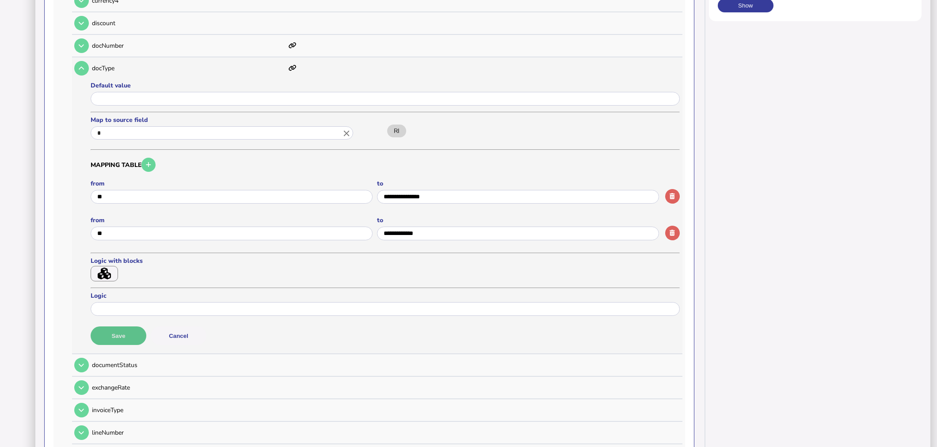
click at [135, 330] on button "Save" at bounding box center [119, 336] width 56 height 19
click at [82, 61] on button at bounding box center [81, 68] width 15 height 15
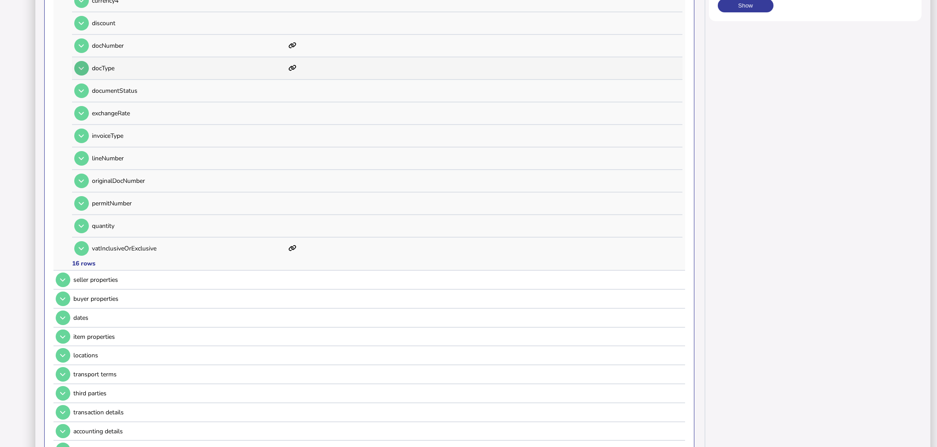
click at [82, 61] on button at bounding box center [81, 68] width 15 height 15
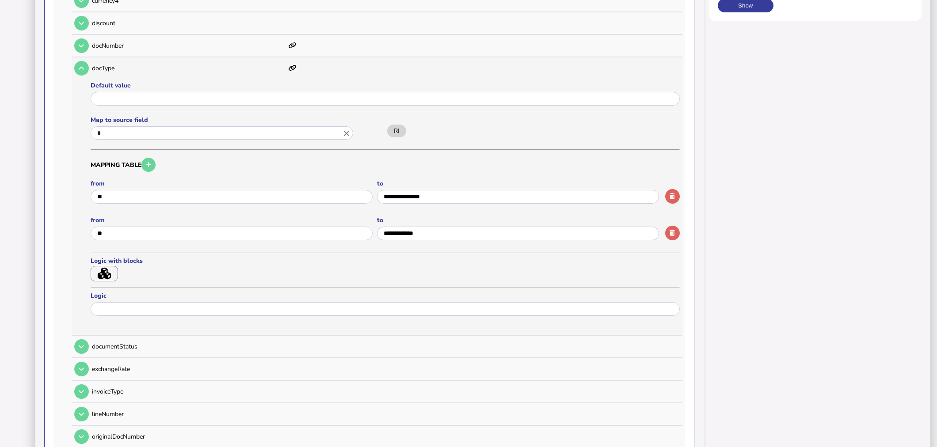
click at [108, 268] on icon "button" at bounding box center [104, 274] width 13 height 12
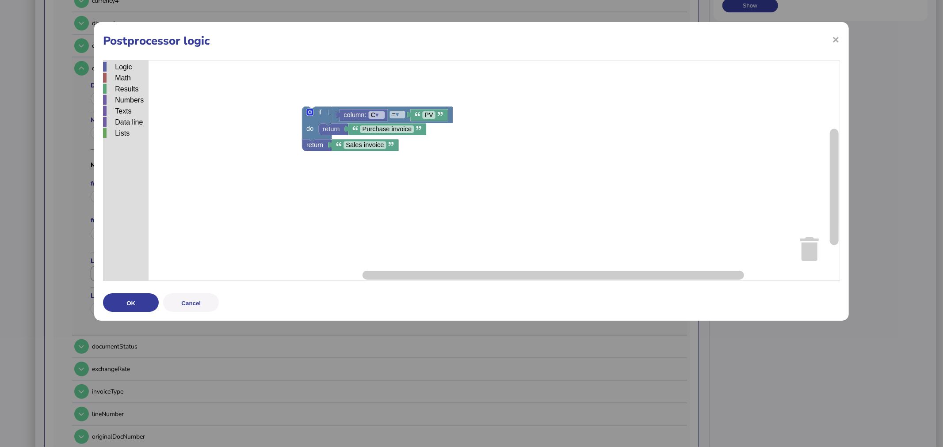
click at [320, 118] on icon "Blockly Workspace" at bounding box center [316, 123] width 29 height 34
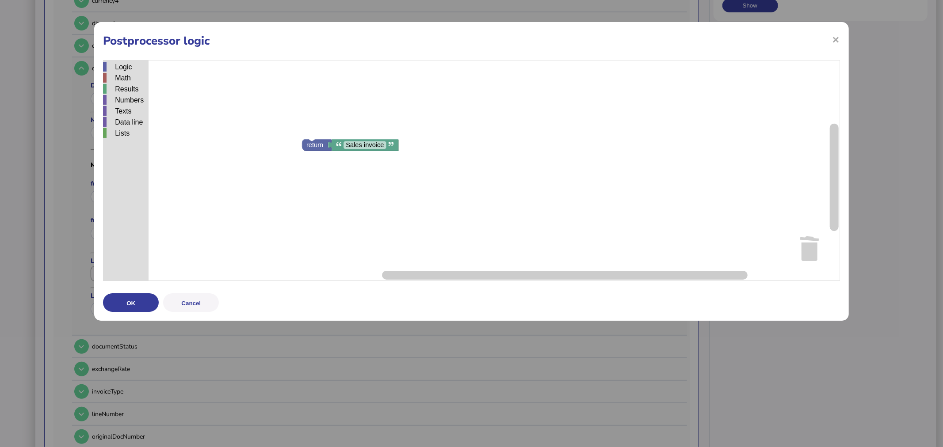
click at [323, 146] on text "return" at bounding box center [314, 144] width 17 height 7
click at [138, 303] on button "OK" at bounding box center [131, 302] width 56 height 19
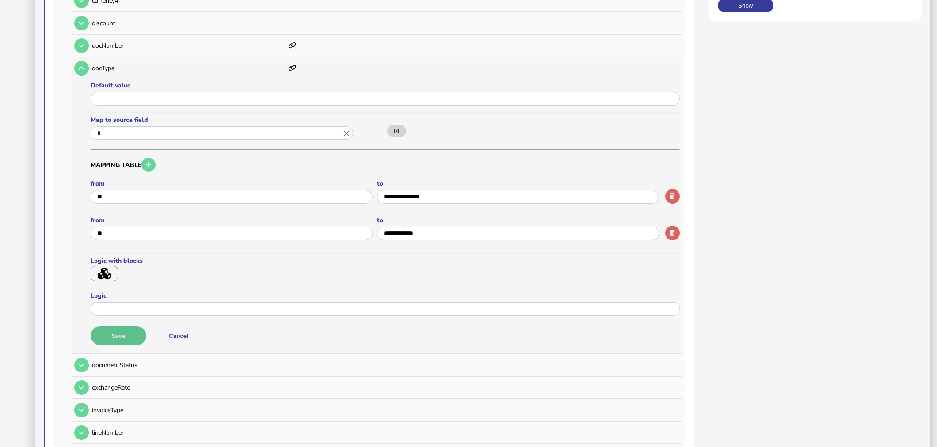
click at [120, 336] on button "Save" at bounding box center [119, 336] width 56 height 19
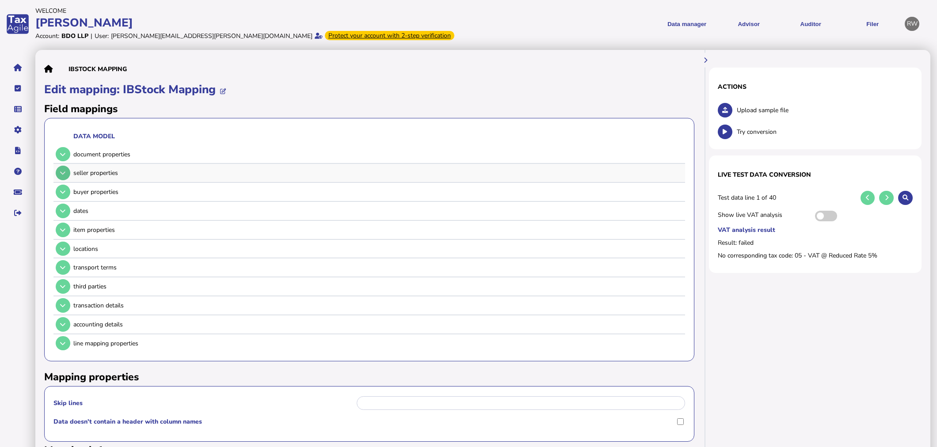
click at [62, 175] on icon at bounding box center [62, 173] width 5 height 6
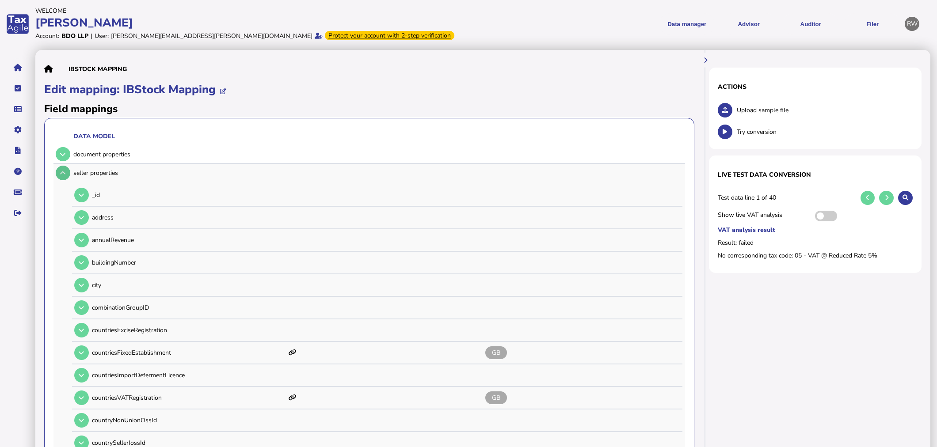
click at [62, 174] on icon at bounding box center [62, 173] width 5 height 6
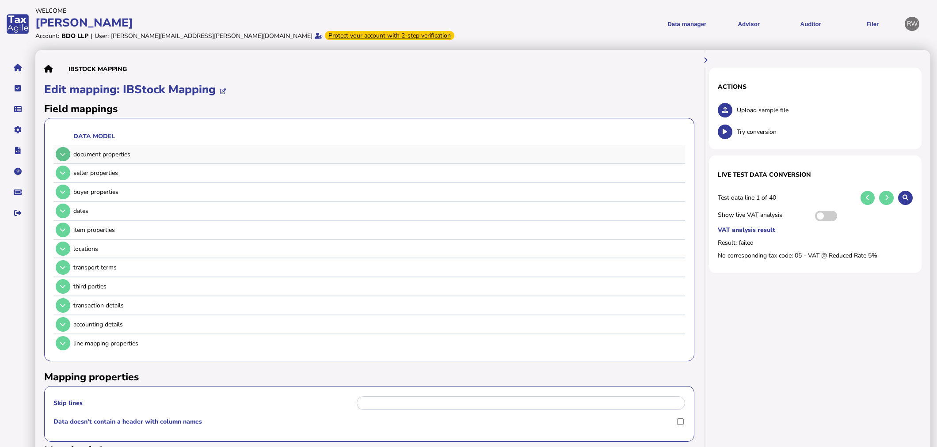
click at [63, 147] on button at bounding box center [63, 154] width 15 height 15
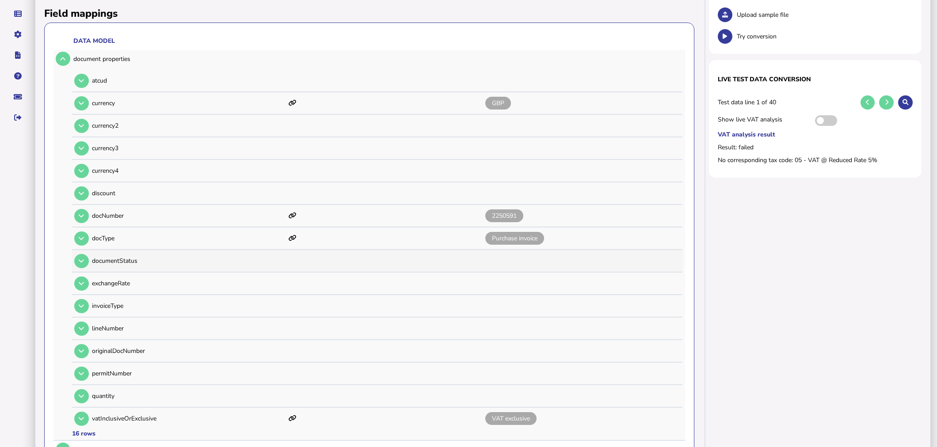
scroll to position [98, 0]
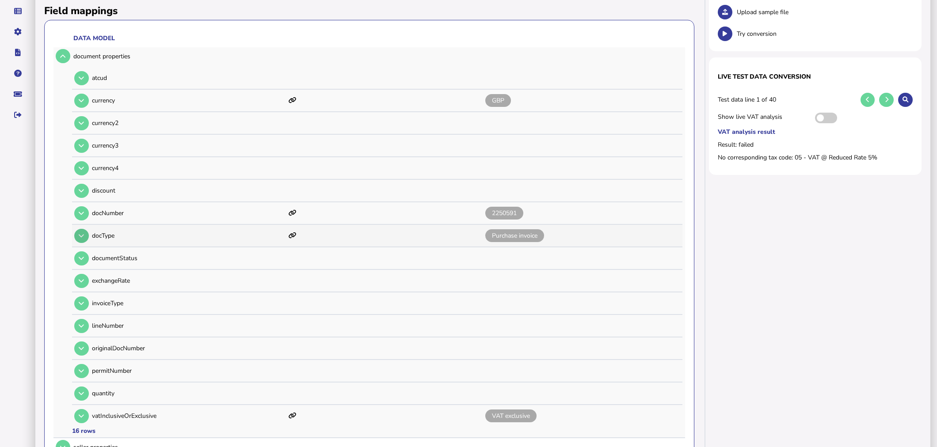
click at [80, 229] on button at bounding box center [81, 236] width 15 height 15
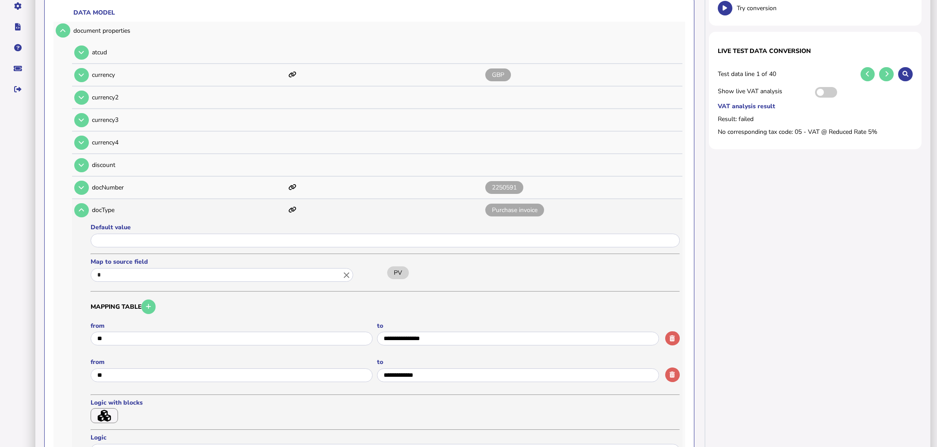
scroll to position [147, 0]
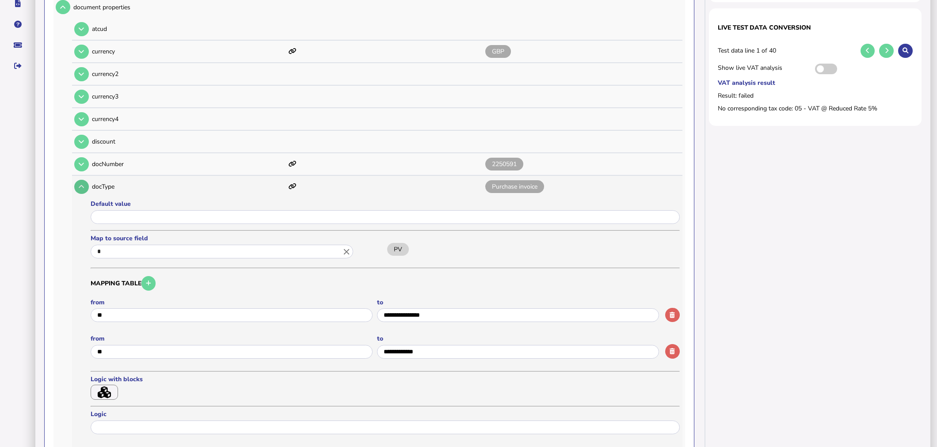
click at [83, 187] on button at bounding box center [81, 187] width 15 height 15
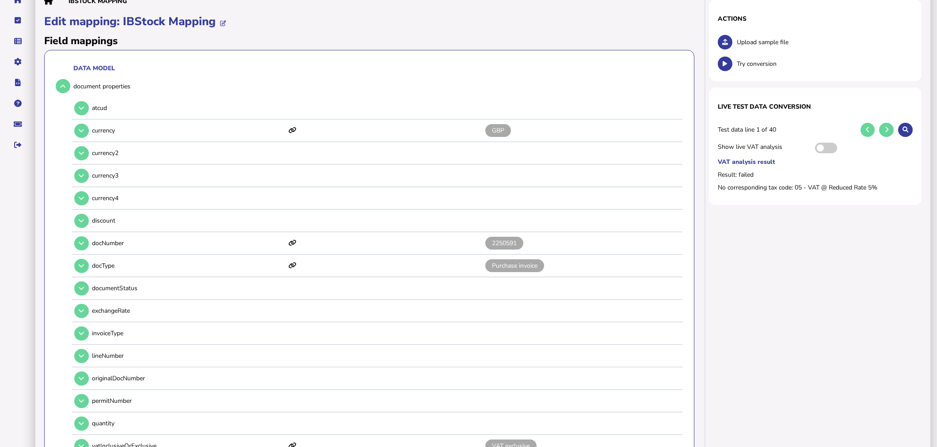
scroll to position [49, 0]
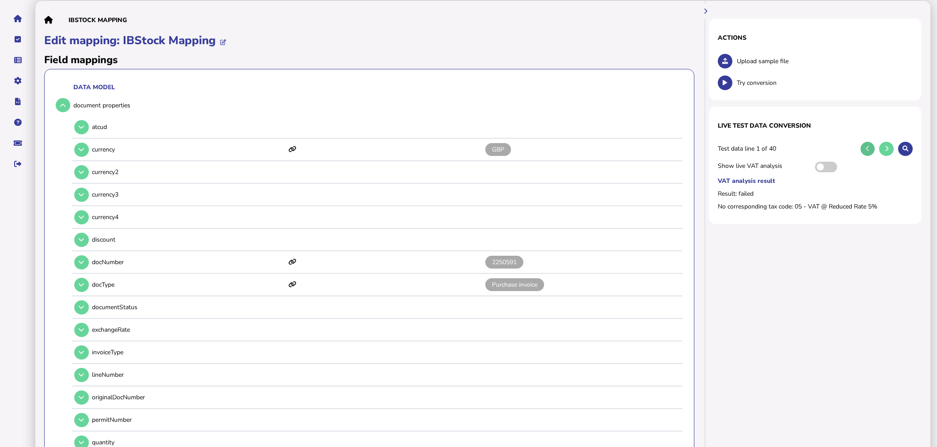
click at [866, 146] on icon at bounding box center [868, 149] width 4 height 6
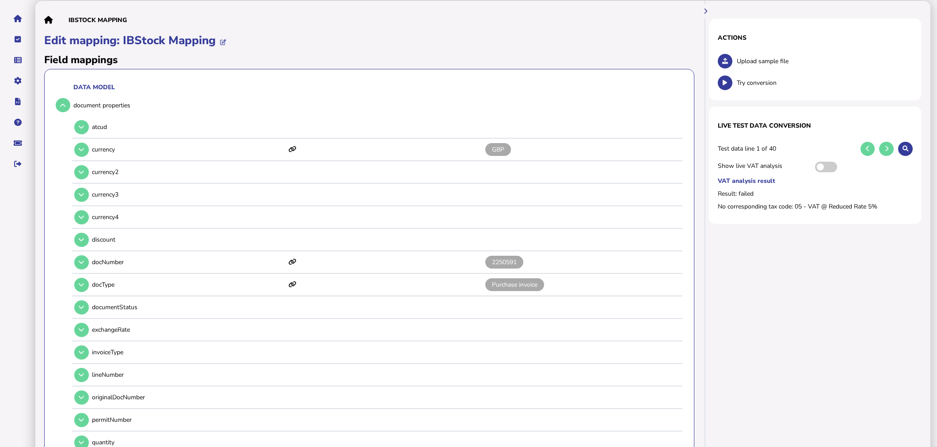
click at [879, 145] on div "Test data line 1 of 40" at bounding box center [815, 149] width 195 height 17
click at [880, 145] on button at bounding box center [886, 149] width 15 height 15
click at [882, 148] on button at bounding box center [886, 149] width 15 height 15
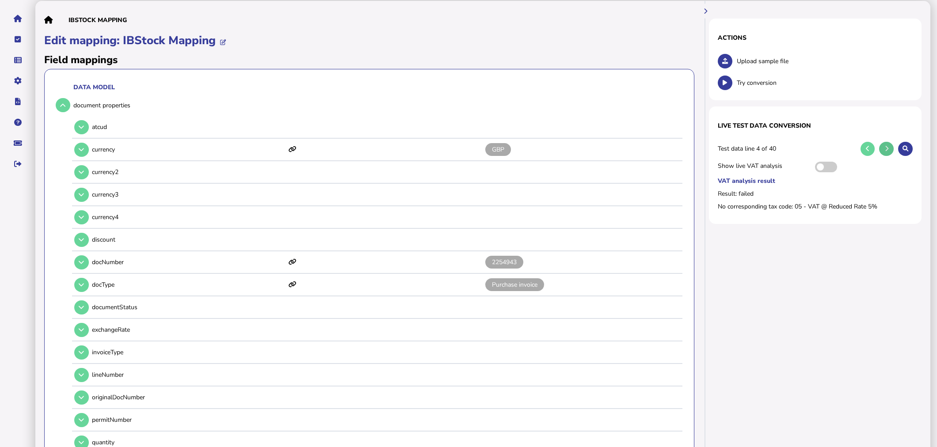
click at [882, 148] on button at bounding box center [886, 149] width 15 height 15
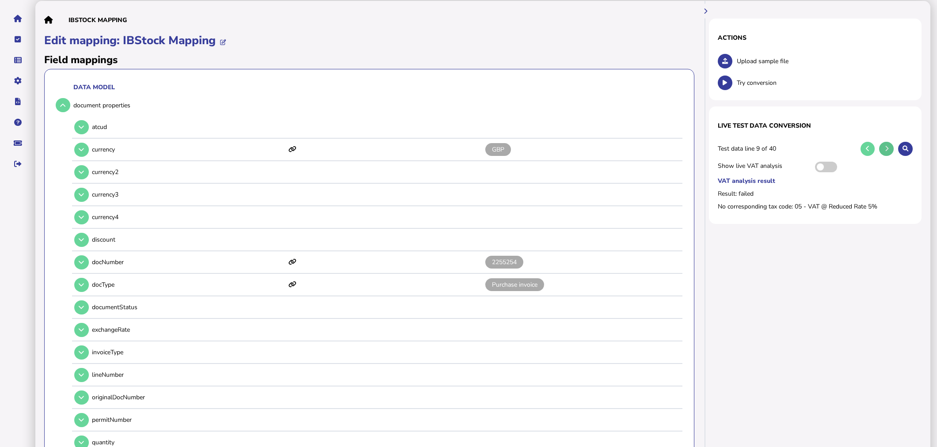
click at [882, 148] on button at bounding box center [886, 149] width 15 height 15
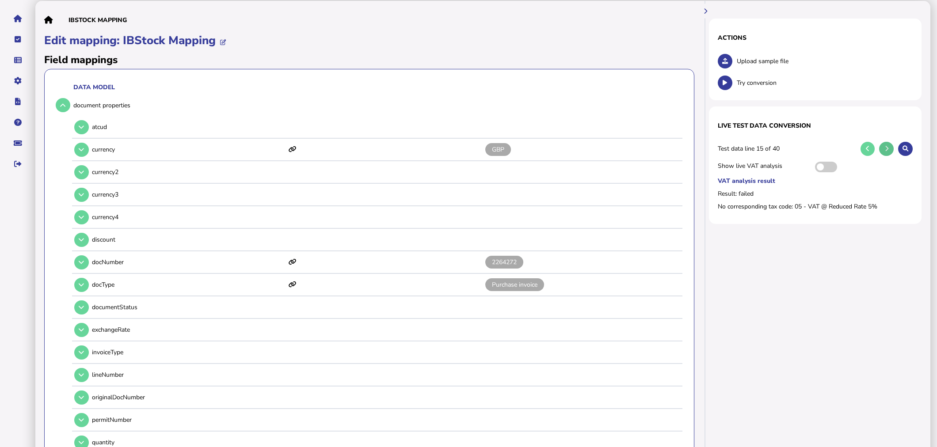
click at [882, 148] on button at bounding box center [886, 149] width 15 height 15
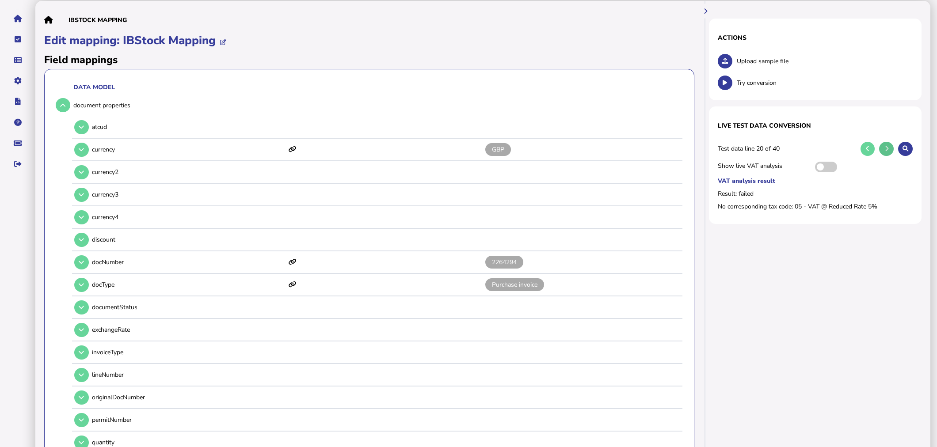
click at [882, 148] on button at bounding box center [886, 149] width 15 height 15
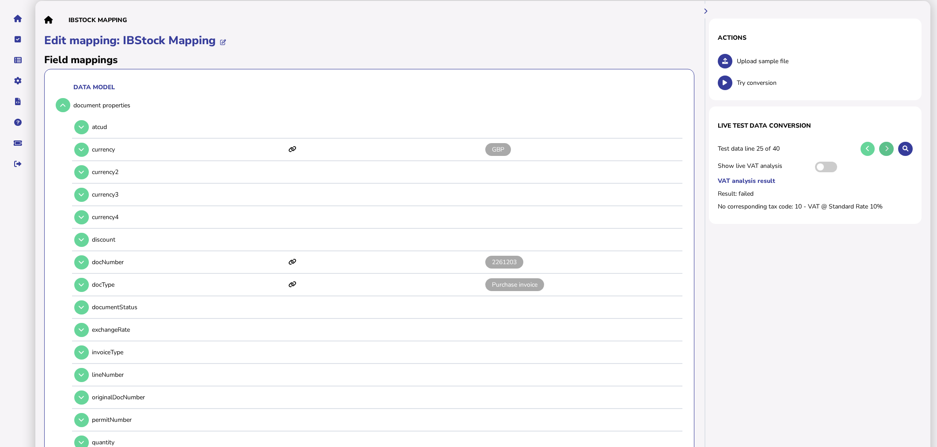
click at [882, 148] on button at bounding box center [886, 149] width 15 height 15
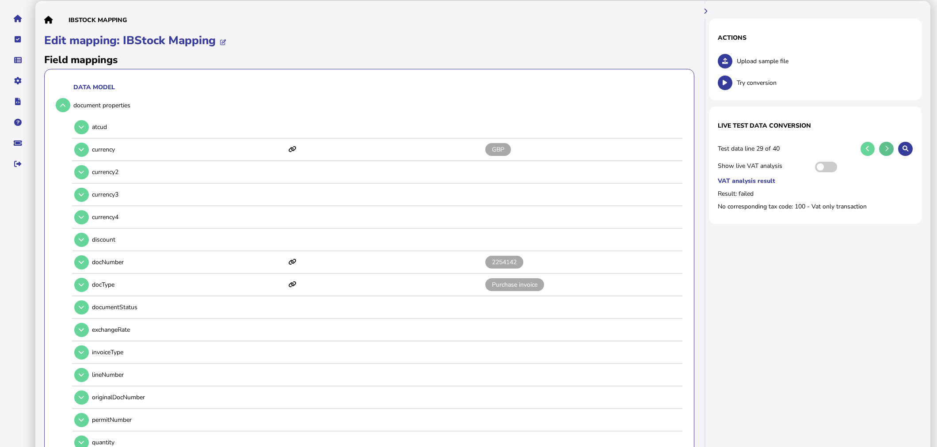
click at [882, 148] on button at bounding box center [886, 149] width 15 height 15
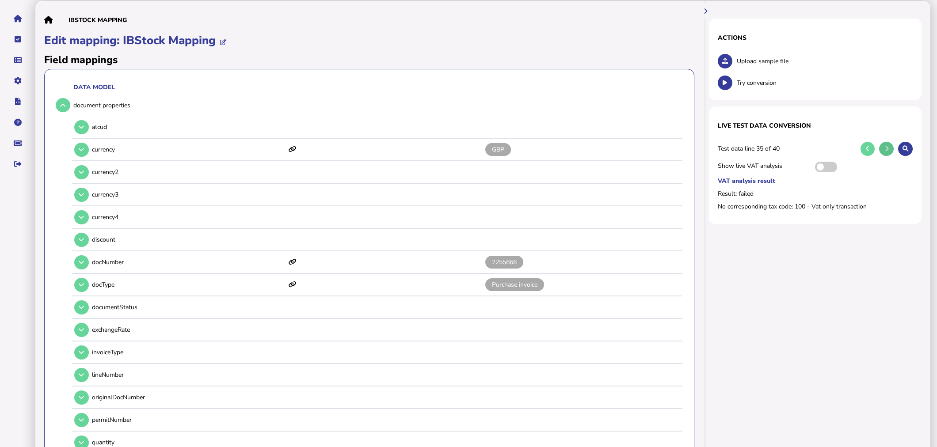
click at [882, 148] on button at bounding box center [886, 149] width 15 height 15
click at [872, 147] on button at bounding box center [867, 149] width 15 height 15
click at [871, 147] on button at bounding box center [867, 149] width 15 height 15
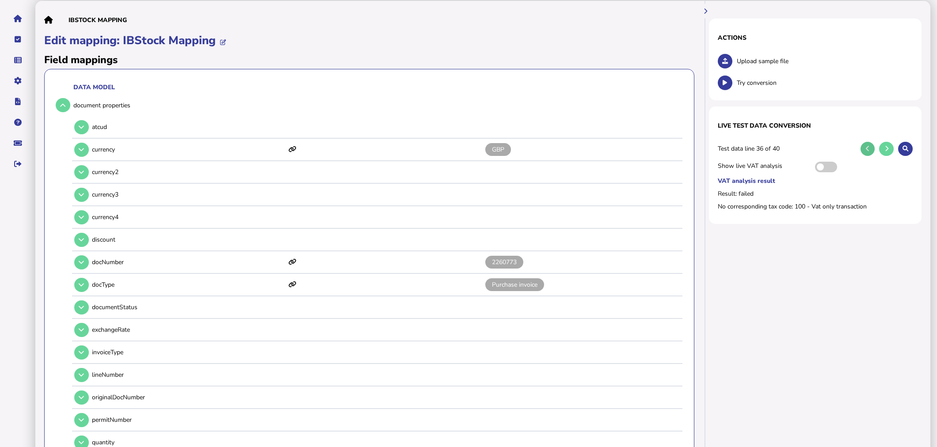
click at [871, 147] on button at bounding box center [867, 149] width 15 height 15
click at [871, 146] on button at bounding box center [867, 149] width 15 height 15
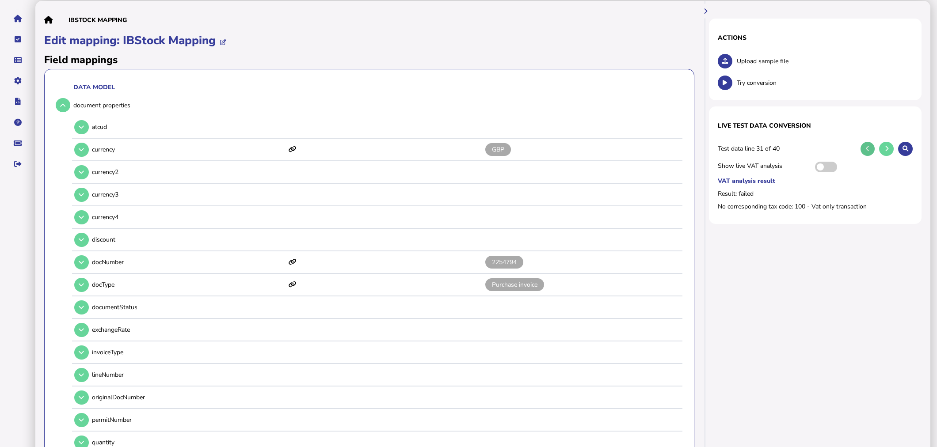
click at [871, 146] on button at bounding box center [867, 149] width 15 height 15
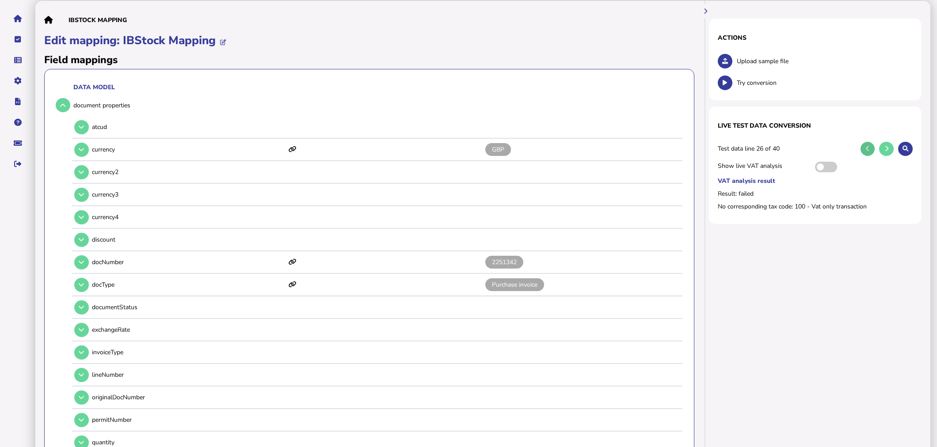
click at [871, 146] on button at bounding box center [867, 149] width 15 height 15
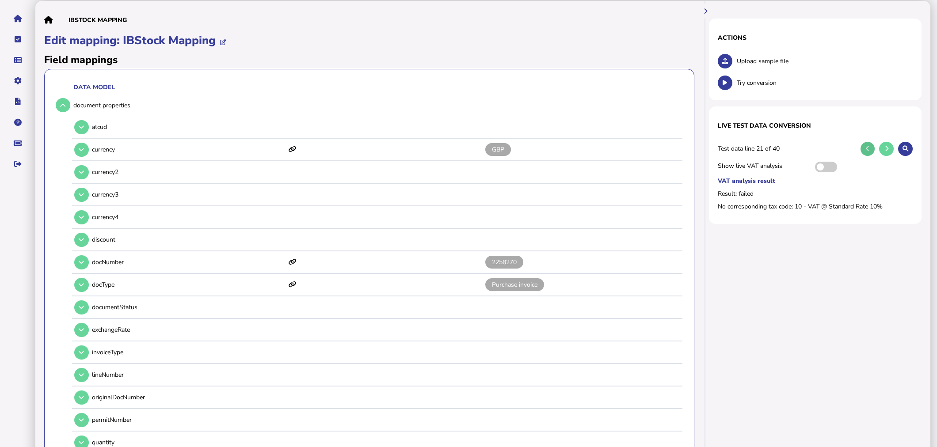
click at [871, 146] on button at bounding box center [867, 149] width 15 height 15
click at [887, 148] on icon at bounding box center [887, 149] width 4 height 6
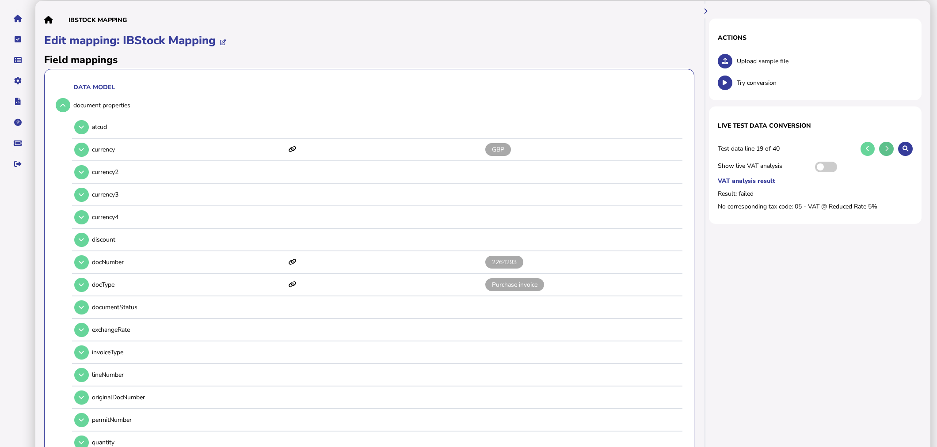
click at [887, 148] on icon at bounding box center [887, 149] width 4 height 6
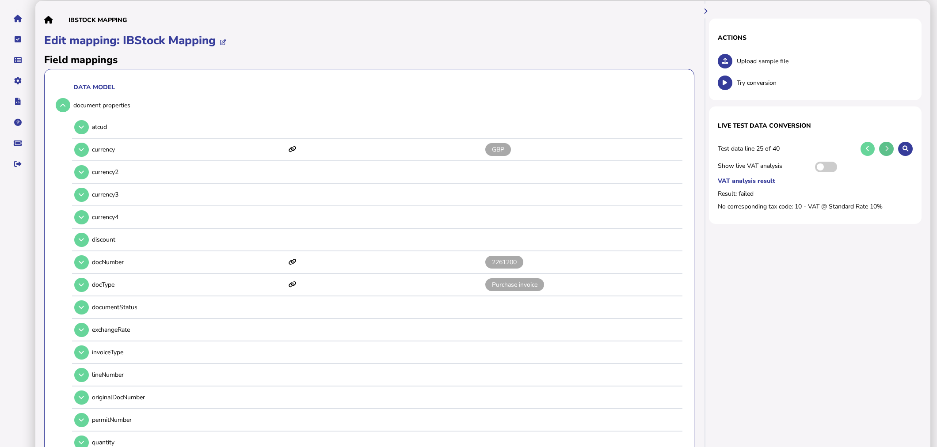
click at [887, 148] on icon at bounding box center [887, 149] width 4 height 6
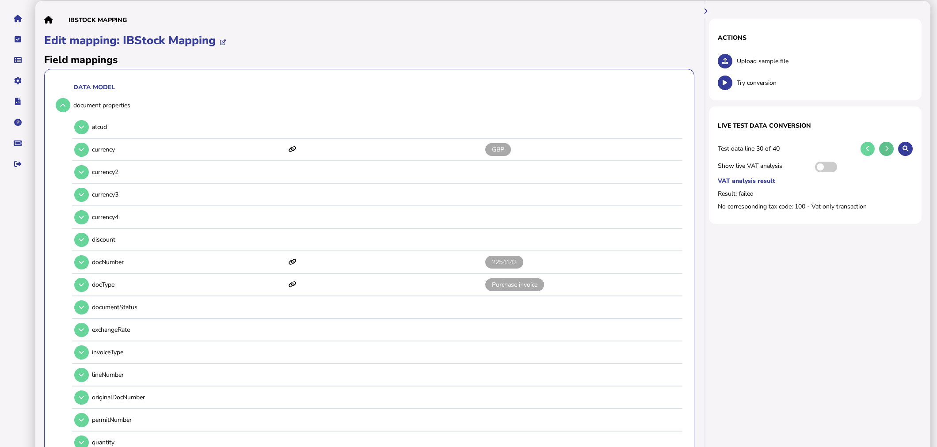
click at [887, 148] on icon at bounding box center [887, 149] width 4 height 6
click at [887, 145] on button at bounding box center [886, 149] width 15 height 15
click at [886, 146] on icon at bounding box center [887, 149] width 4 height 6
click at [887, 146] on icon at bounding box center [887, 149] width 4 height 6
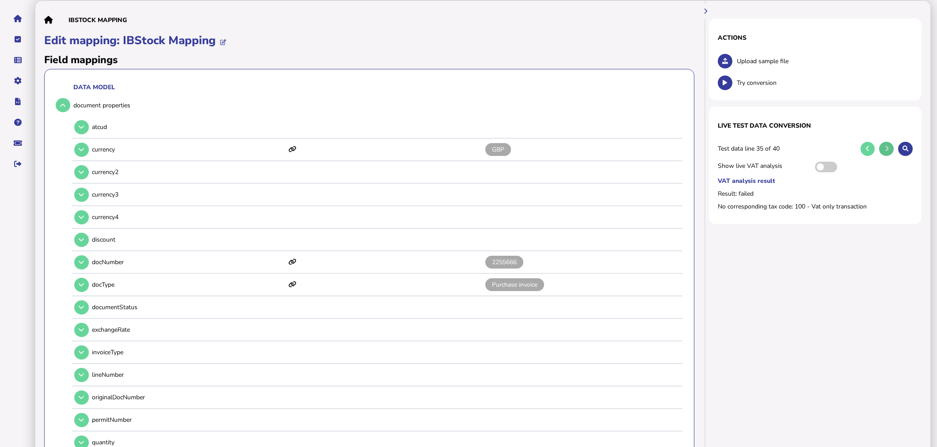
click at [887, 146] on icon at bounding box center [887, 149] width 4 height 6
click at [886, 145] on button at bounding box center [886, 149] width 15 height 15
click at [886, 144] on button at bounding box center [886, 149] width 15 height 15
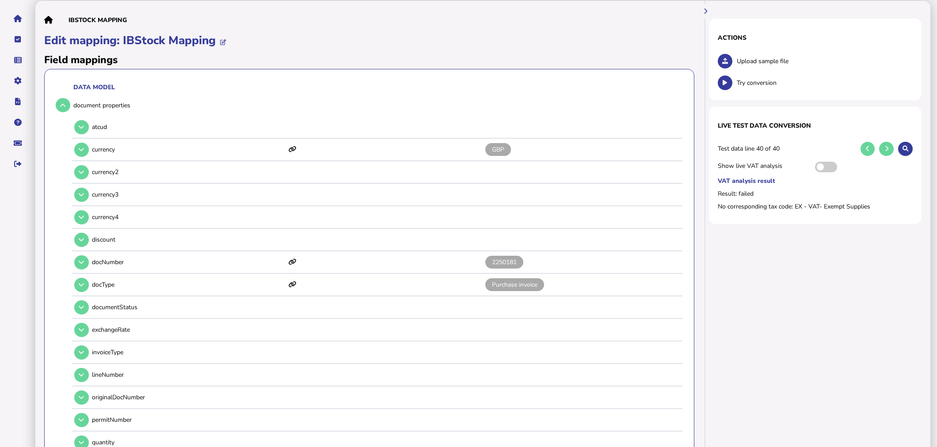
click at [874, 145] on div "Test data line 40 of 40" at bounding box center [815, 149] width 195 height 17
click at [869, 147] on icon at bounding box center [868, 149] width 4 height 6
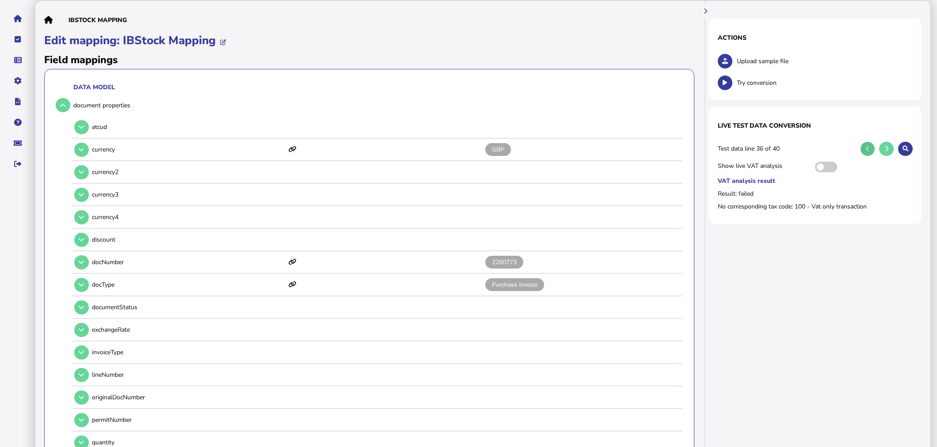
click at [869, 147] on icon at bounding box center [868, 149] width 4 height 6
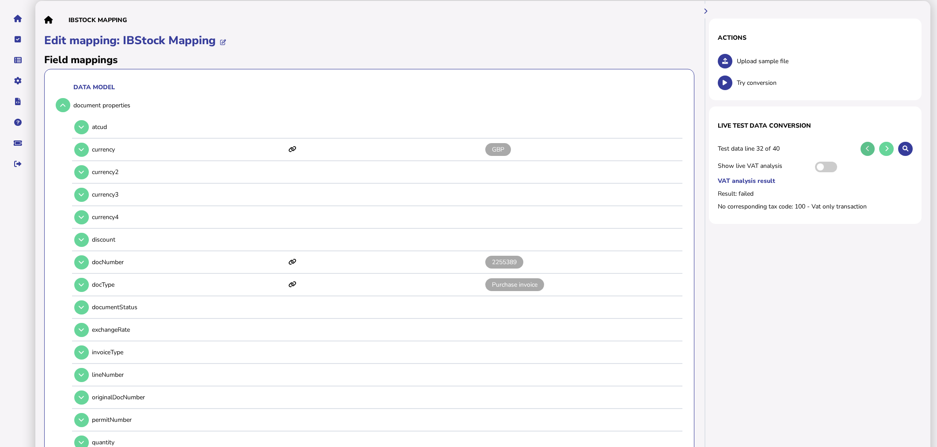
click at [869, 147] on icon at bounding box center [868, 149] width 4 height 6
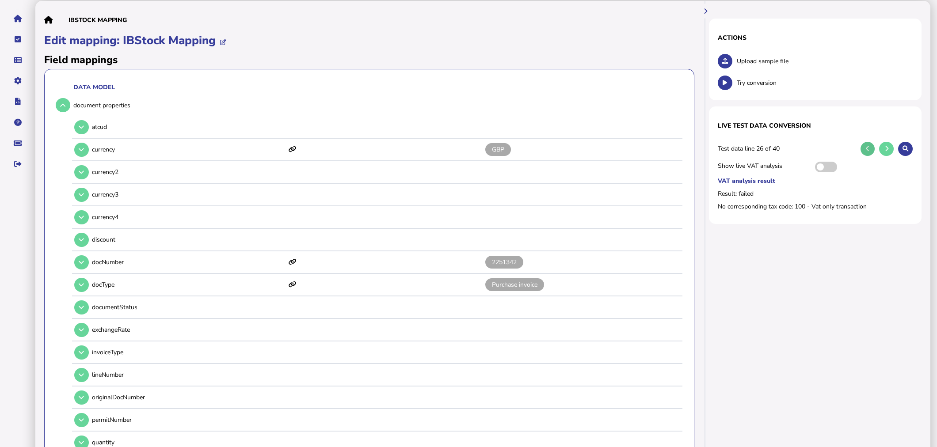
click at [869, 147] on icon at bounding box center [868, 149] width 4 height 6
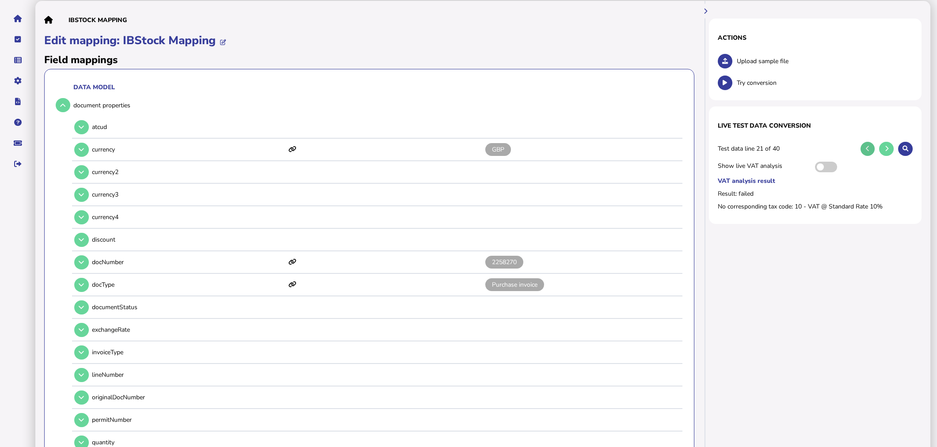
click at [869, 147] on icon at bounding box center [868, 149] width 4 height 6
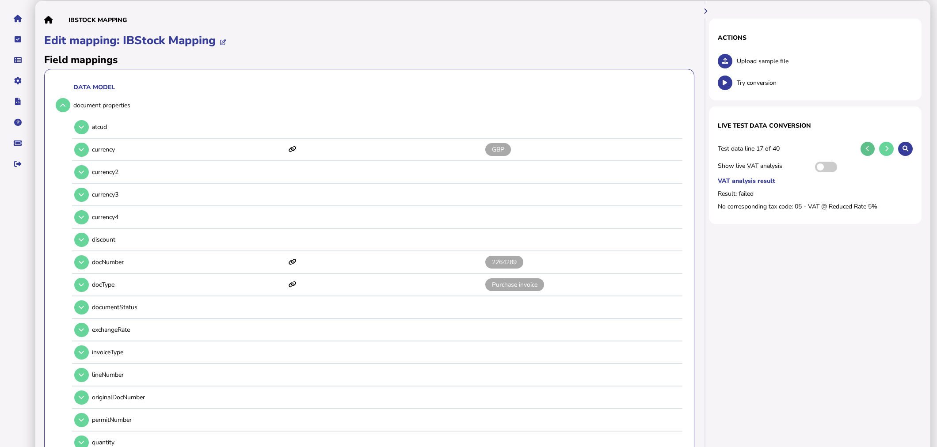
click at [869, 147] on icon at bounding box center [868, 149] width 4 height 6
click at [868, 147] on icon at bounding box center [868, 149] width 4 height 6
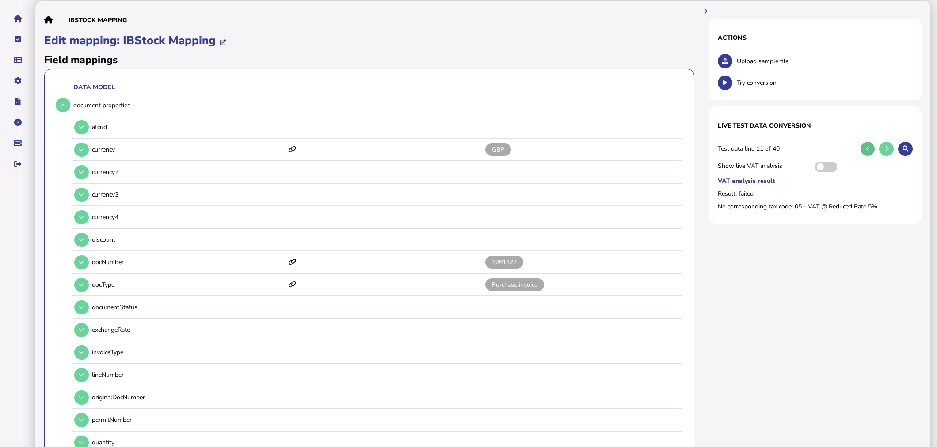
click at [868, 147] on icon at bounding box center [868, 149] width 4 height 6
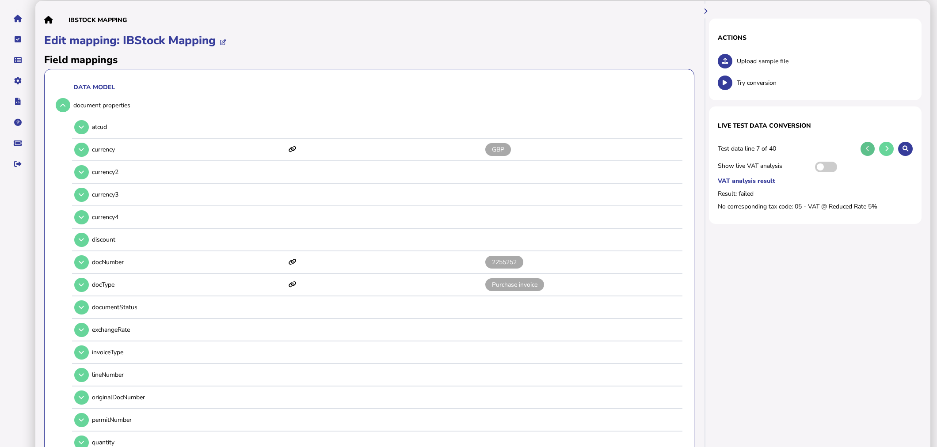
click at [868, 147] on icon at bounding box center [868, 149] width 4 height 6
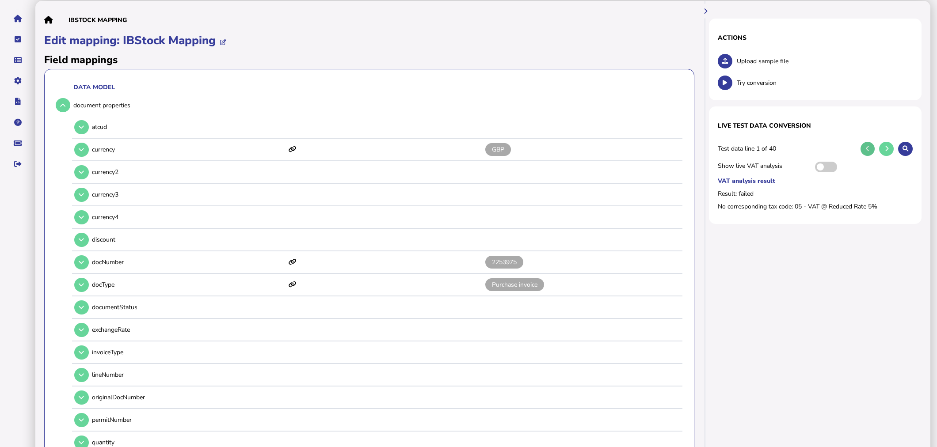
click at [868, 147] on icon at bounding box center [868, 149] width 4 height 6
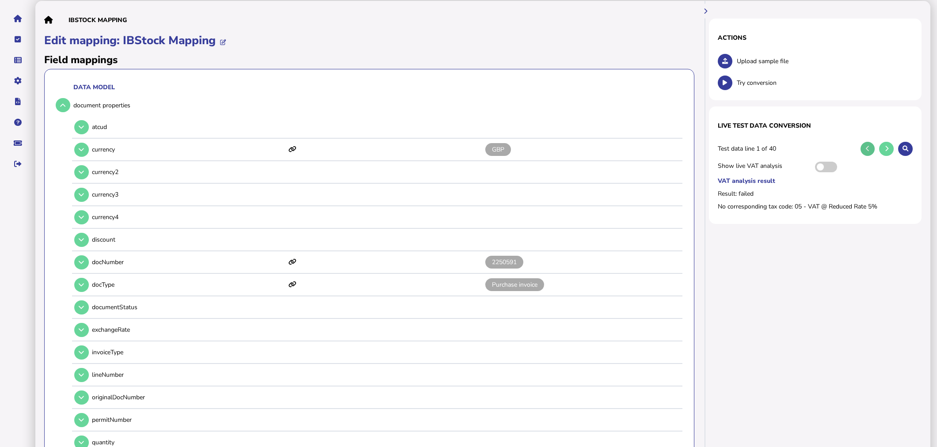
click at [868, 147] on icon at bounding box center [868, 149] width 4 height 6
click at [723, 63] on icon at bounding box center [725, 61] width 6 height 6
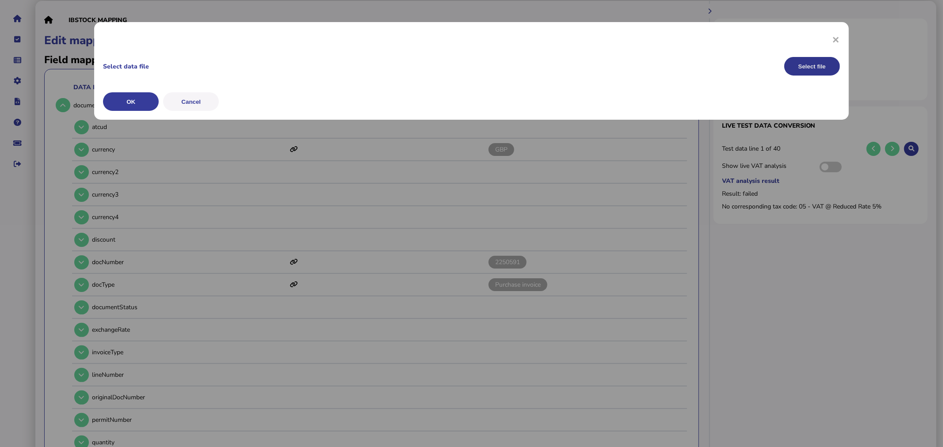
click at [814, 61] on button "Select file" at bounding box center [812, 66] width 56 height 19
click at [144, 99] on button "OK" at bounding box center [131, 101] width 56 height 19
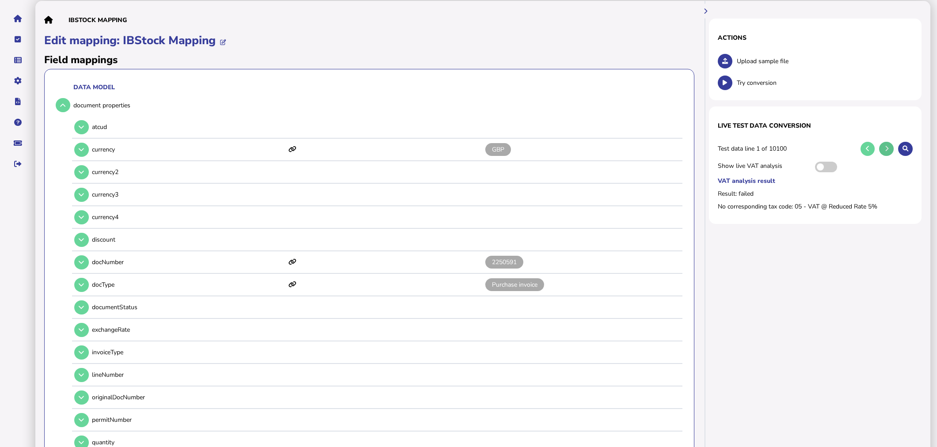
click at [885, 147] on icon at bounding box center [887, 149] width 4 height 6
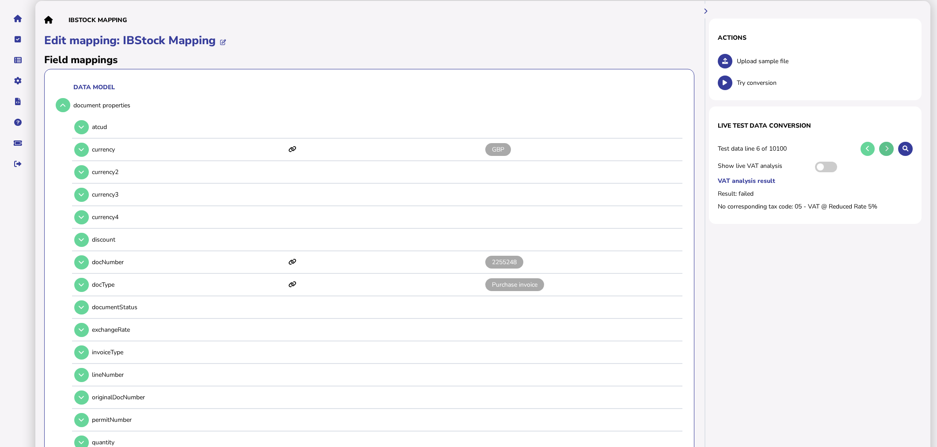
click at [885, 147] on icon at bounding box center [887, 149] width 4 height 6
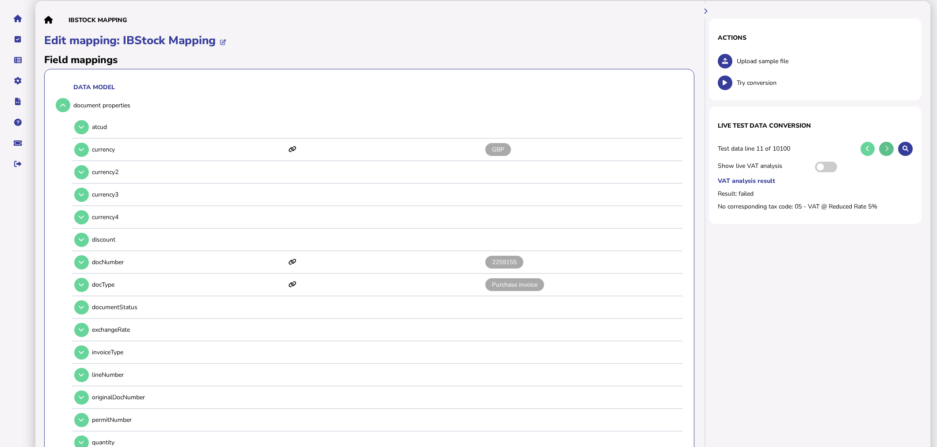
click at [885, 147] on icon at bounding box center [887, 149] width 4 height 6
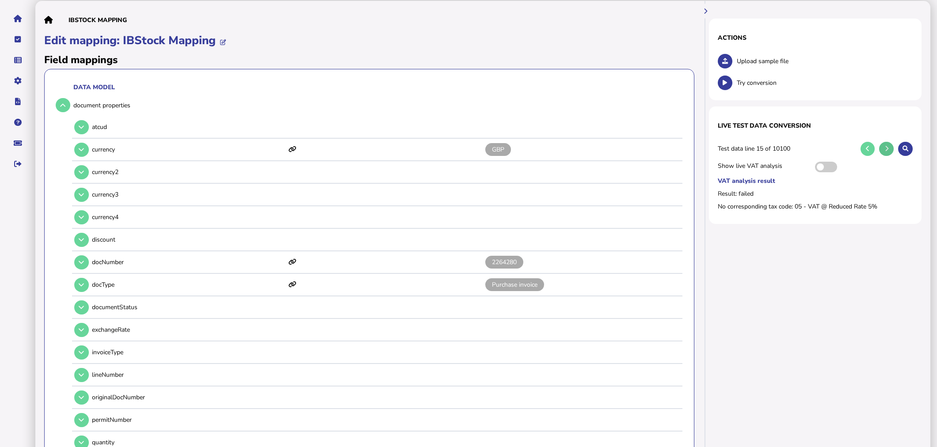
click at [885, 147] on icon at bounding box center [887, 149] width 4 height 6
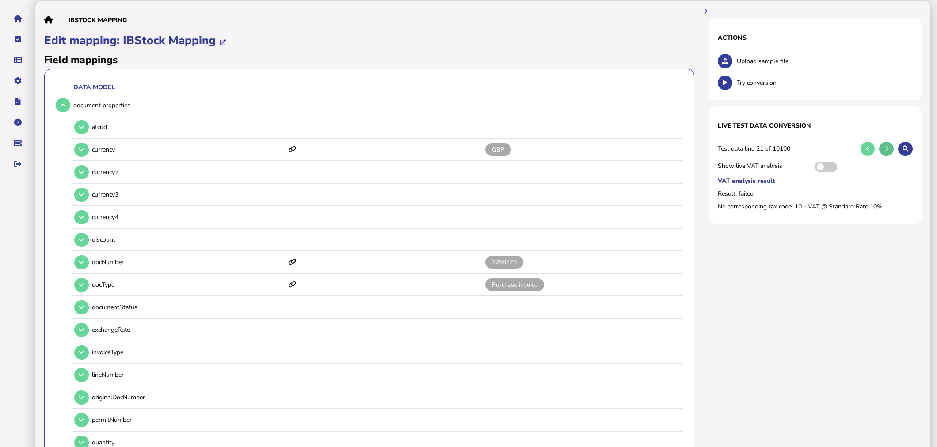
click at [885, 147] on icon at bounding box center [887, 149] width 4 height 6
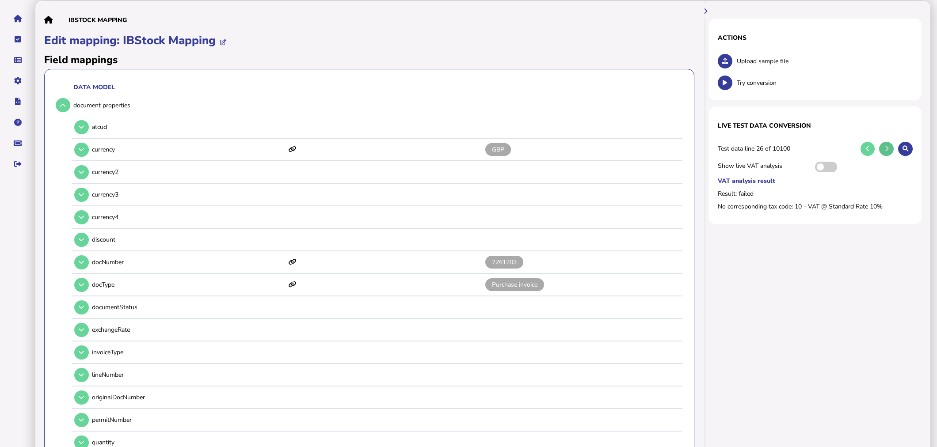
click at [885, 147] on icon at bounding box center [887, 149] width 4 height 6
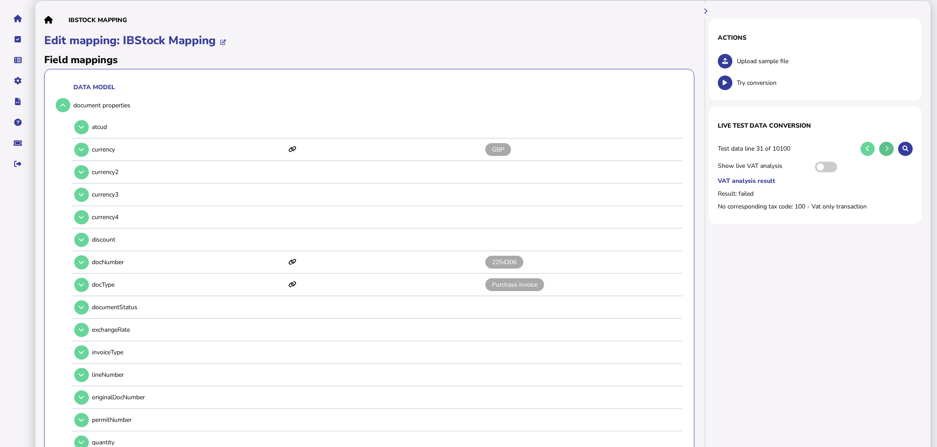
click at [885, 147] on icon at bounding box center [887, 149] width 4 height 6
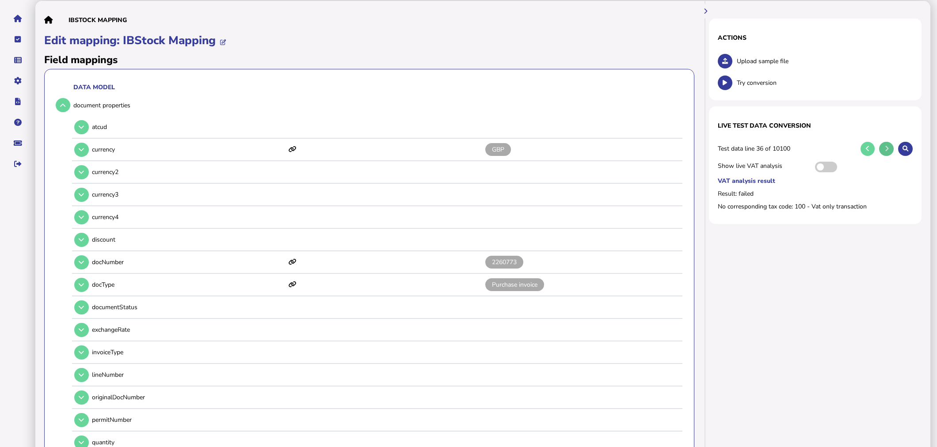
click at [885, 147] on icon at bounding box center [887, 149] width 4 height 6
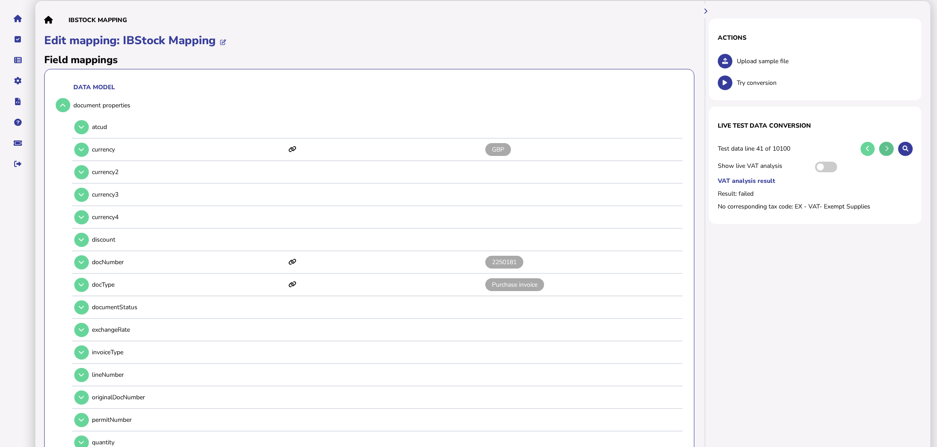
click at [885, 147] on icon at bounding box center [887, 149] width 4 height 6
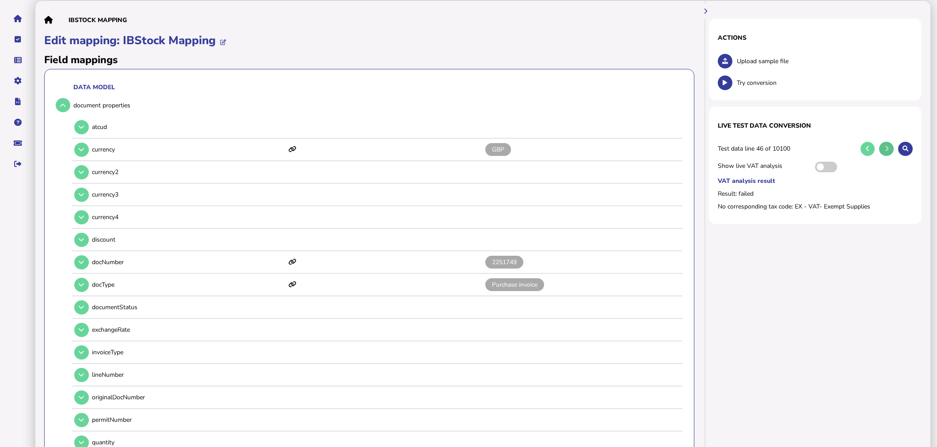
click at [885, 147] on icon at bounding box center [887, 149] width 4 height 6
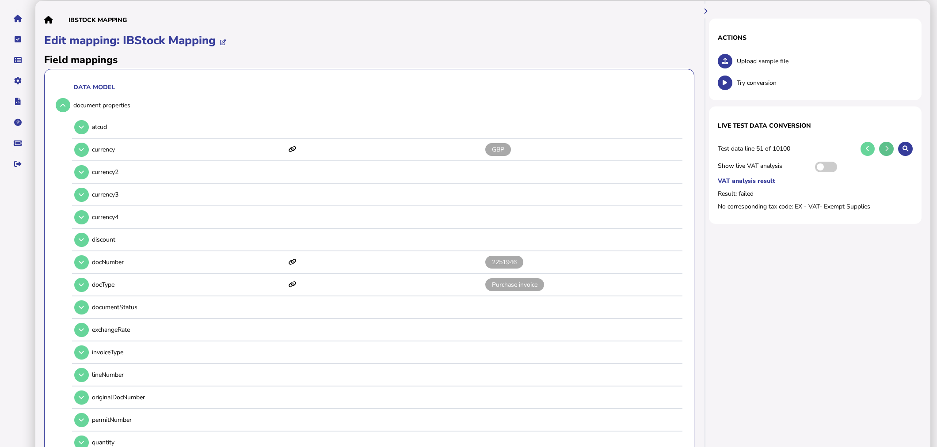
click at [885, 147] on icon at bounding box center [887, 149] width 4 height 6
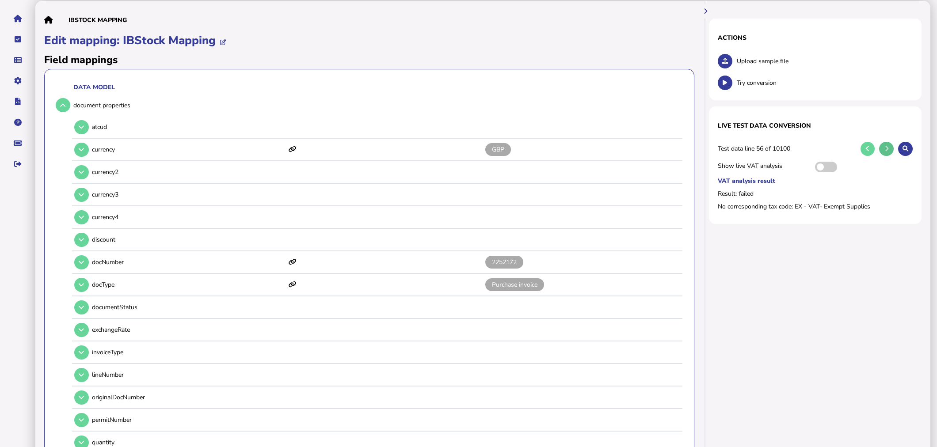
click at [885, 147] on icon at bounding box center [887, 149] width 4 height 6
click at [871, 146] on button at bounding box center [867, 149] width 15 height 15
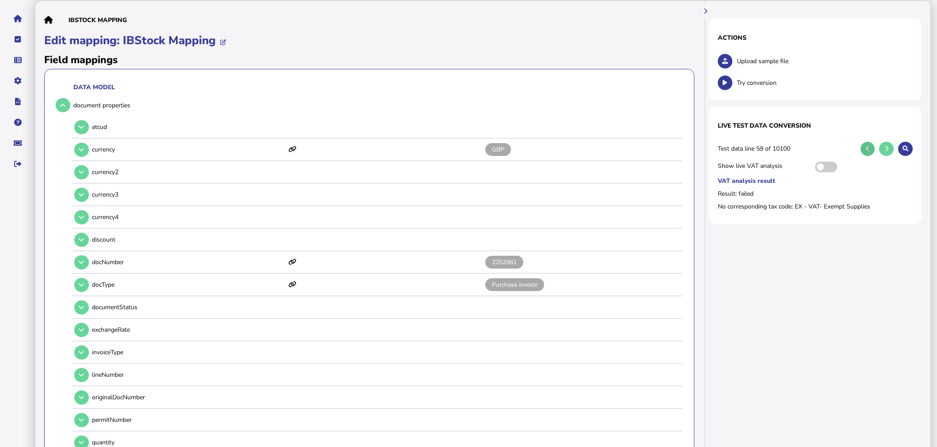
click at [871, 146] on button at bounding box center [867, 149] width 15 height 15
click at [887, 146] on button at bounding box center [886, 149] width 15 height 15
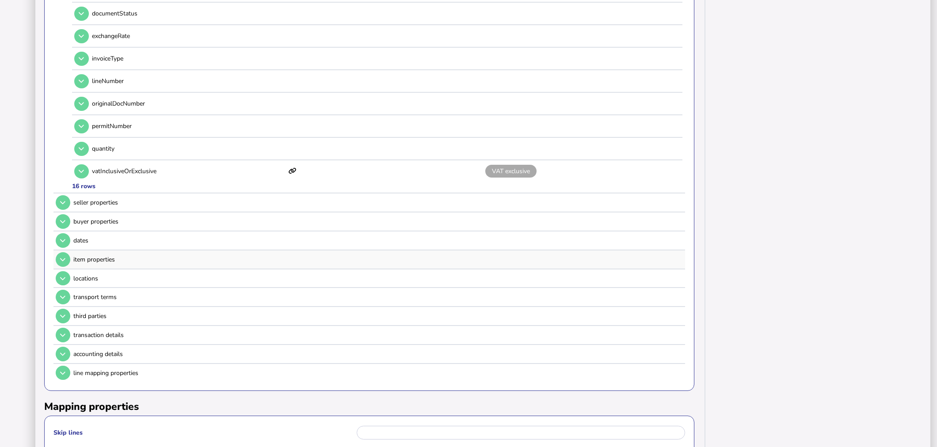
scroll to position [343, 0]
click at [62, 198] on button at bounding box center [63, 202] width 15 height 15
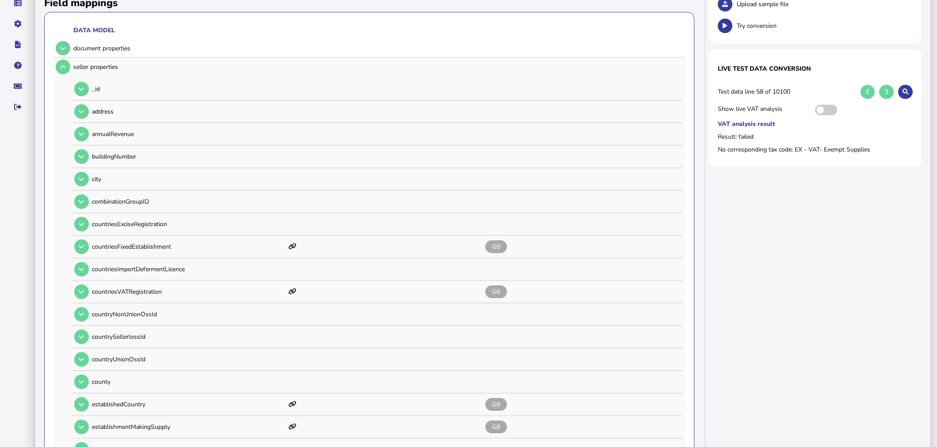
scroll to position [98, 0]
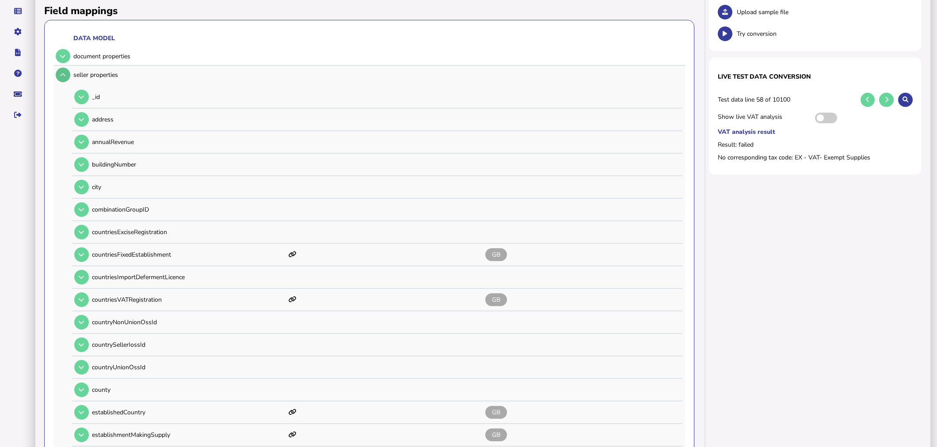
click at [69, 76] on button at bounding box center [63, 75] width 15 height 15
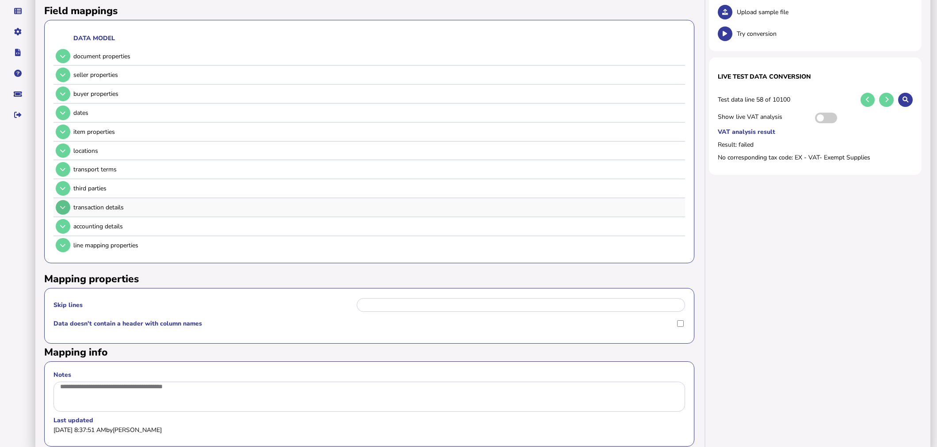
click at [62, 207] on icon at bounding box center [62, 208] width 5 height 6
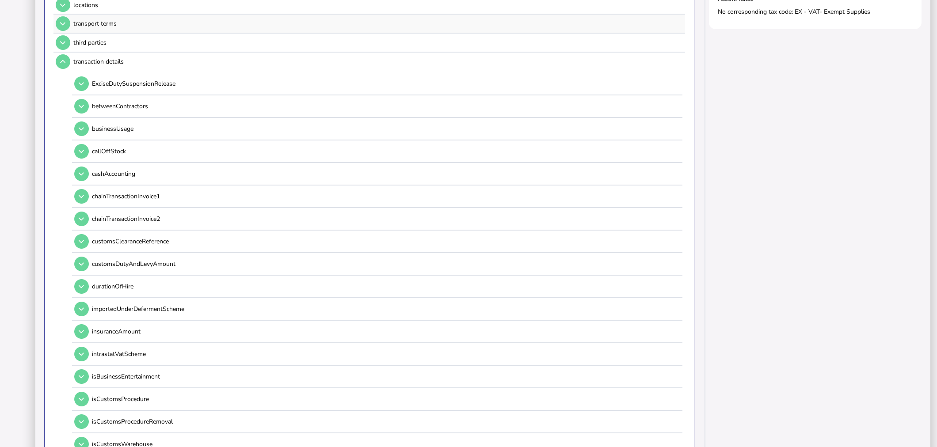
scroll to position [49, 0]
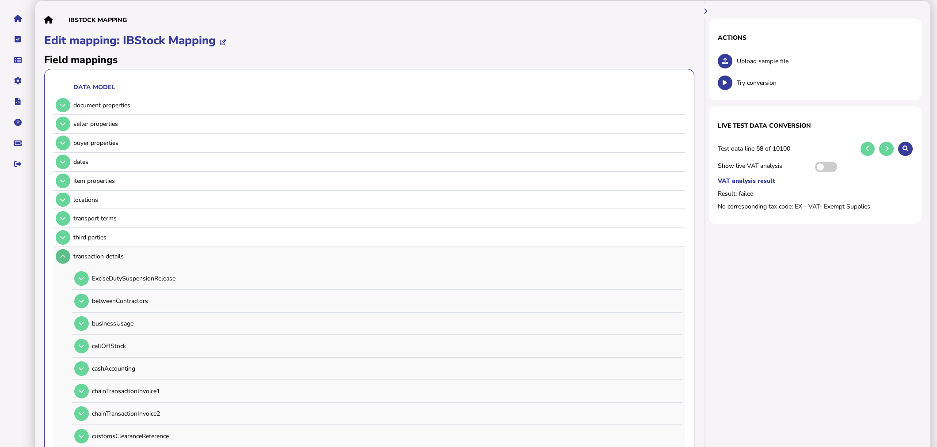
click at [63, 254] on icon at bounding box center [62, 257] width 5 height 6
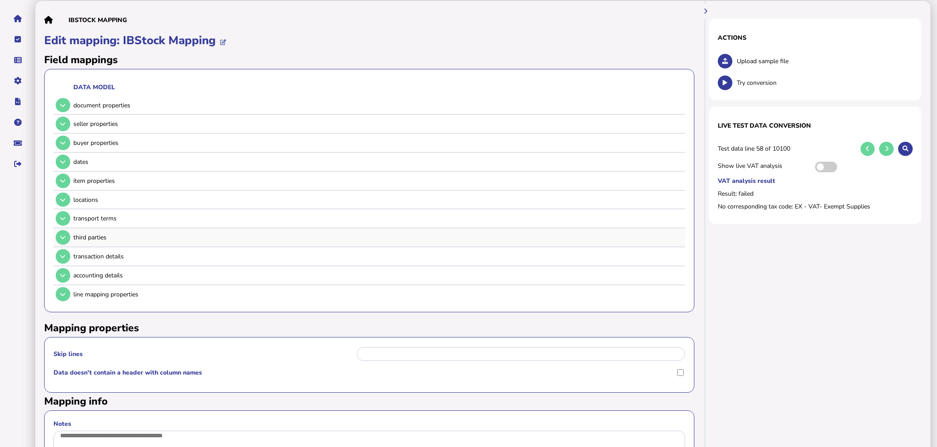
click at [67, 230] on button at bounding box center [63, 237] width 15 height 15
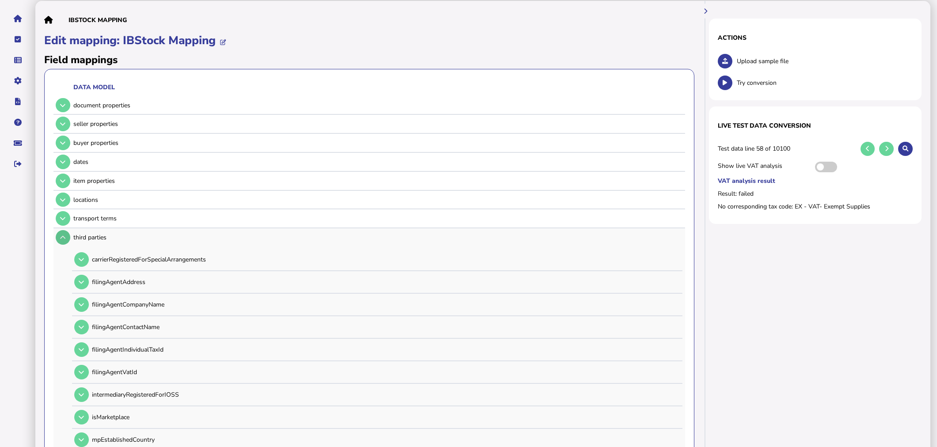
click at [67, 235] on button at bounding box center [63, 237] width 15 height 15
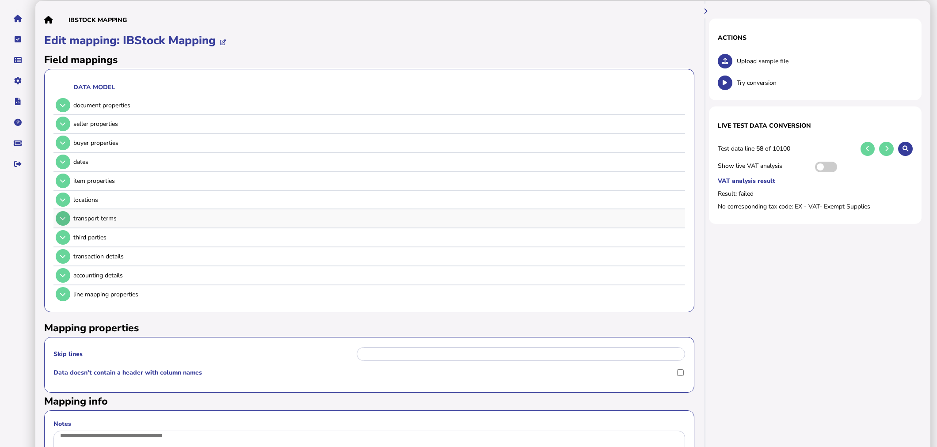
click at [66, 215] on button at bounding box center [63, 218] width 15 height 15
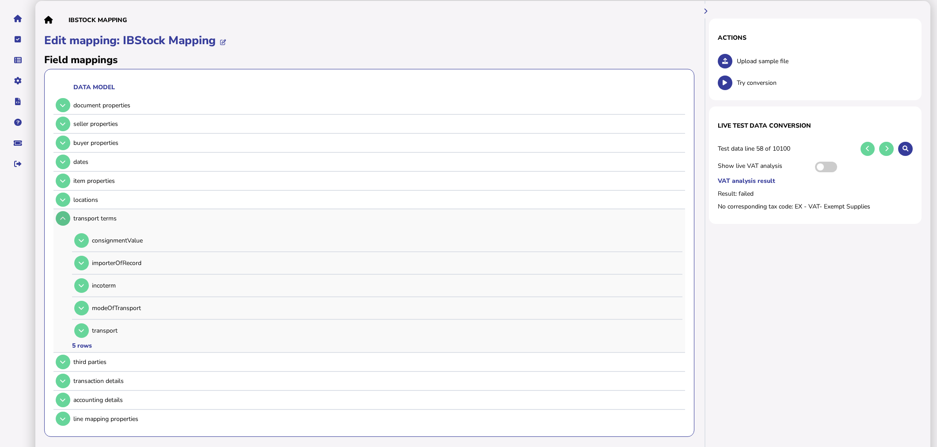
click at [66, 215] on button at bounding box center [63, 218] width 15 height 15
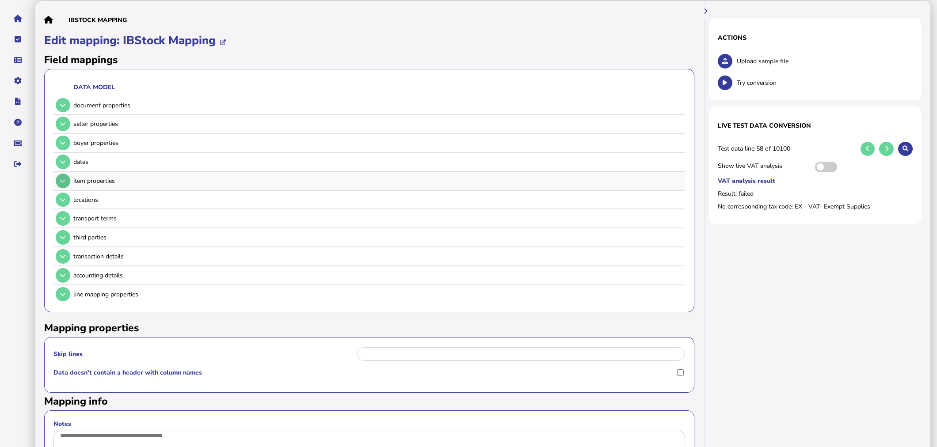
click at [68, 183] on button at bounding box center [63, 181] width 15 height 15
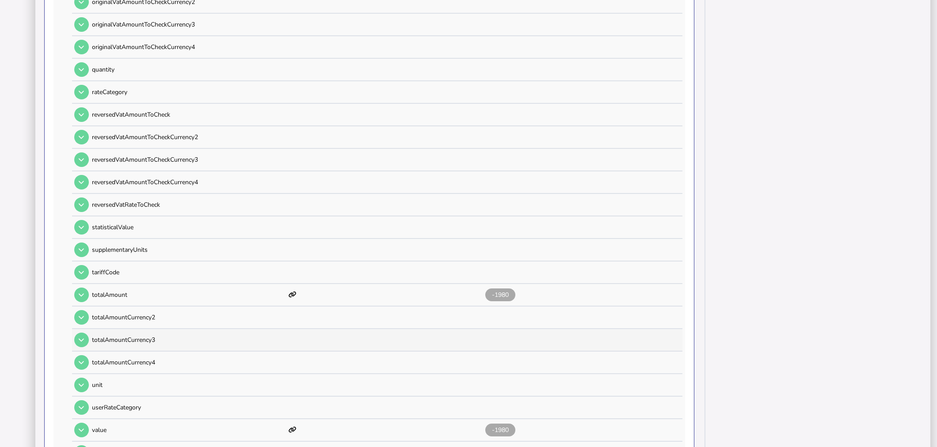
scroll to position [687, 0]
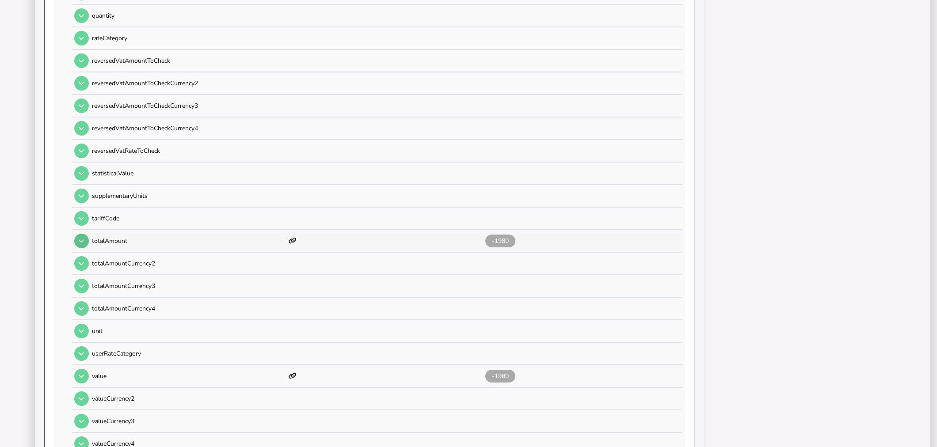
click at [83, 238] on icon at bounding box center [81, 241] width 5 height 6
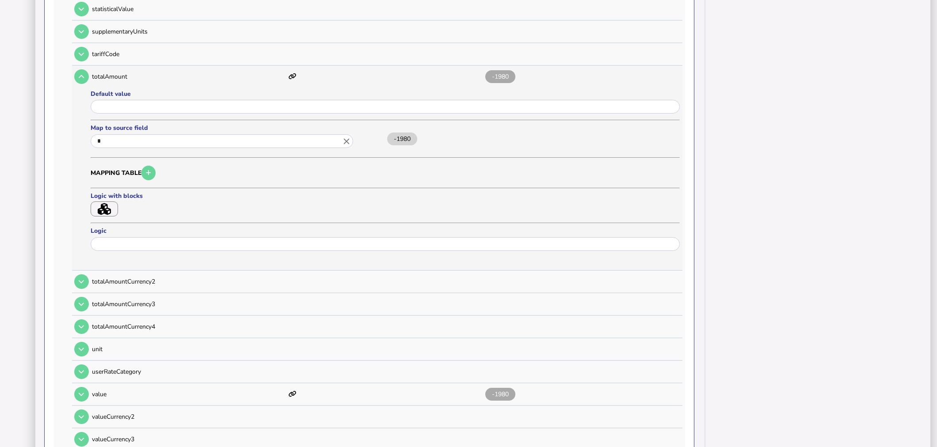
scroll to position [834, 0]
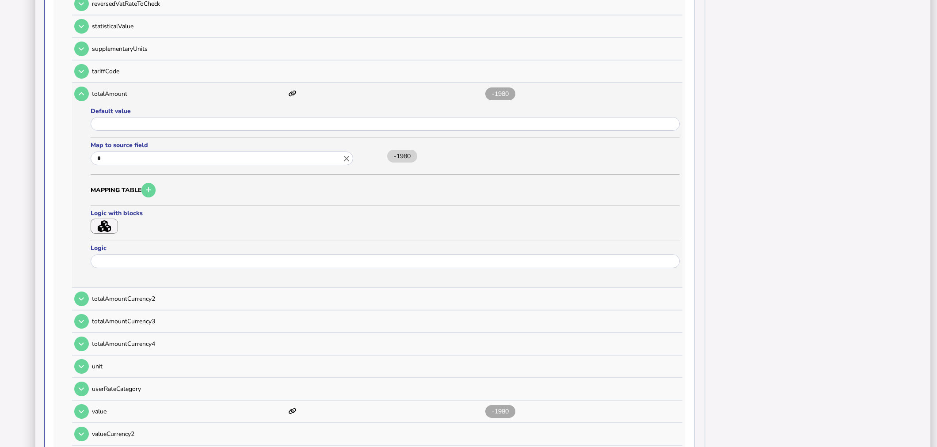
click at [116, 219] on button "button" at bounding box center [104, 226] width 27 height 15
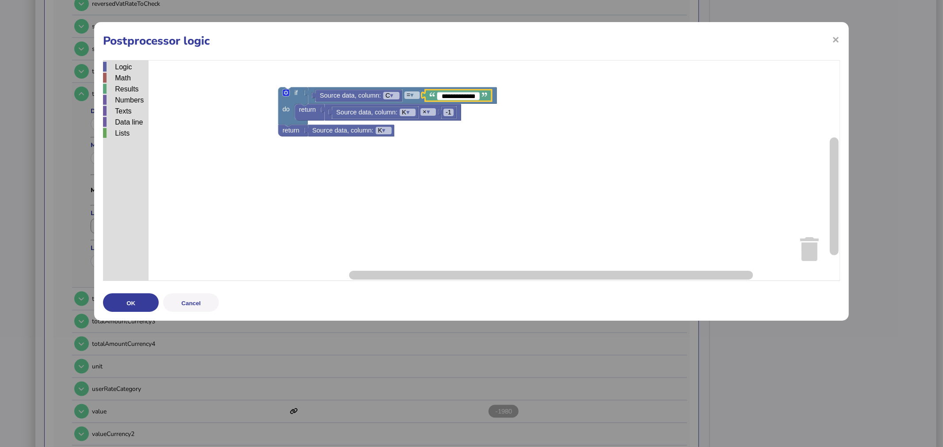
click at [483, 125] on rect "Blockly Workspace" at bounding box center [471, 170] width 737 height 221
click at [510, 125] on rect "Blockly Workspace" at bounding box center [471, 170] width 737 height 221
click at [144, 308] on button "OK" at bounding box center [131, 302] width 56 height 19
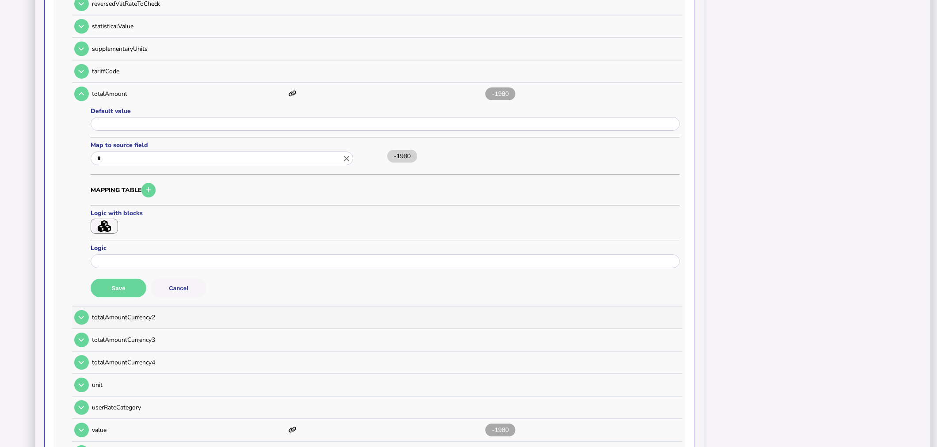
click at [127, 279] on button "Save" at bounding box center [119, 288] width 56 height 19
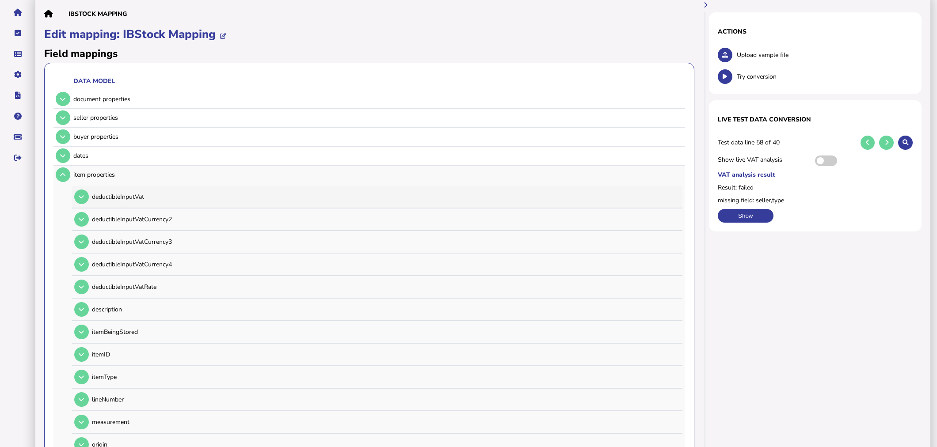
scroll to position [0, 0]
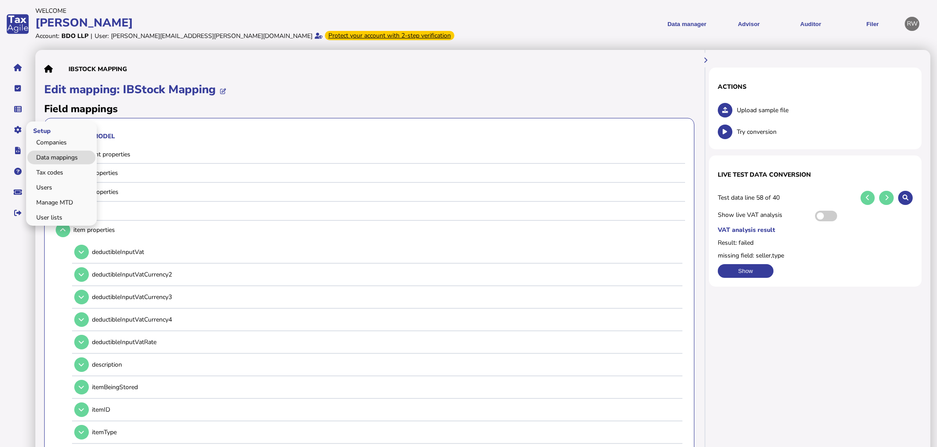
click at [47, 156] on link "Data mappings" at bounding box center [61, 158] width 68 height 14
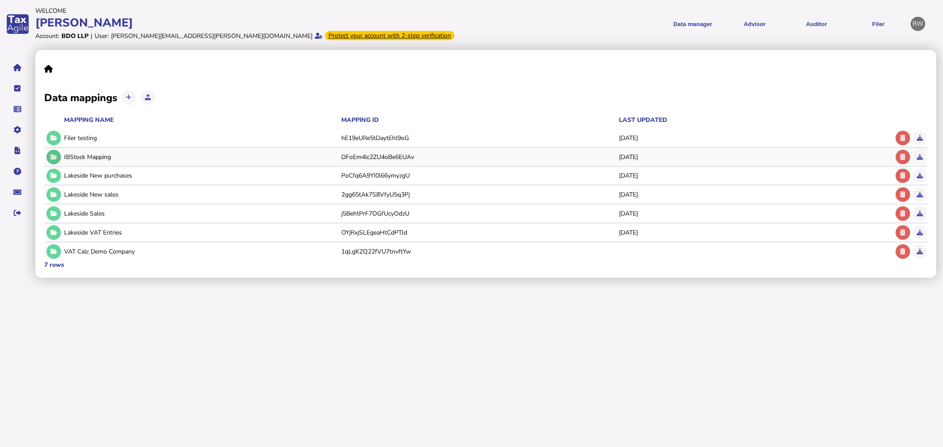
click at [59, 156] on button at bounding box center [53, 157] width 15 height 15
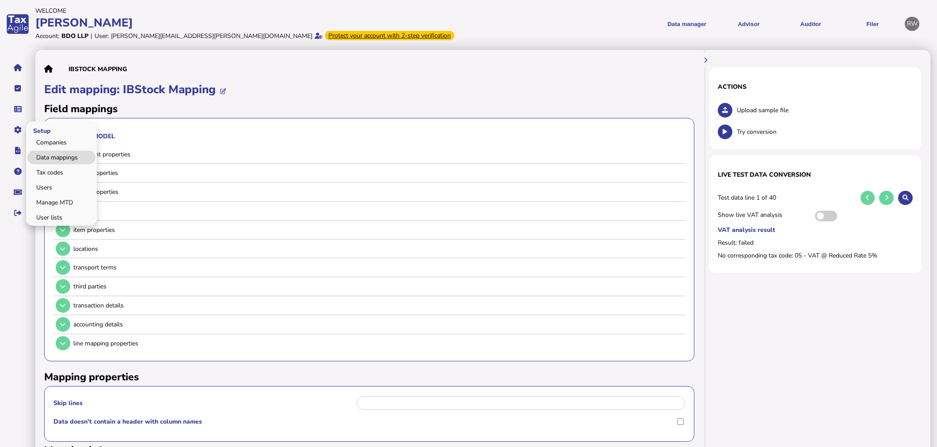
click at [41, 152] on link "Data mappings" at bounding box center [61, 158] width 68 height 14
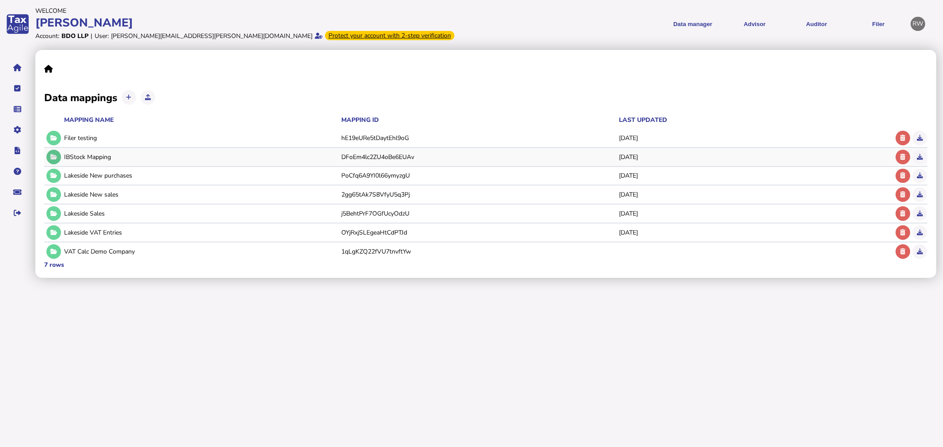
click at [59, 157] on button at bounding box center [53, 157] width 15 height 15
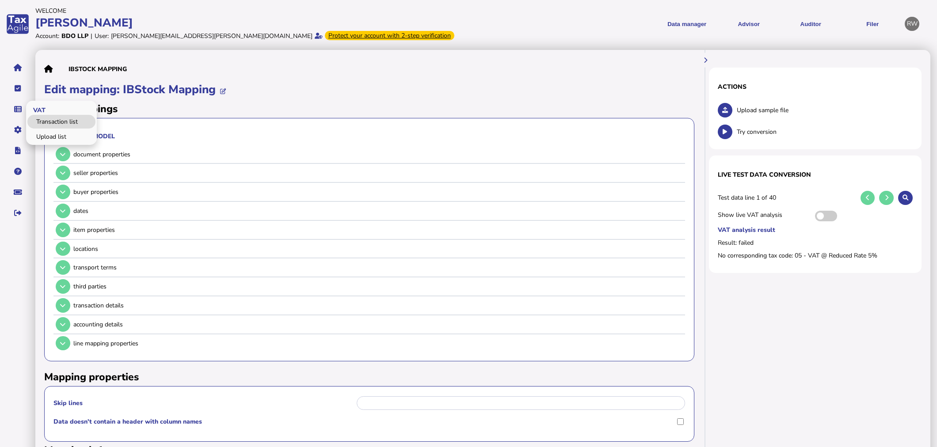
click at [42, 118] on link "Transaction list" at bounding box center [61, 122] width 68 height 14
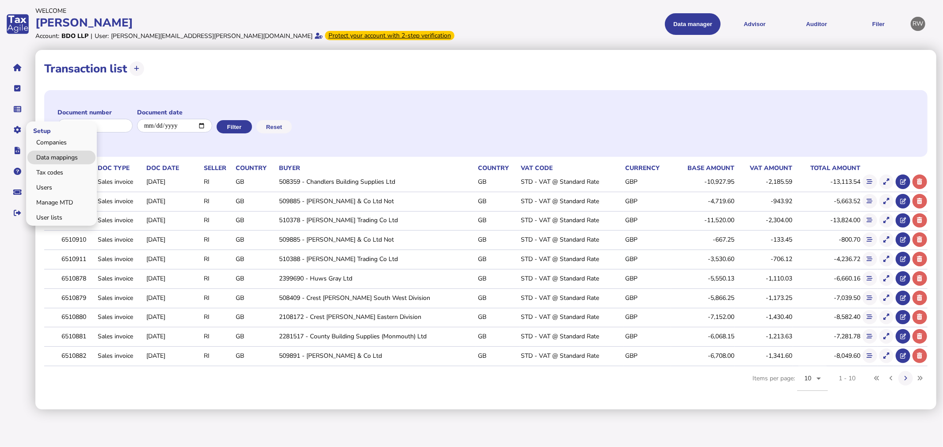
click at [40, 153] on link "Data mappings" at bounding box center [61, 158] width 68 height 14
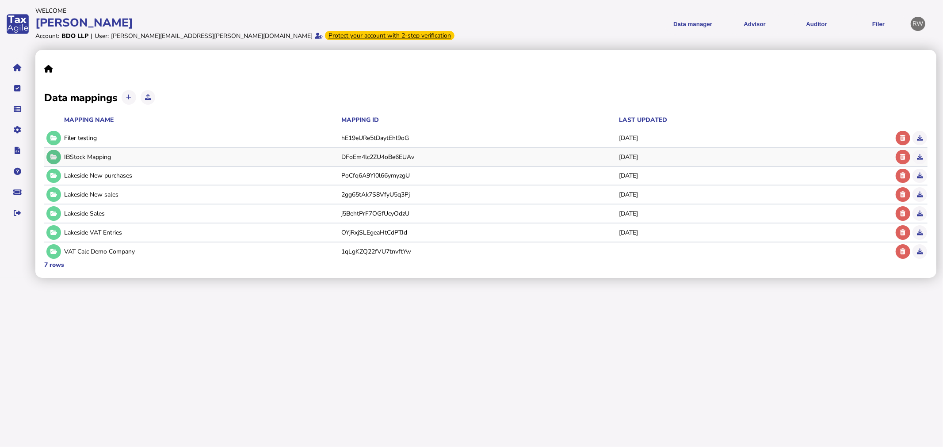
click at [49, 156] on button at bounding box center [53, 157] width 15 height 15
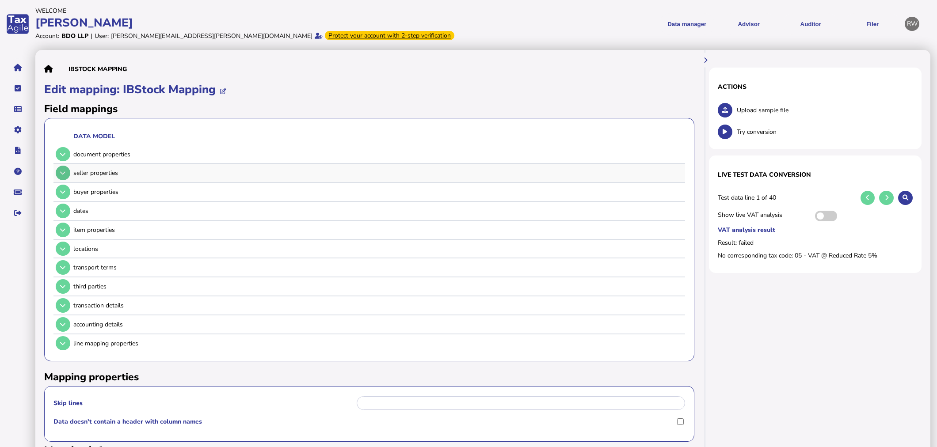
click at [68, 174] on button at bounding box center [63, 173] width 15 height 15
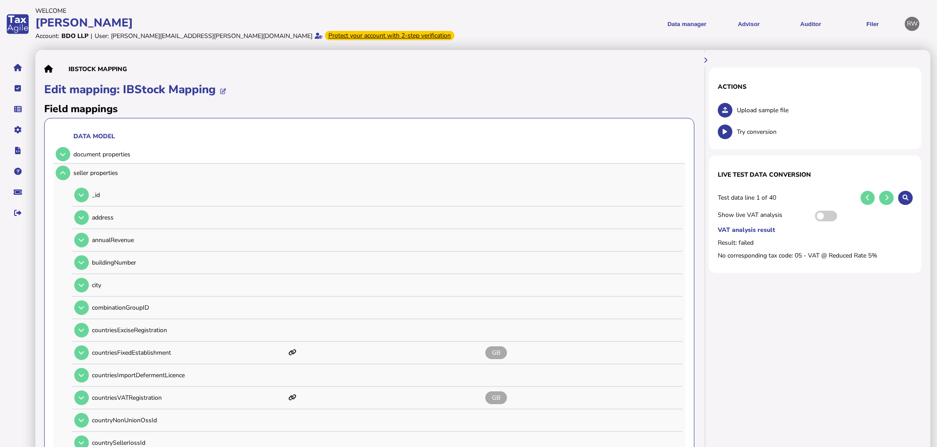
click at [58, 179] on td at bounding box center [61, 173] width 17 height 18
click at [67, 179] on button at bounding box center [63, 173] width 15 height 15
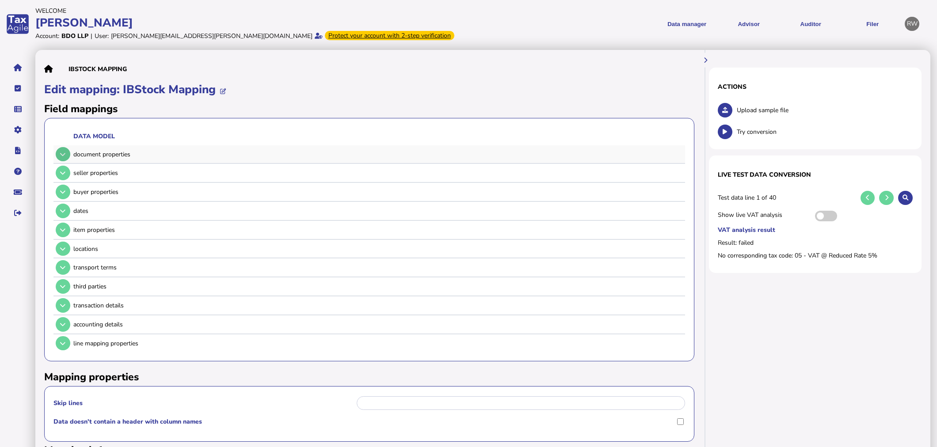
click at [62, 154] on icon at bounding box center [62, 155] width 5 height 6
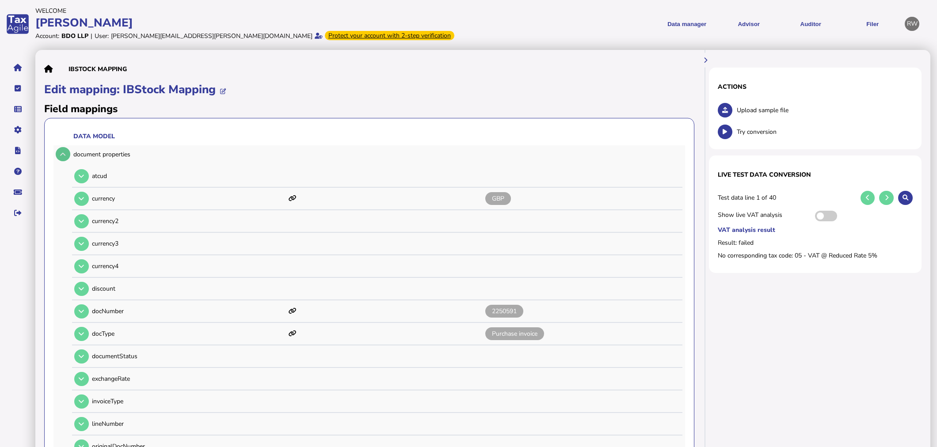
click at [62, 154] on icon at bounding box center [62, 155] width 5 height 6
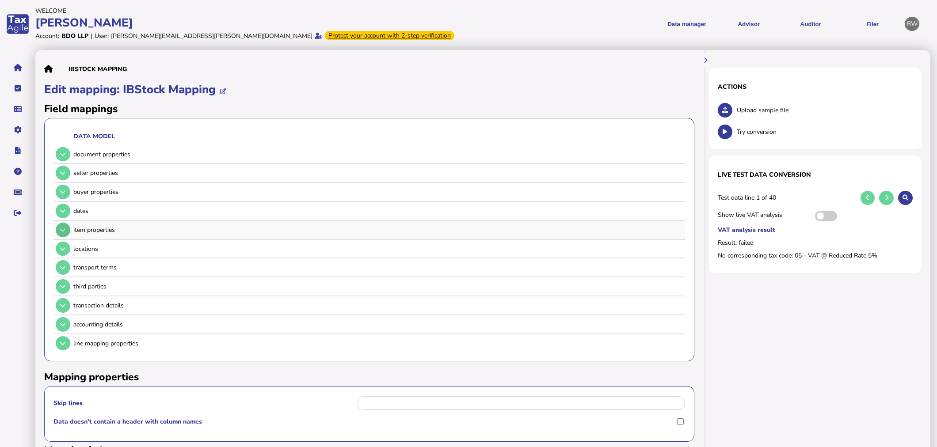
click at [66, 227] on button at bounding box center [63, 230] width 15 height 15
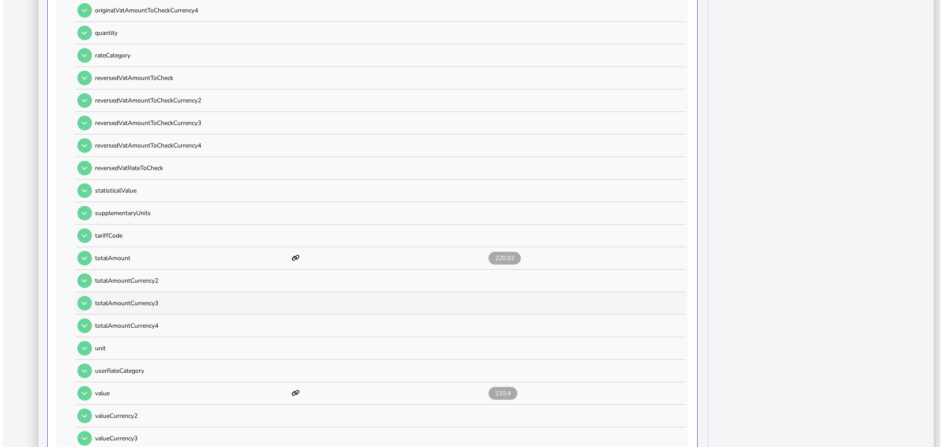
scroll to position [687, 0]
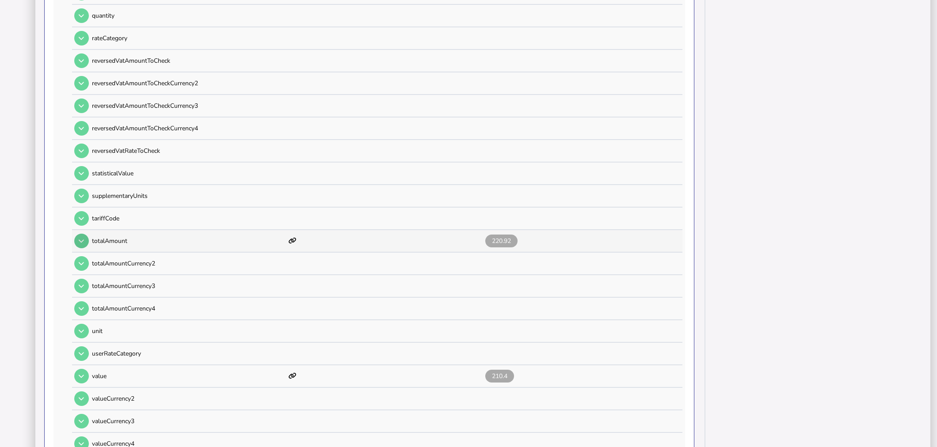
click at [85, 234] on button at bounding box center [81, 241] width 15 height 15
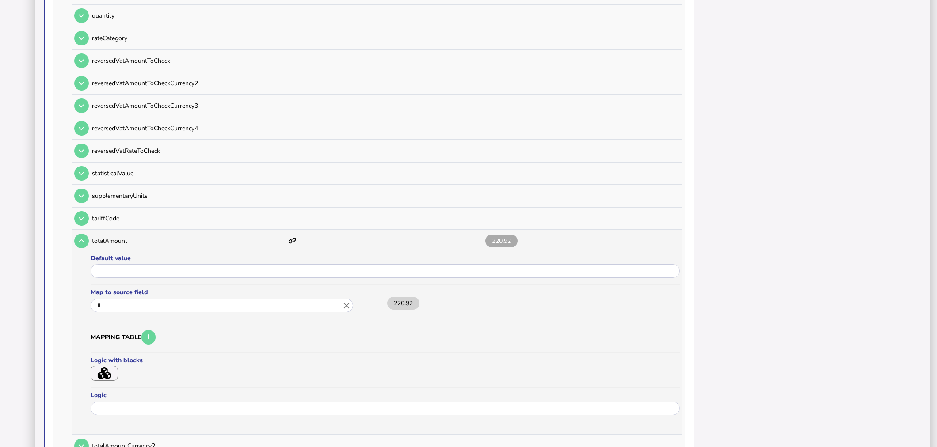
click at [104, 368] on icon "button" at bounding box center [104, 374] width 13 height 12
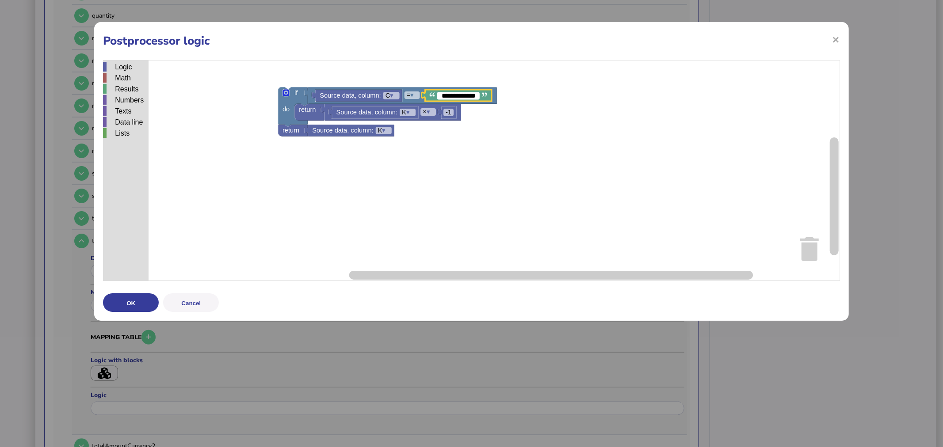
click at [449, 96] on input "**********" at bounding box center [458, 96] width 42 height 8
click at [450, 96] on input "**********" at bounding box center [458, 96] width 42 height 8
type input "**********"
click at [137, 299] on button "OK" at bounding box center [131, 302] width 56 height 19
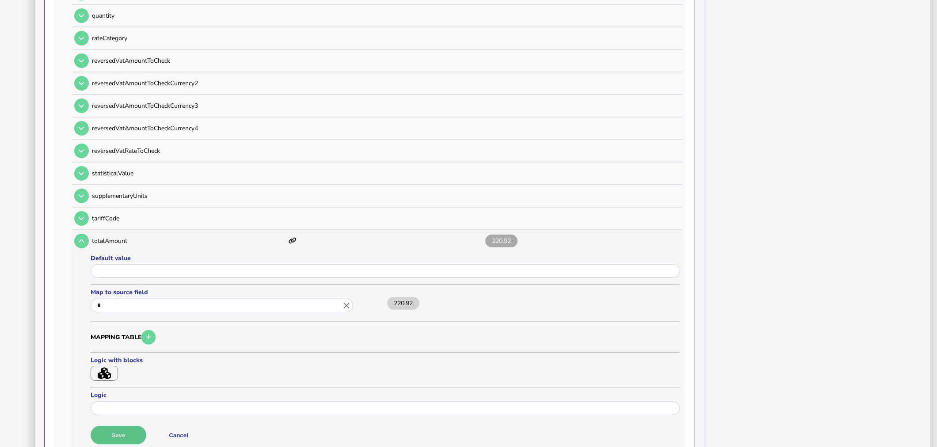
click at [130, 426] on button "Save" at bounding box center [119, 435] width 56 height 19
click at [106, 368] on icon "button" at bounding box center [104, 374] width 13 height 12
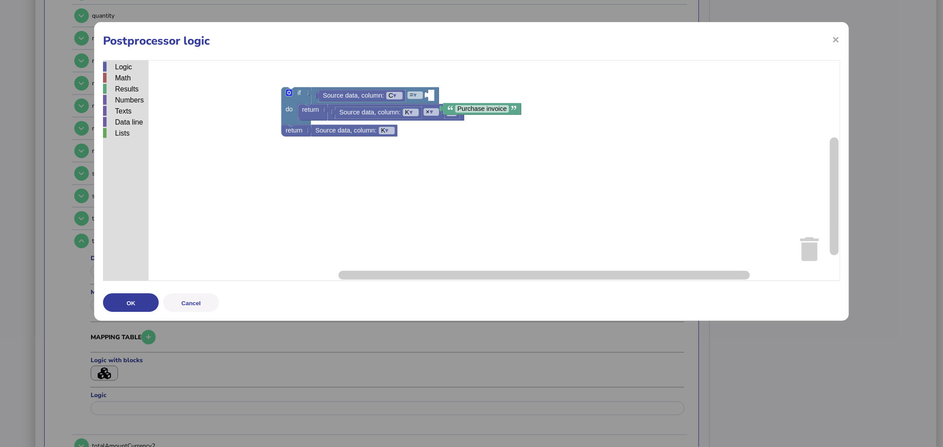
click at [459, 96] on div "Logic Math Results Numbers Texts Data line Lists Source data, column: C ▾ = ▾ S…" at bounding box center [471, 170] width 736 height 221
click at [467, 96] on input "**********" at bounding box center [467, 96] width 54 height 8
drag, startPoint x: 472, startPoint y: 97, endPoint x: 438, endPoint y: 98, distance: 34.0
click at [438, 98] on body "Welcome [PERSON_NAME] Account: BDO LLP | User: [PERSON_NAME][EMAIL_ADDRESS][PER…" at bounding box center [471, 198] width 943 height 1771
type input "**********"
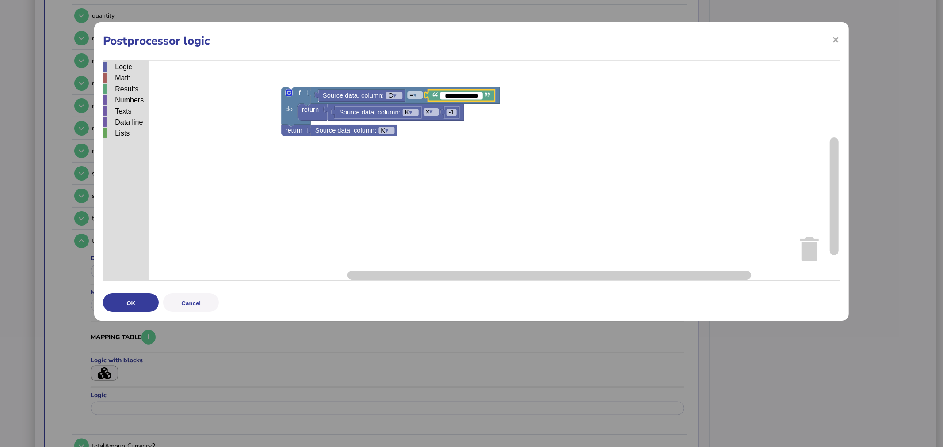
click at [117, 302] on button "OK" at bounding box center [131, 302] width 56 height 19
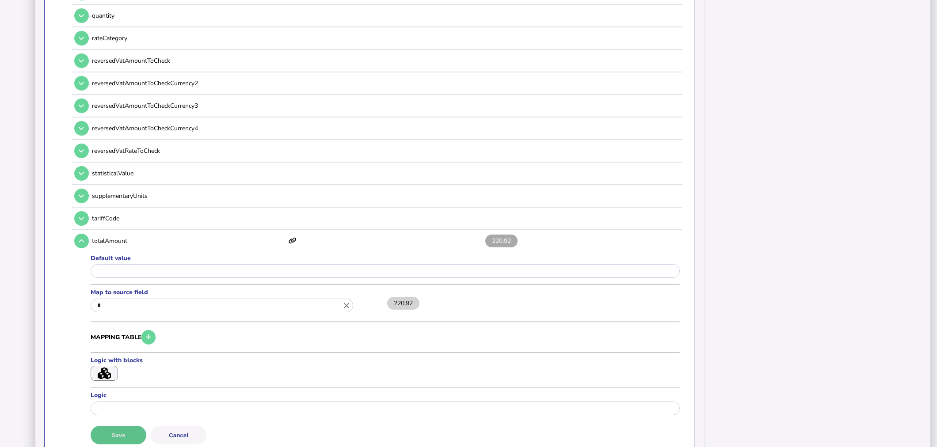
click at [123, 426] on button "Save" at bounding box center [119, 435] width 56 height 19
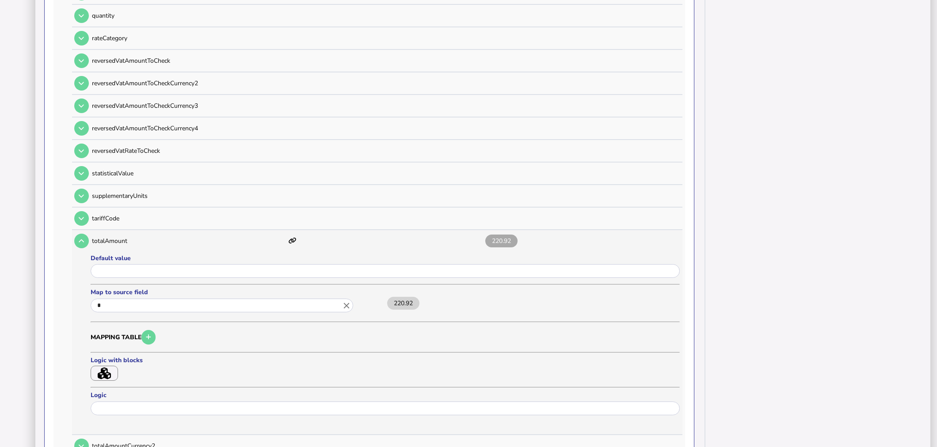
click at [110, 368] on icon "button" at bounding box center [104, 374] width 13 height 12
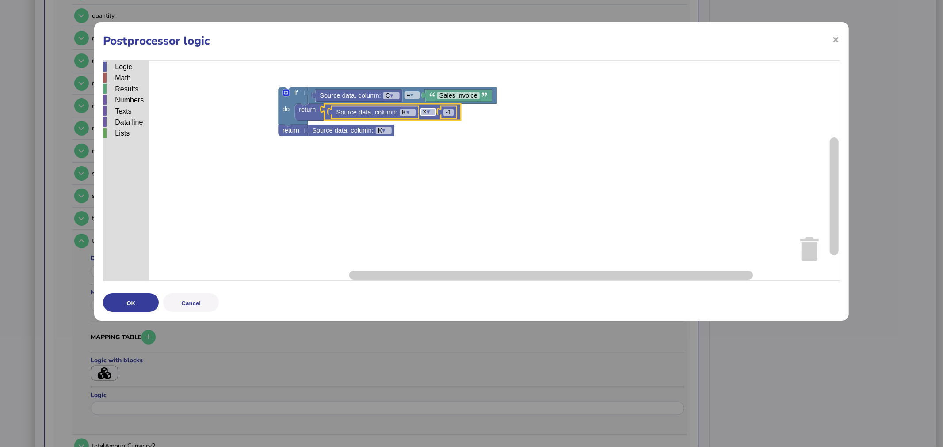
click at [430, 114] on tspan "▾" at bounding box center [428, 111] width 4 height 7
click at [482, 116] on rect "Blockly Workspace" at bounding box center [471, 170] width 737 height 221
click at [521, 123] on rect "Blockly Workspace" at bounding box center [471, 170] width 737 height 221
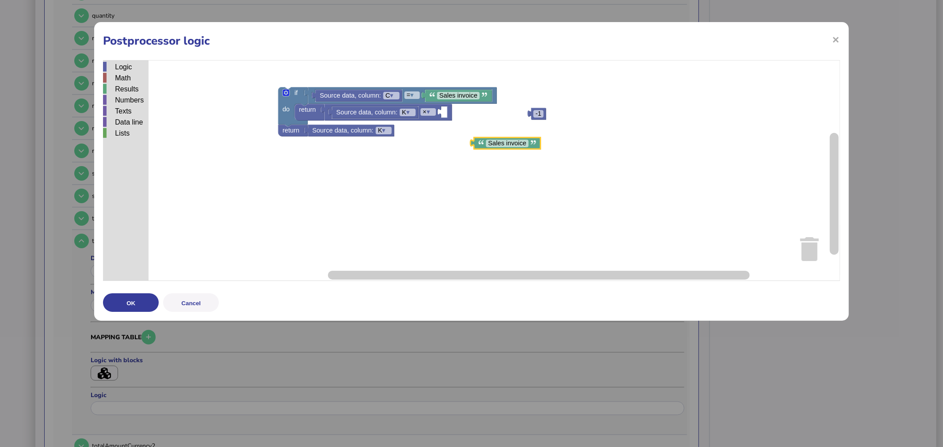
click at [483, 144] on image "Blockly Workspace" at bounding box center [481, 142] width 5 height 5
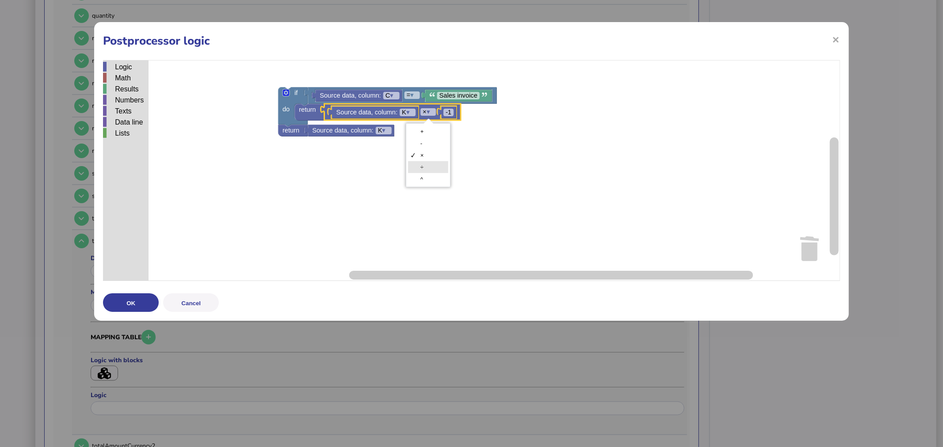
click at [529, 126] on rect "Blockly Workspace" at bounding box center [471, 170] width 737 height 221
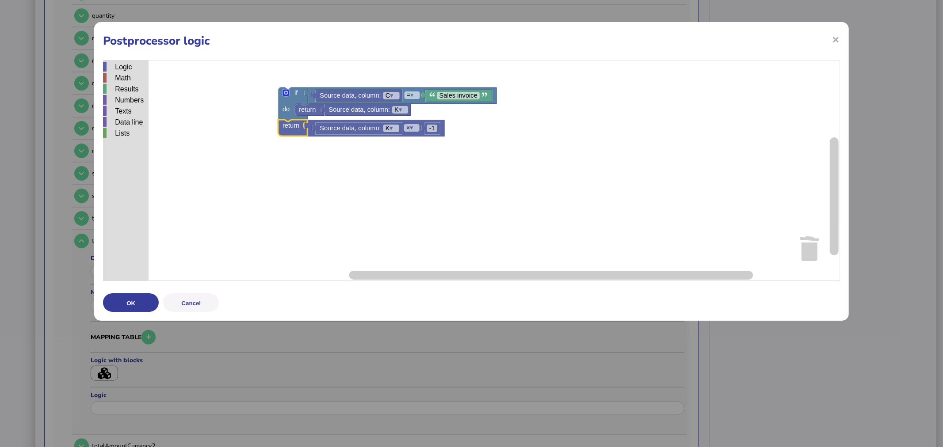
click at [128, 311] on button "OK" at bounding box center [131, 302] width 56 height 19
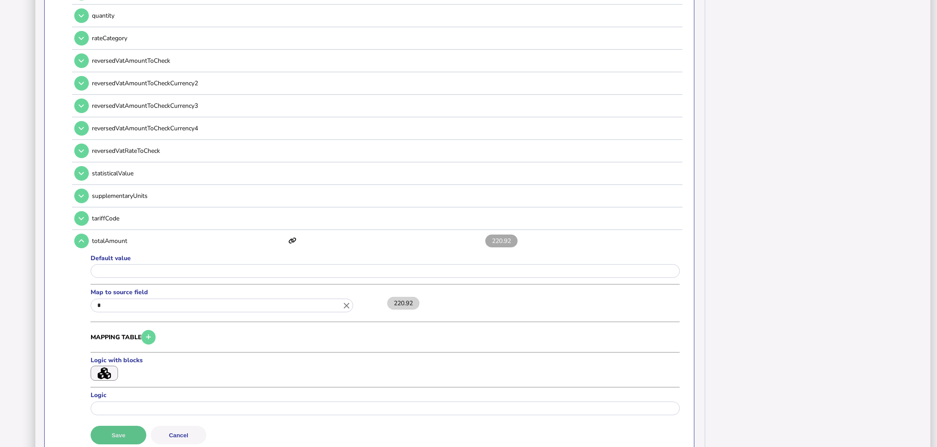
click at [138, 426] on button "Save" at bounding box center [119, 435] width 56 height 19
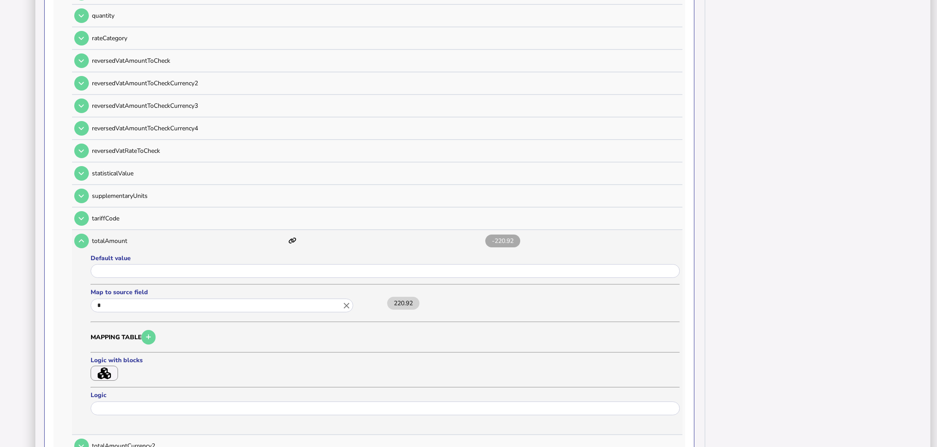
click at [105, 368] on icon "button" at bounding box center [104, 374] width 13 height 12
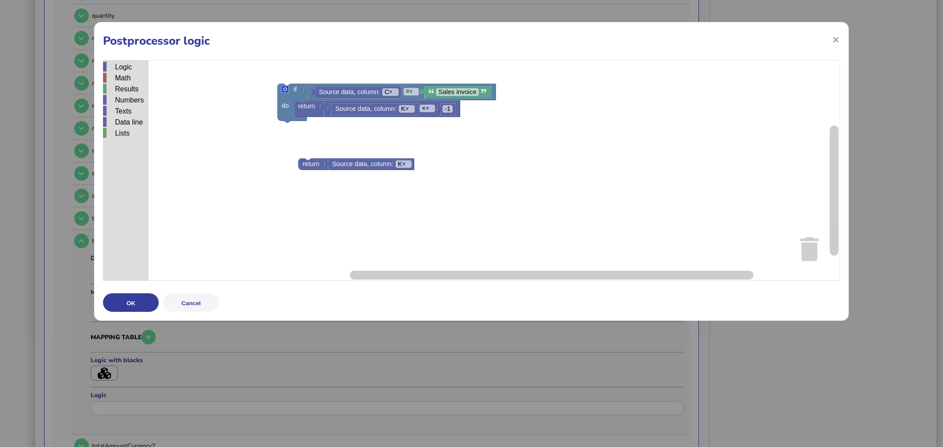
click at [314, 178] on div "Logic Math Results Numbers Texts Data line Lists Source data, column: K ▾ retur…" at bounding box center [471, 170] width 736 height 221
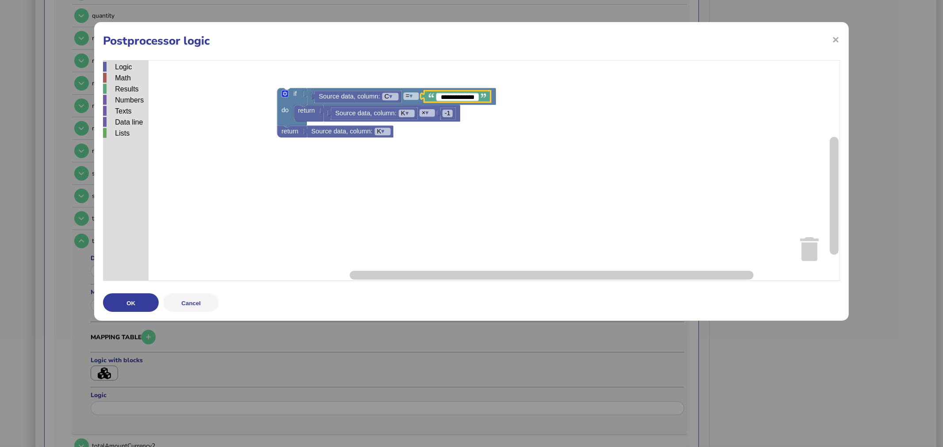
click at [436, 167] on rect "Blockly Workspace" at bounding box center [471, 170] width 737 height 221
click at [472, 96] on text "Sales invoice" at bounding box center [457, 96] width 38 height 7
type input "**"
click at [146, 300] on button "OK" at bounding box center [131, 302] width 56 height 19
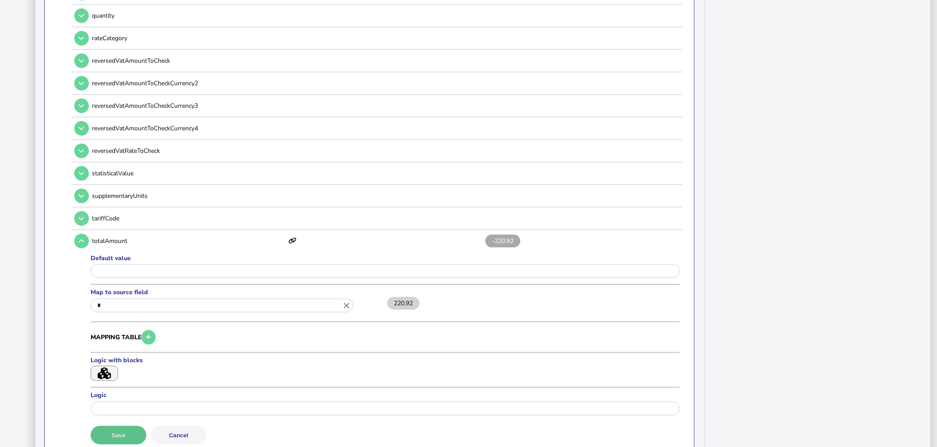
click at [131, 426] on button "Save" at bounding box center [119, 435] width 56 height 19
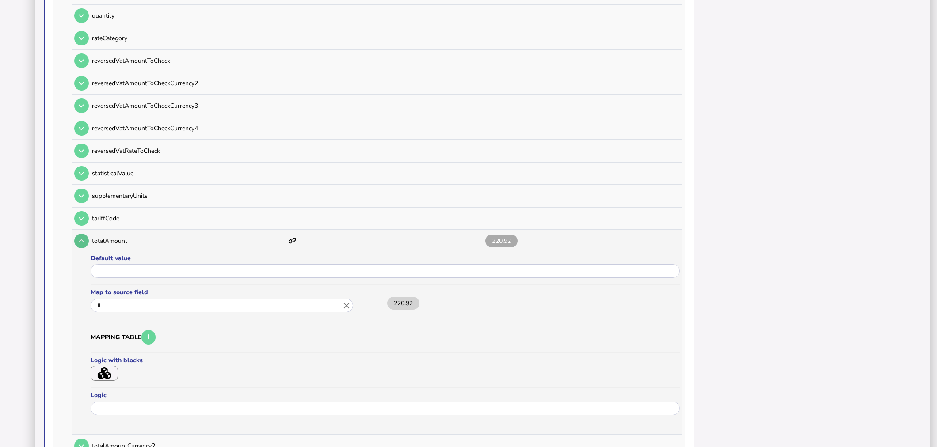
click at [82, 238] on icon at bounding box center [81, 241] width 5 height 6
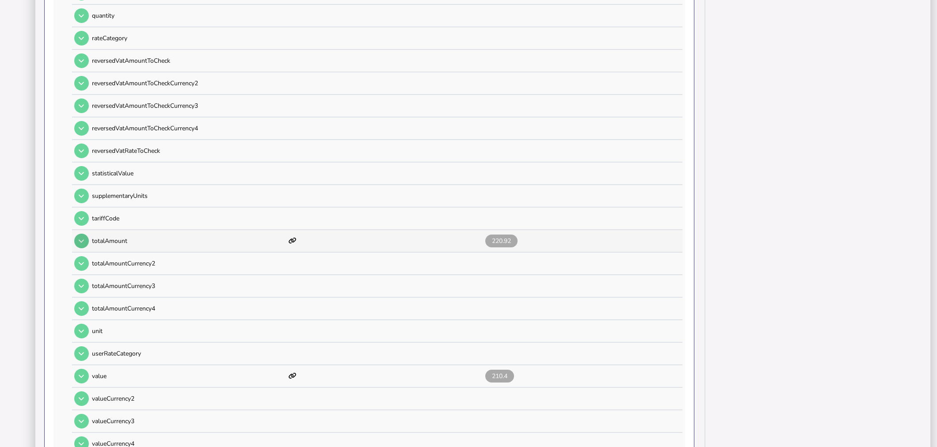
click at [82, 238] on icon at bounding box center [81, 241] width 5 height 6
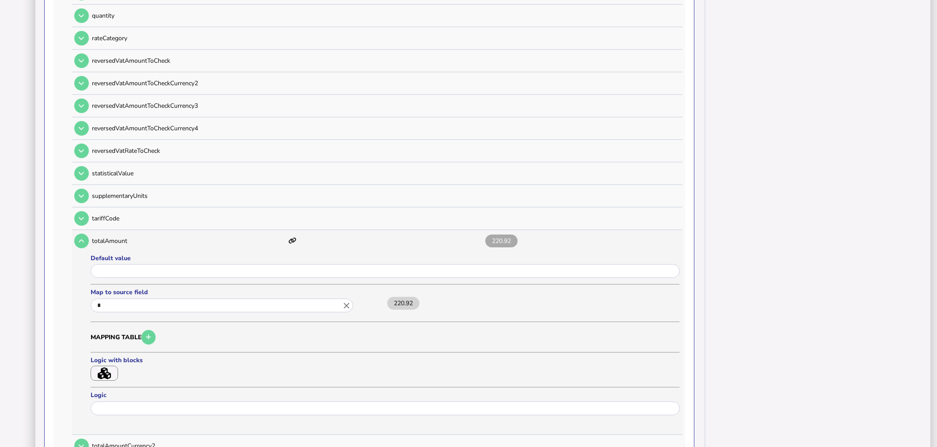
click at [106, 370] on formly-form "Default value Map to source field * close 220.92 Mapping table Logic with block…" at bounding box center [385, 337] width 589 height 167
click at [106, 368] on icon "button" at bounding box center [104, 374] width 13 height 12
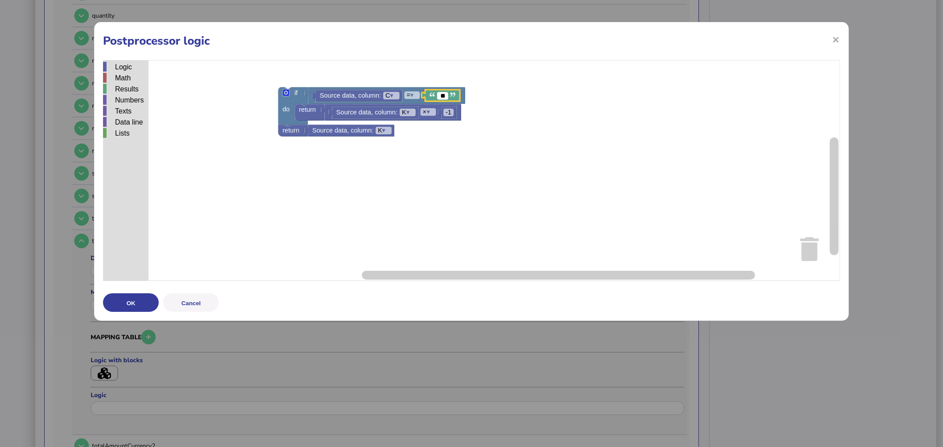
click at [443, 99] on input "**" at bounding box center [442, 96] width 11 height 8
type input "*"
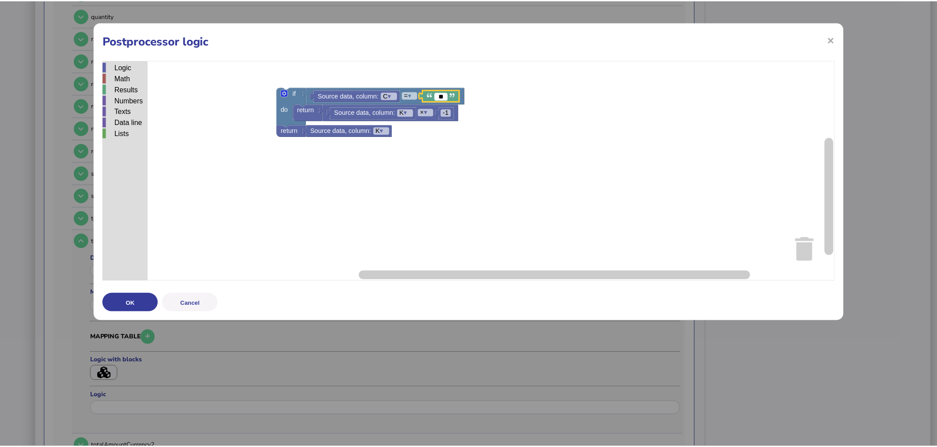
scroll to position [0, 0]
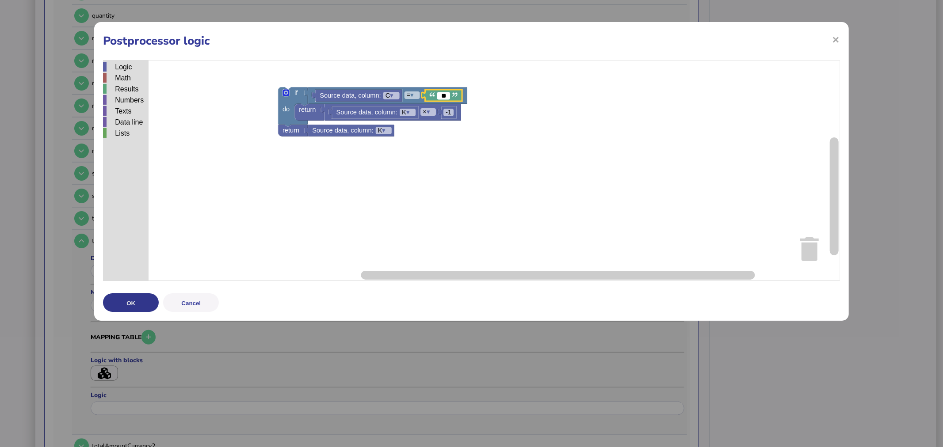
type input "**"
click at [139, 307] on button "OK" at bounding box center [131, 302] width 56 height 19
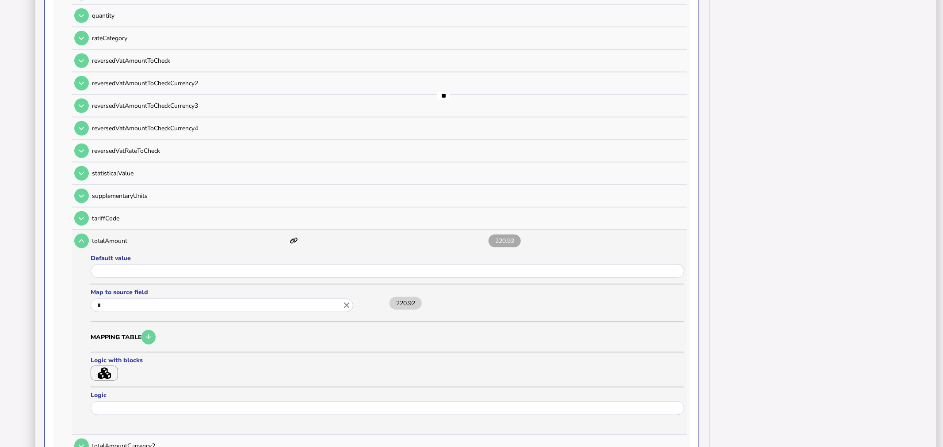
click at [139, 322] on hr at bounding box center [387, 322] width 593 height 1
click at [122, 426] on button "Save" at bounding box center [119, 435] width 56 height 19
click at [103, 368] on icon "button" at bounding box center [104, 374] width 13 height 12
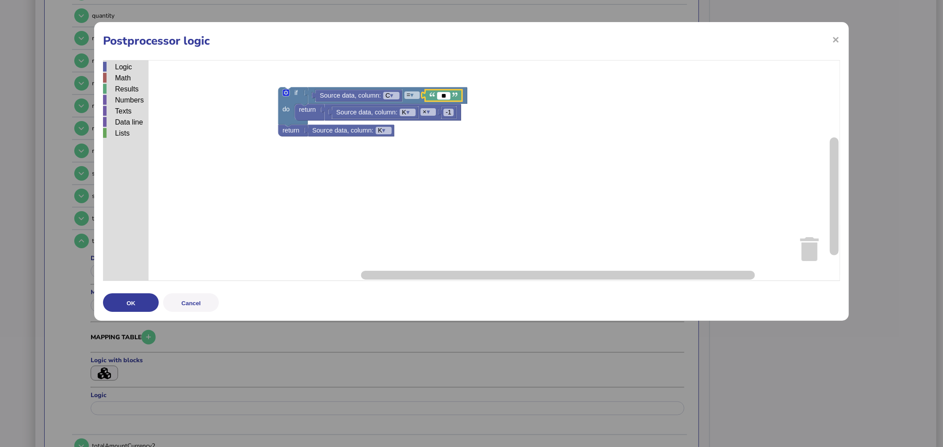
click at [444, 96] on input "**" at bounding box center [443, 96] width 13 height 8
type input "**"
click at [127, 304] on button "OK" at bounding box center [131, 302] width 56 height 19
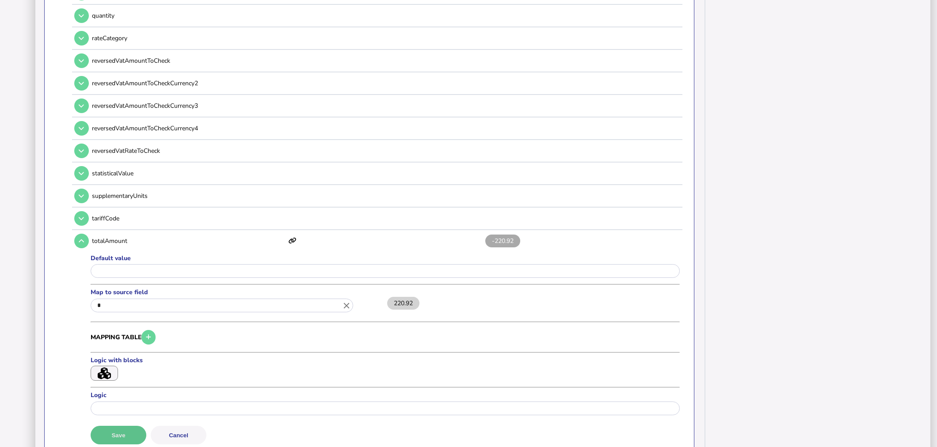
click at [131, 426] on button "Save" at bounding box center [119, 435] width 56 height 19
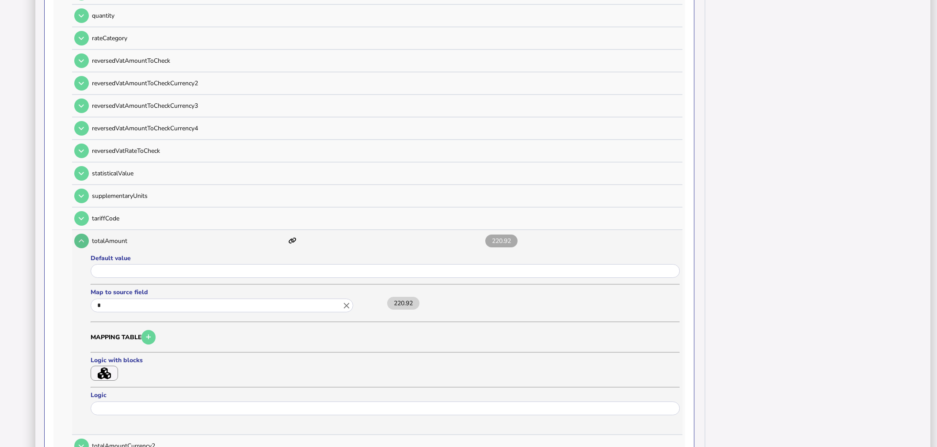
click at [82, 234] on button at bounding box center [81, 241] width 15 height 15
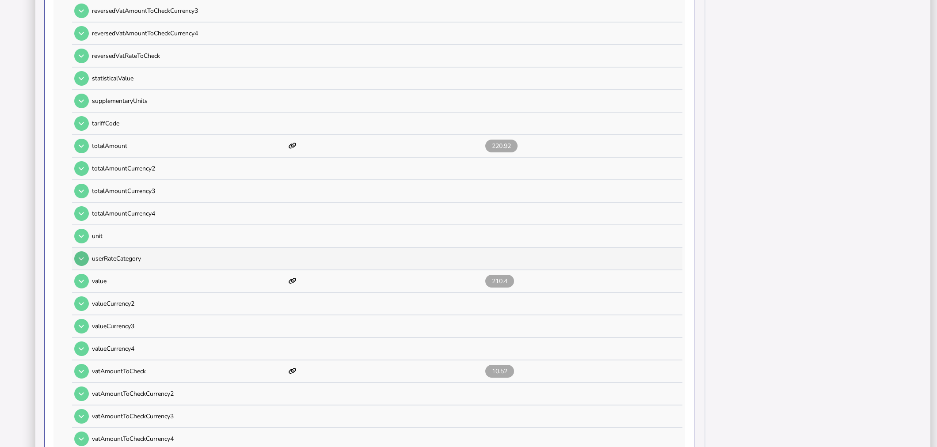
scroll to position [785, 0]
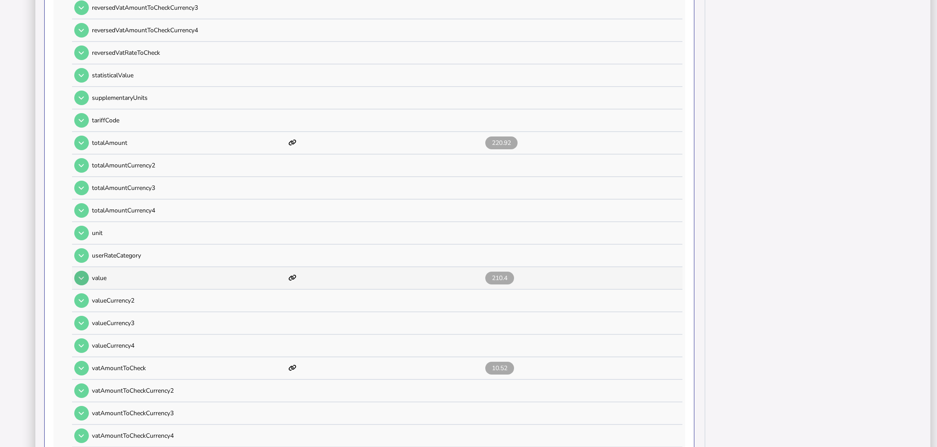
click at [81, 275] on icon at bounding box center [81, 278] width 5 height 6
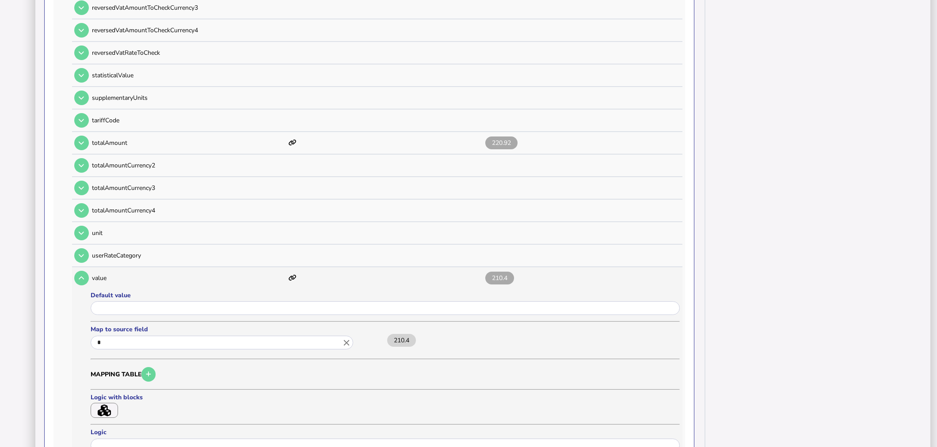
click at [100, 393] on label "Logic with blocks" at bounding box center [128, 397] width 75 height 8
click at [100, 405] on icon "button" at bounding box center [104, 411] width 13 height 12
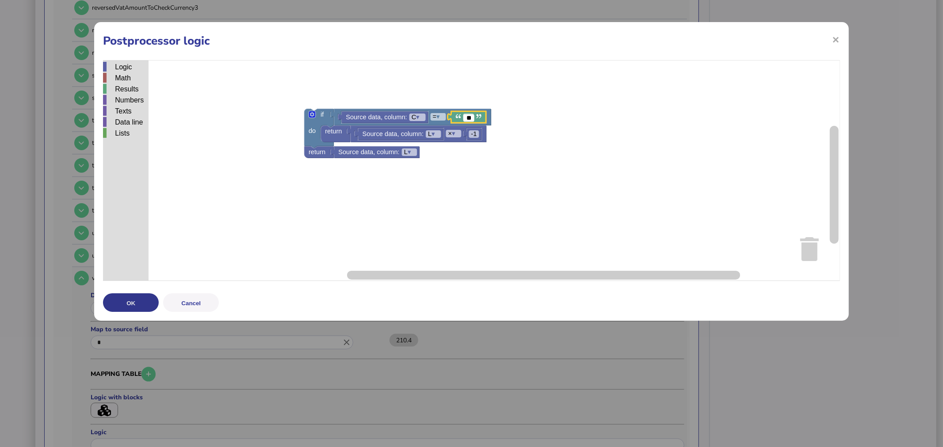
type input "**"
click at [140, 304] on button "OK" at bounding box center [131, 302] width 56 height 19
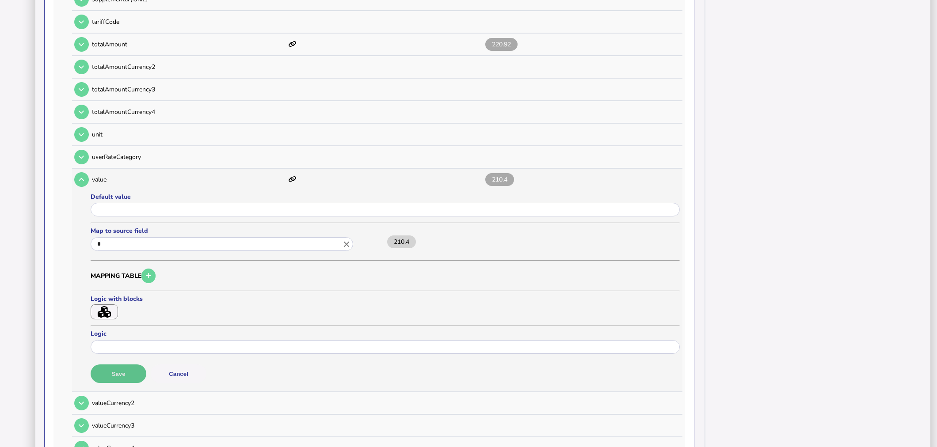
click at [120, 365] on button "Save" at bounding box center [119, 374] width 56 height 19
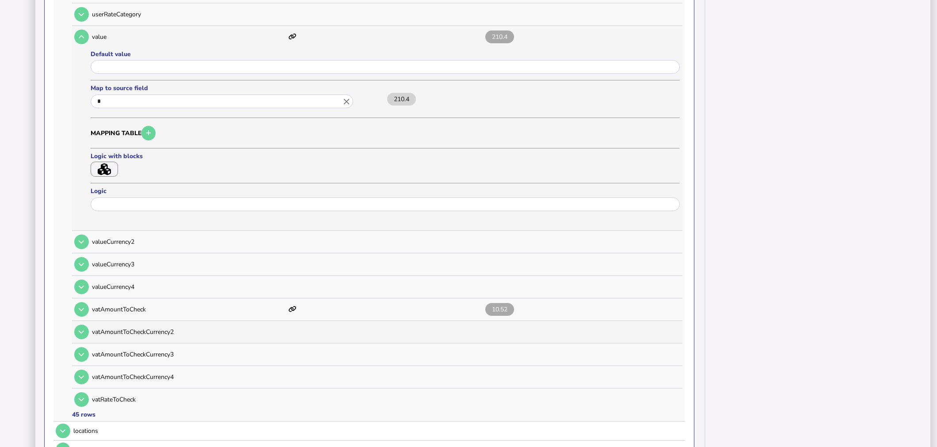
scroll to position [1031, 0]
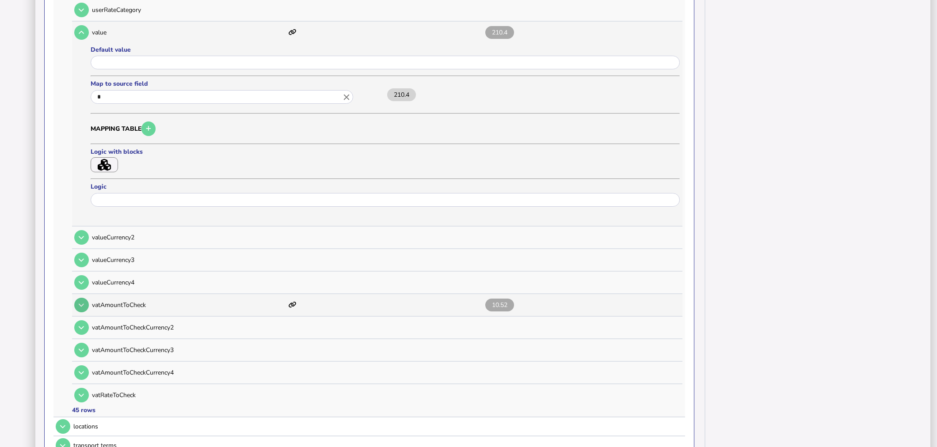
click at [82, 302] on icon at bounding box center [81, 305] width 5 height 6
type input "*"
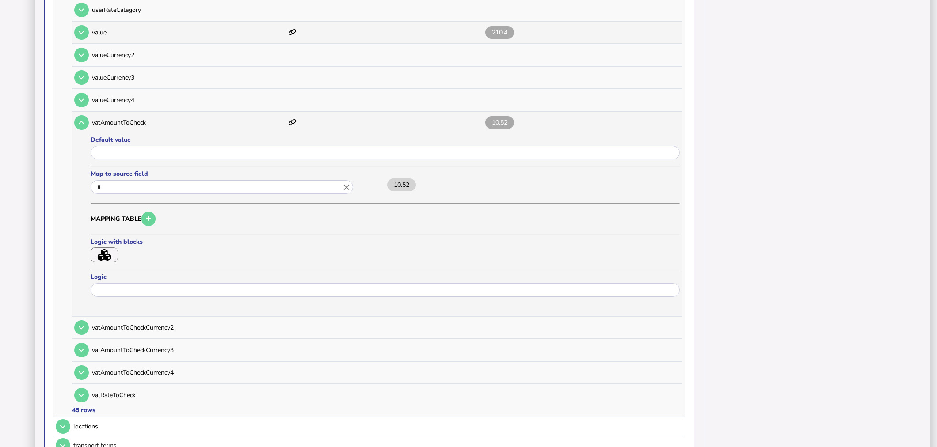
click at [107, 249] on icon "button" at bounding box center [104, 255] width 13 height 12
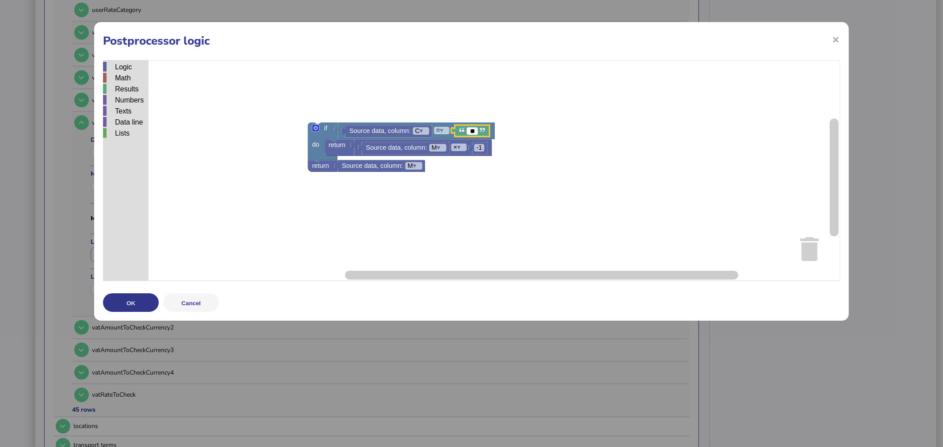
type input "**"
click at [126, 295] on button "OK" at bounding box center [131, 302] width 56 height 19
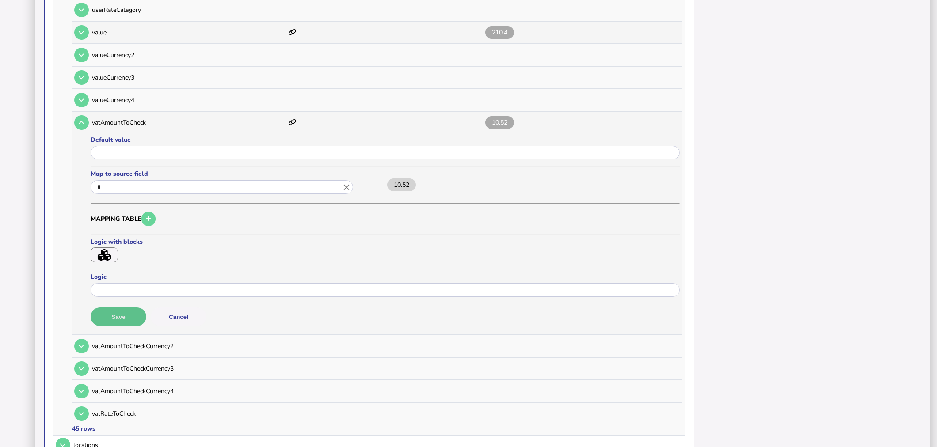
click at [119, 308] on button "Save" at bounding box center [119, 317] width 56 height 19
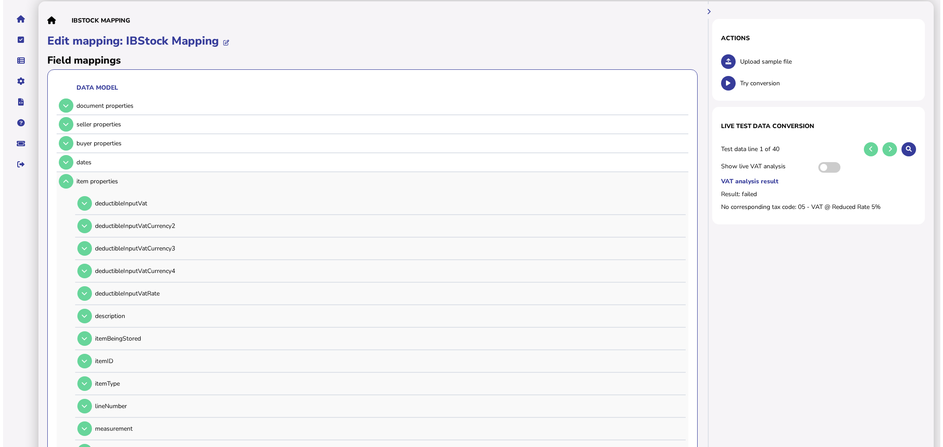
scroll to position [0, 0]
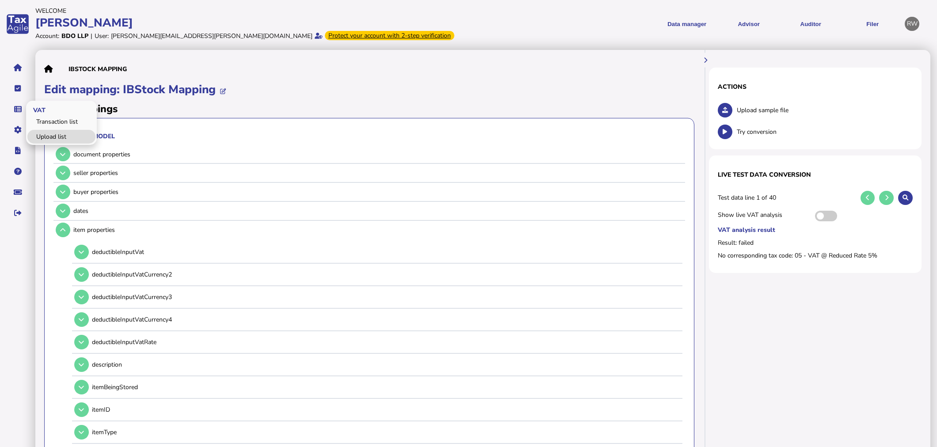
click at [39, 133] on link "Upload list" at bounding box center [61, 137] width 68 height 14
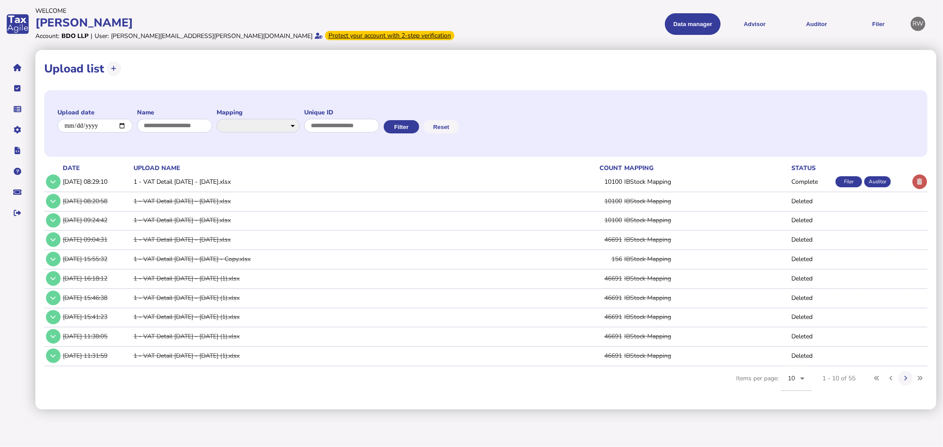
click at [921, 183] on icon at bounding box center [919, 182] width 5 height 6
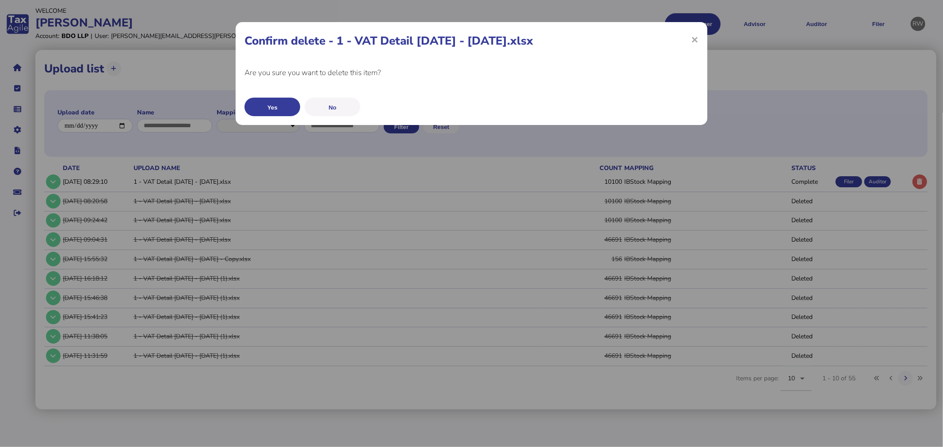
click at [270, 106] on button "Yes" at bounding box center [272, 107] width 56 height 19
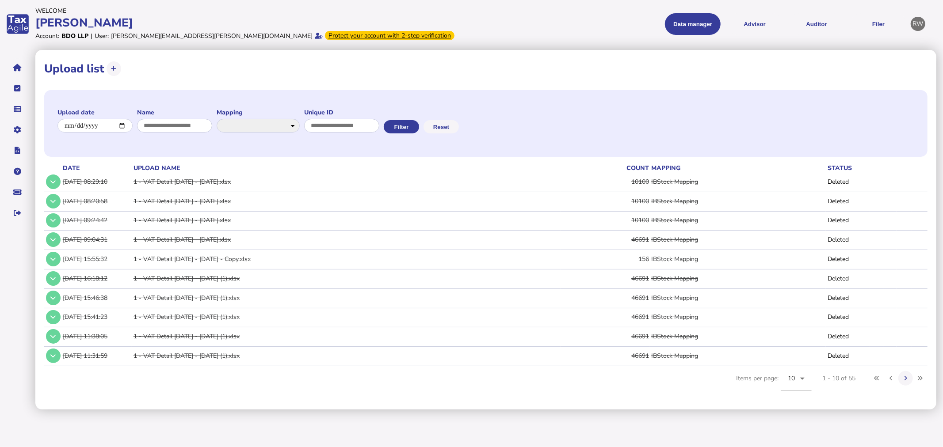
click at [111, 68] on icon at bounding box center [113, 69] width 5 height 6
select select "**********"
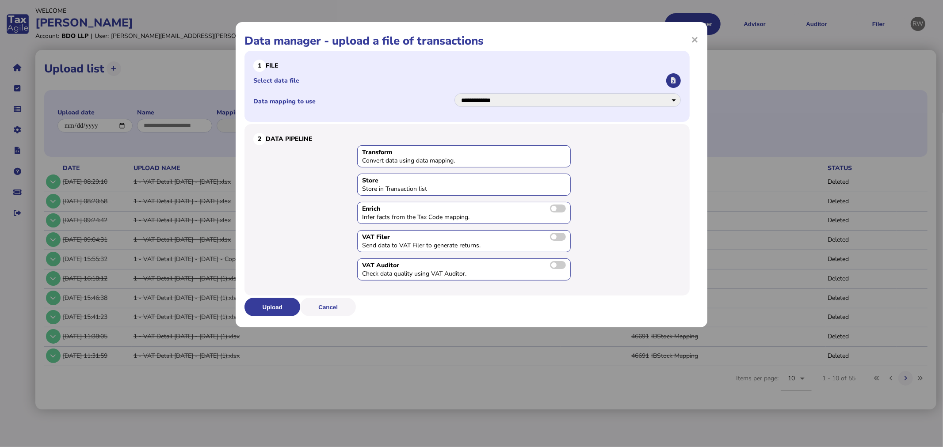
click at [675, 84] on button "button" at bounding box center [673, 80] width 15 height 15
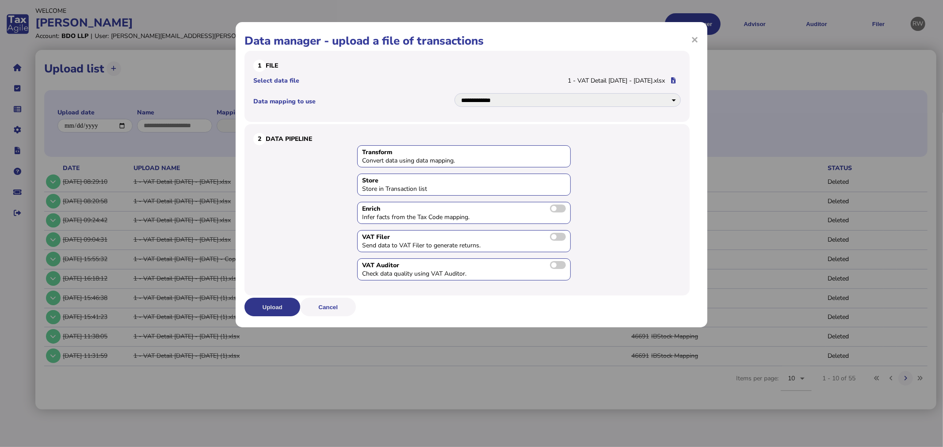
click at [285, 310] on button "Upload" at bounding box center [272, 307] width 56 height 19
